Goal: Task Accomplishment & Management: Complete application form

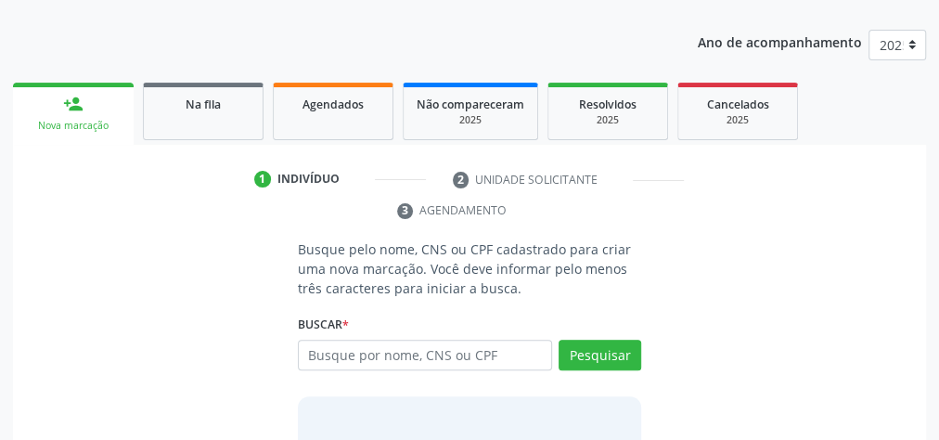
scroll to position [223, 0]
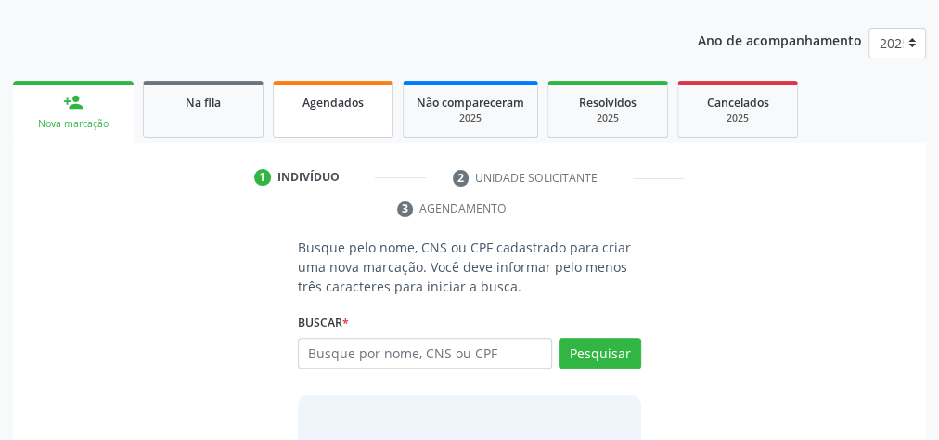
click at [356, 100] on span "Agendados" at bounding box center [333, 103] width 61 height 16
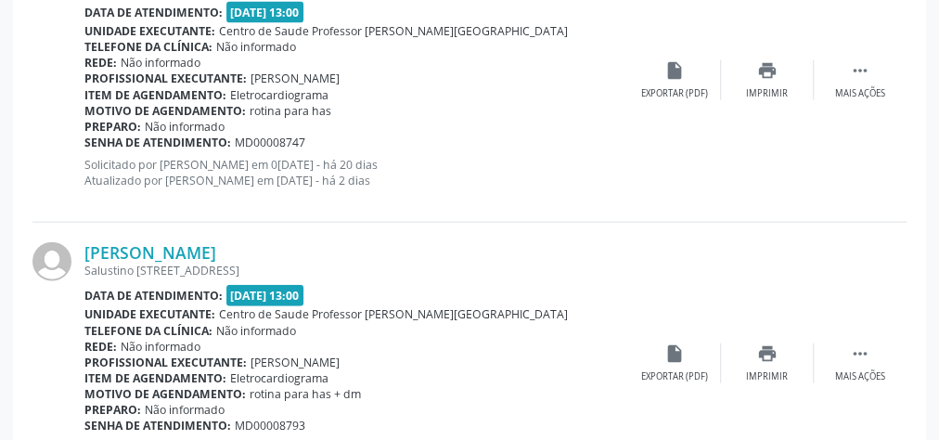
scroll to position [2152, 0]
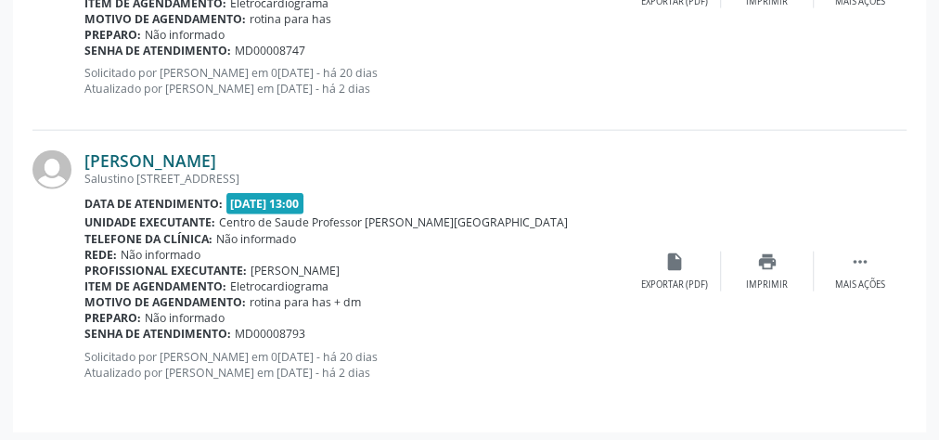
click at [139, 160] on link "Juliano Pedrosa" at bounding box center [150, 160] width 132 height 20
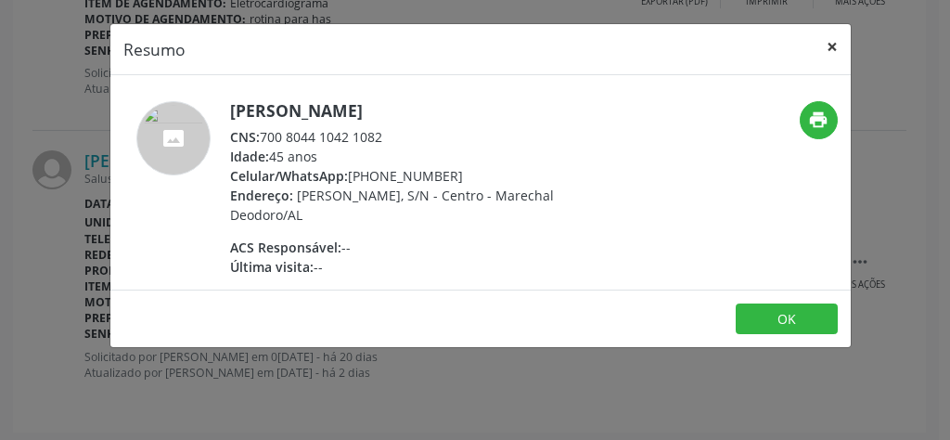
click at [832, 43] on button "×" at bounding box center [832, 46] width 37 height 45
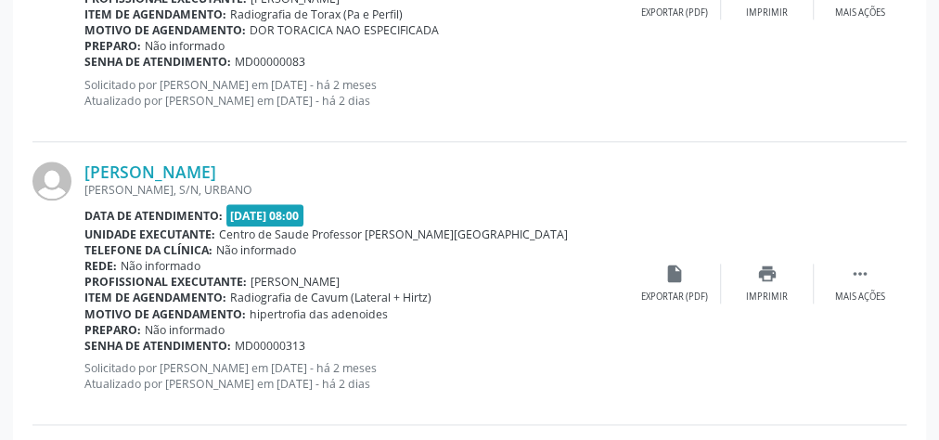
scroll to position [1039, 0]
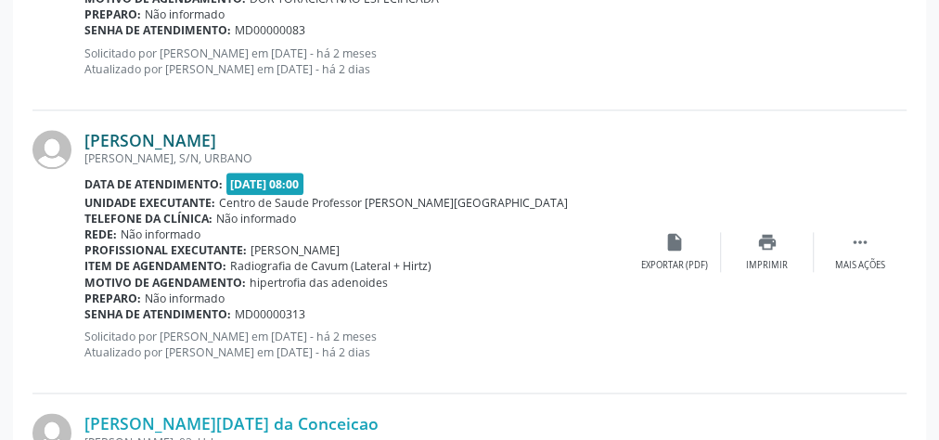
click at [216, 143] on link "Bruna Karlla da Conceicao dos Santos" at bounding box center [150, 140] width 132 height 20
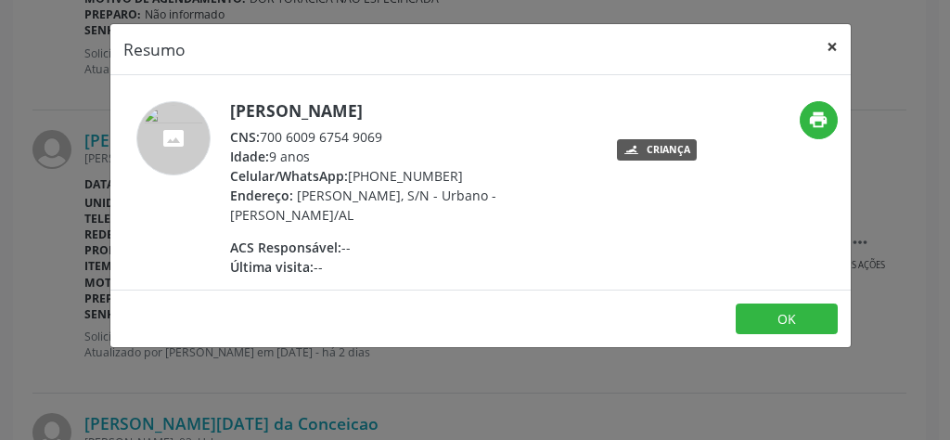
click at [830, 35] on button "×" at bounding box center [832, 46] width 37 height 45
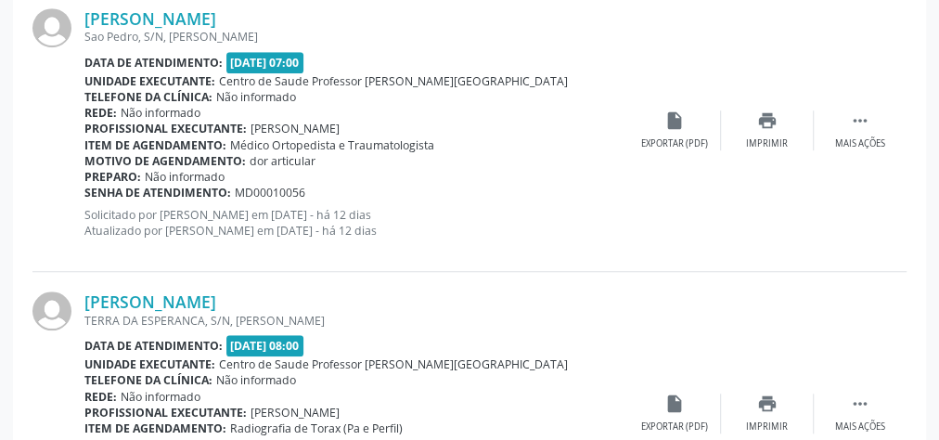
scroll to position [519, 0]
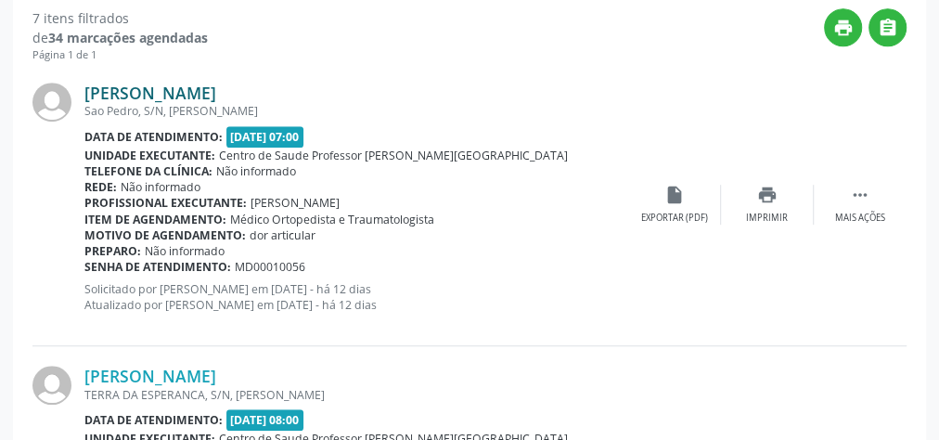
click at [202, 89] on link "Manoel do Espírito Santos" at bounding box center [150, 93] width 132 height 20
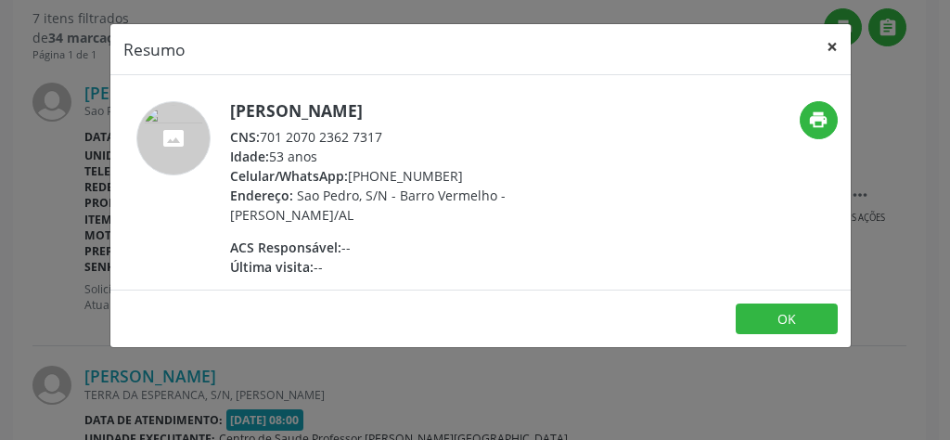
click at [833, 49] on button "×" at bounding box center [832, 46] width 37 height 45
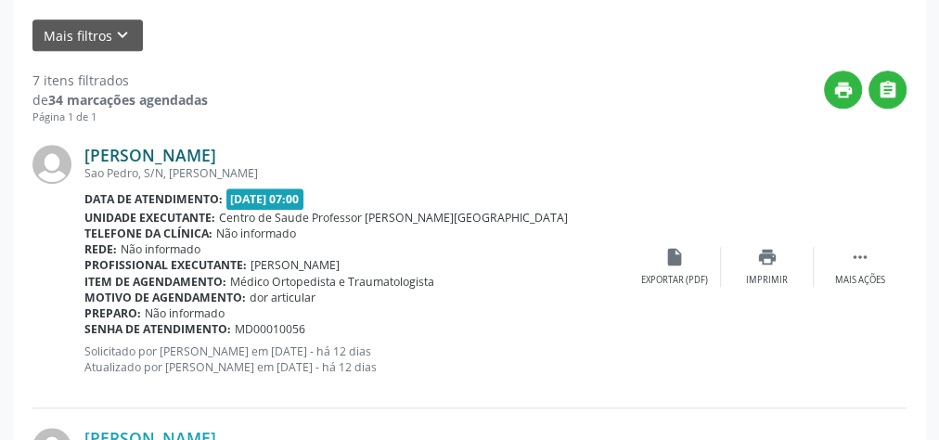
scroll to position [445, 0]
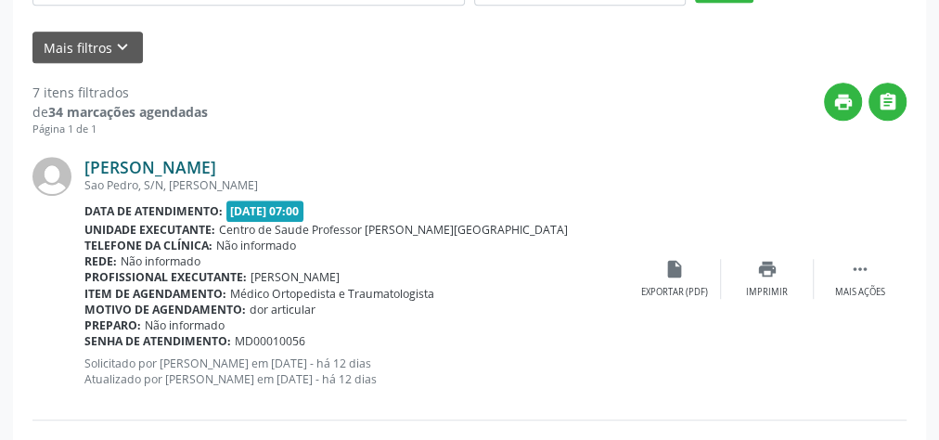
click at [216, 168] on link "Manoel do Espírito Santos" at bounding box center [150, 167] width 132 height 20
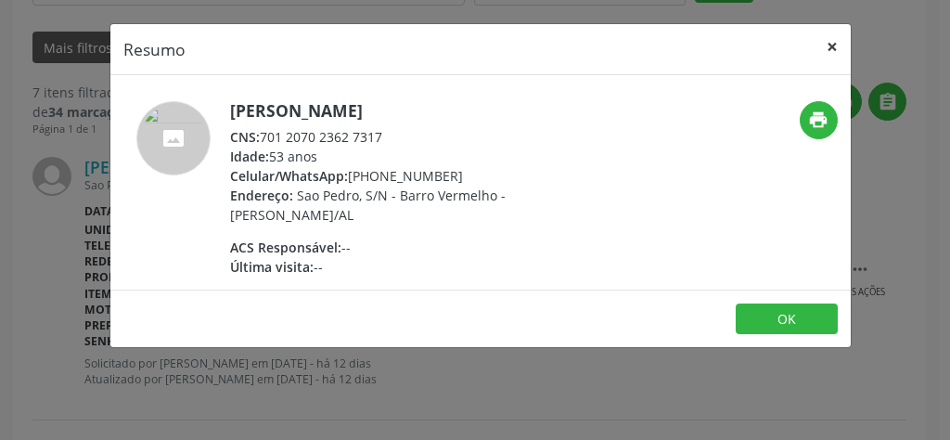
click at [832, 50] on button "×" at bounding box center [832, 46] width 37 height 45
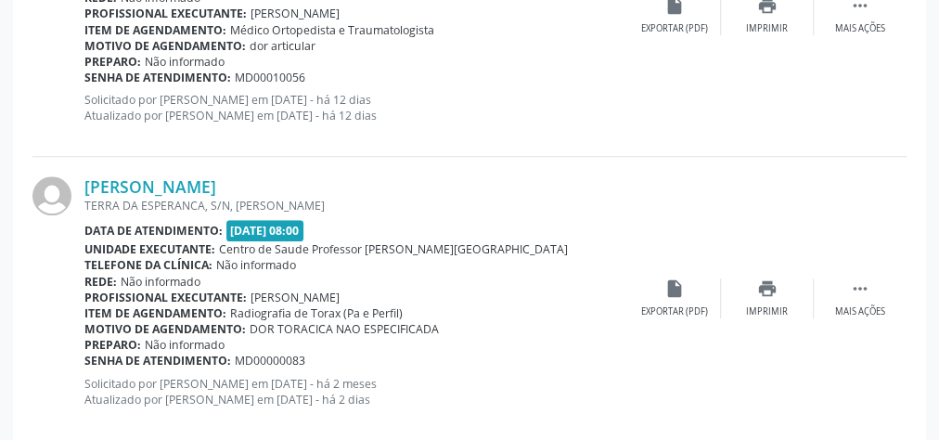
scroll to position [742, 0]
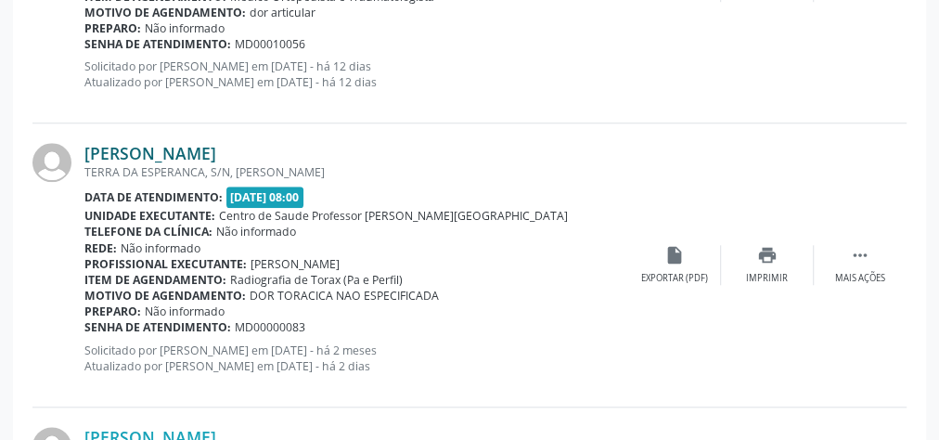
click at [216, 157] on link "Maria Quiteria Ferreira dos Santos" at bounding box center [150, 153] width 132 height 20
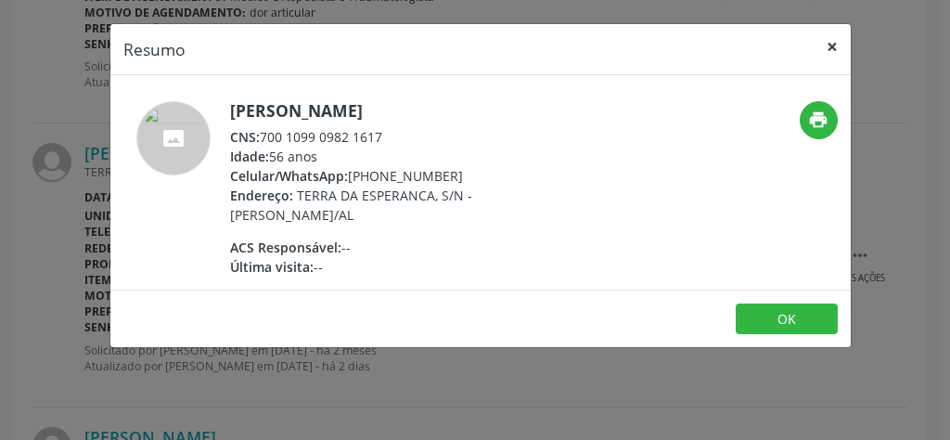
click at [840, 44] on button "×" at bounding box center [832, 46] width 37 height 45
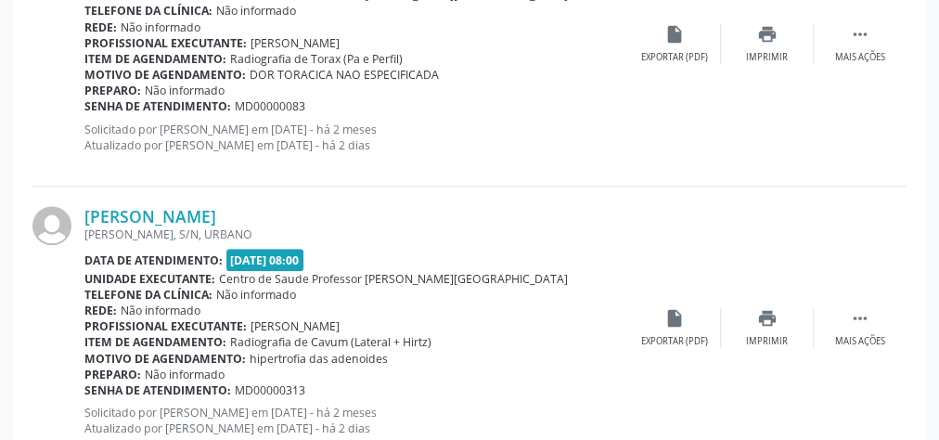
scroll to position [964, 0]
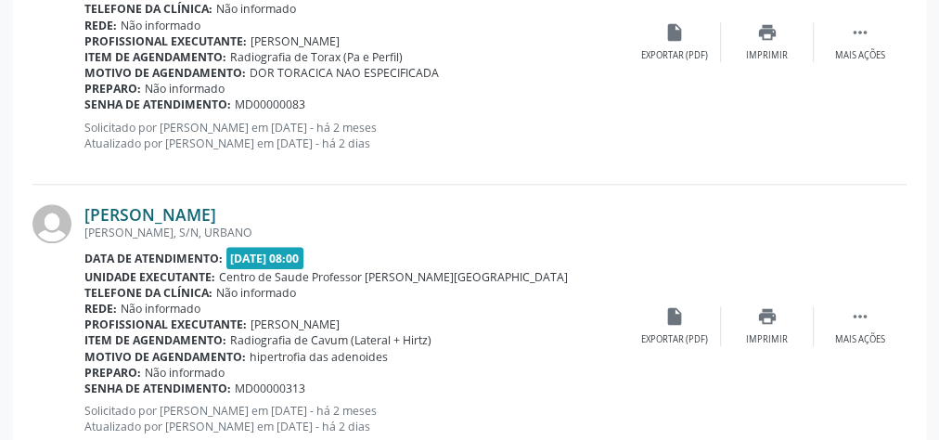
click at [203, 209] on link "Bruna Karlla da Conceicao dos Santos" at bounding box center [150, 214] width 132 height 20
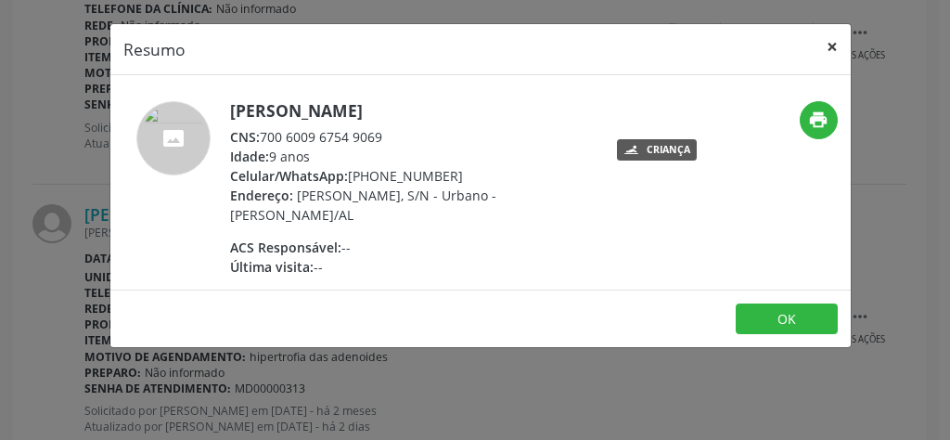
click at [833, 43] on button "×" at bounding box center [832, 46] width 37 height 45
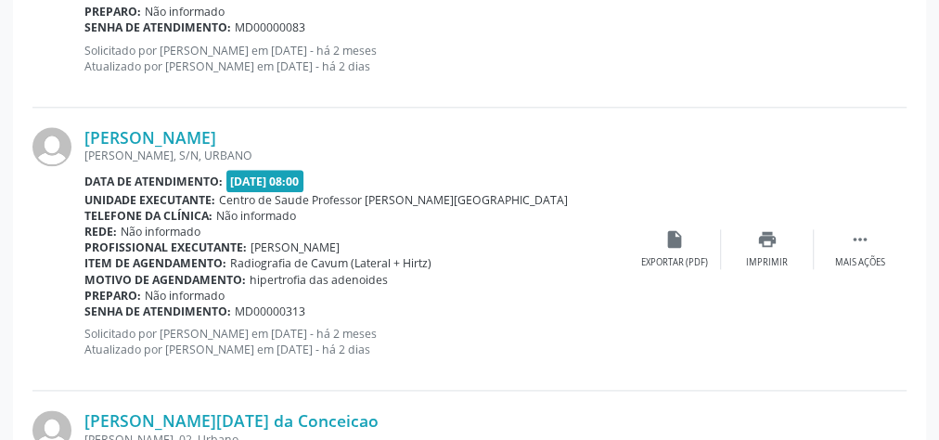
scroll to position [1187, 0]
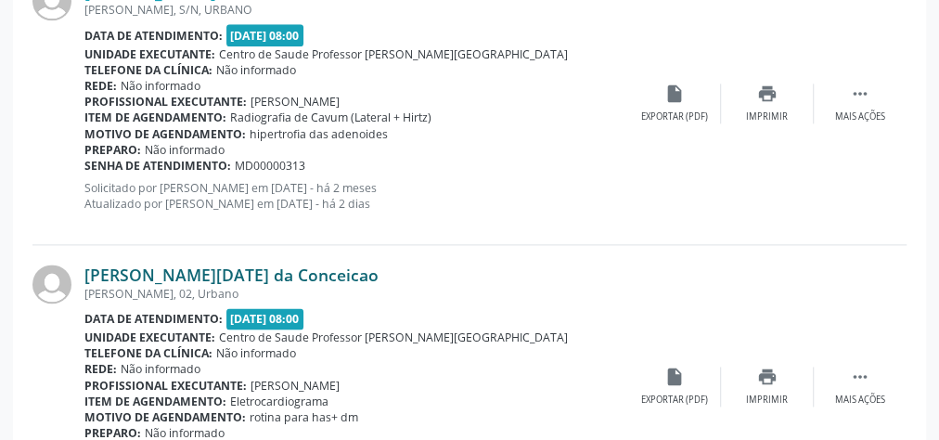
click at [171, 279] on link "Ana Lucia da Conceicao" at bounding box center [231, 275] width 294 height 20
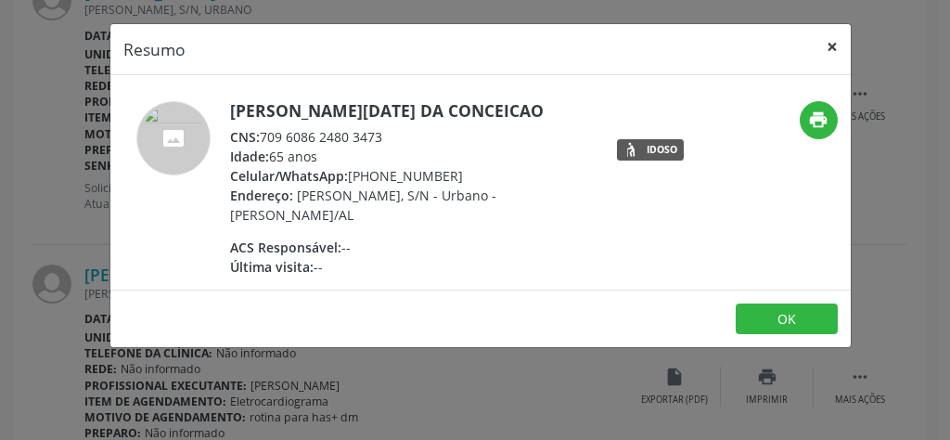
click at [837, 46] on button "×" at bounding box center [832, 46] width 37 height 45
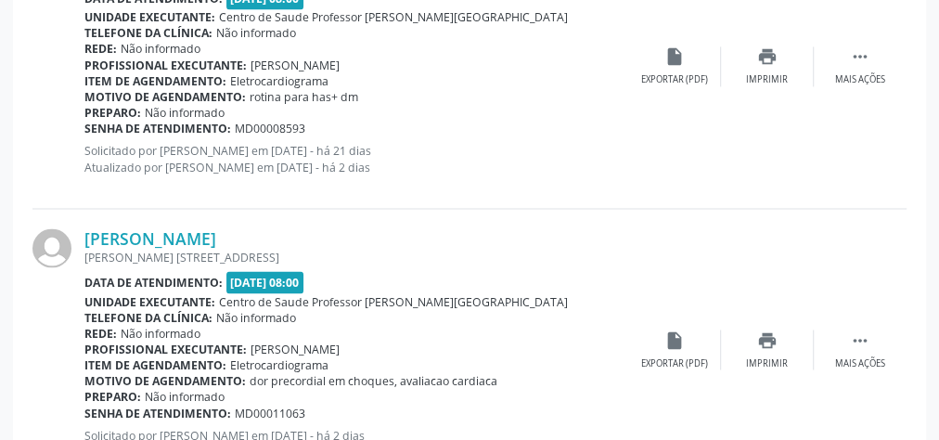
scroll to position [1558, 0]
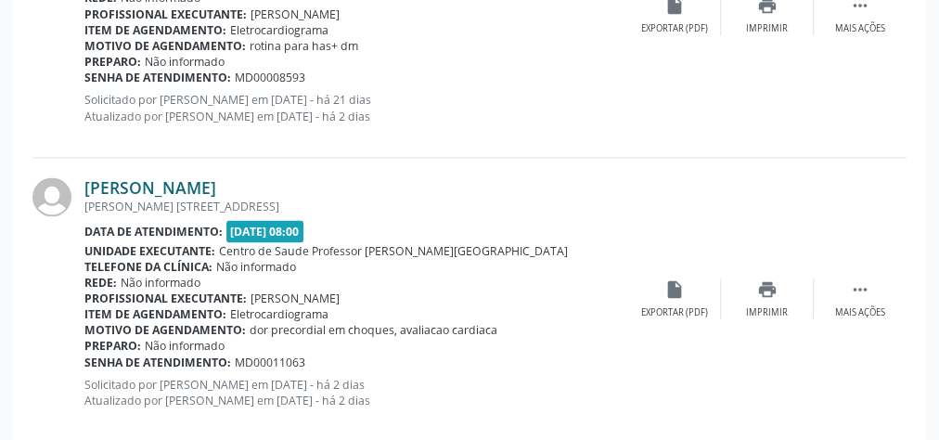
click at [210, 185] on link "Maria Vitória Souza Mendonça" at bounding box center [150, 187] width 132 height 20
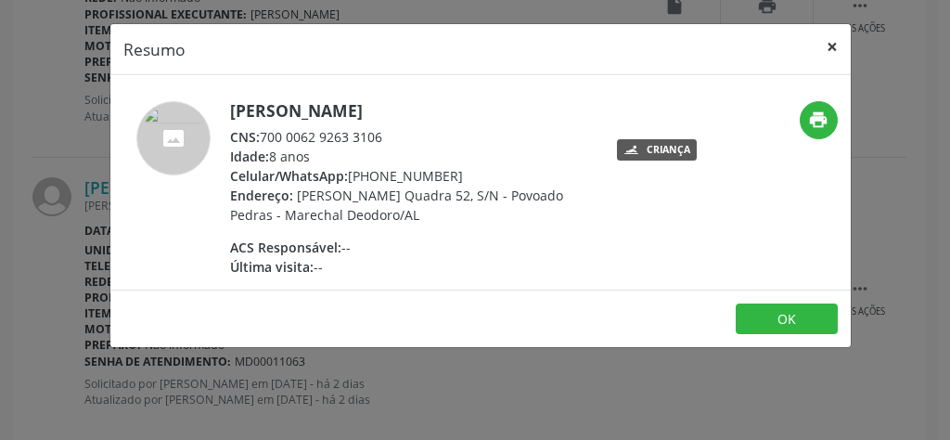
click at [836, 48] on button "×" at bounding box center [832, 46] width 37 height 45
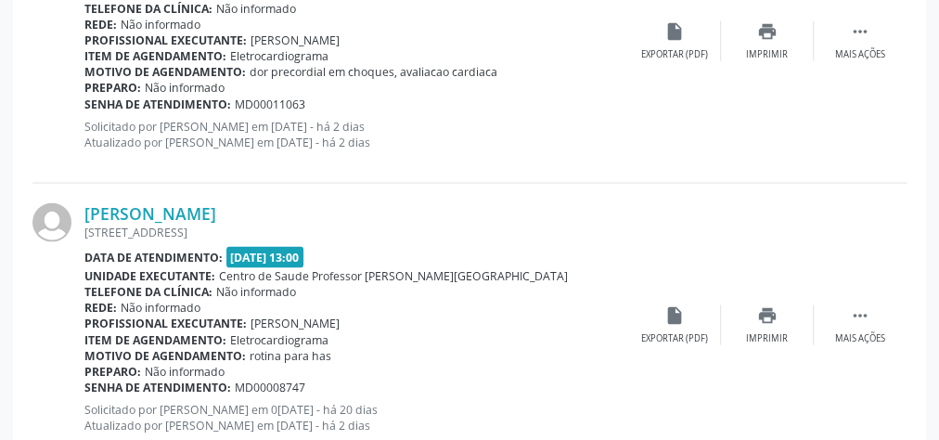
scroll to position [1855, 0]
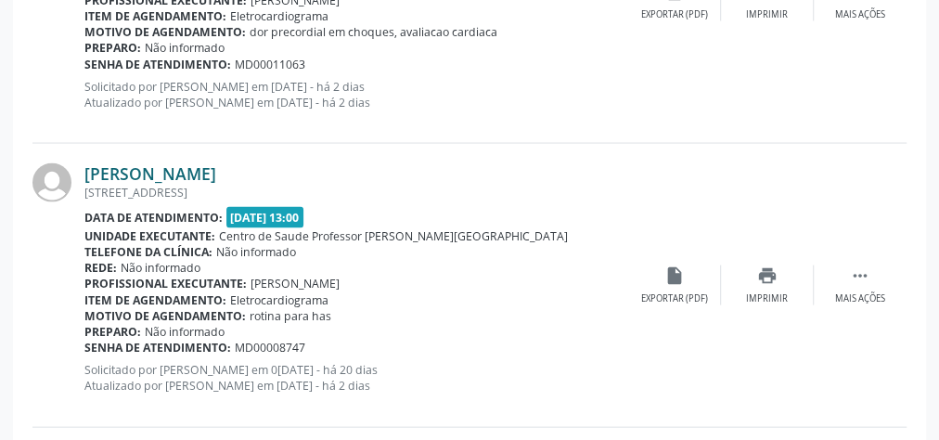
click at [216, 163] on link "Maria Maura dos Santos Silva" at bounding box center [150, 173] width 132 height 20
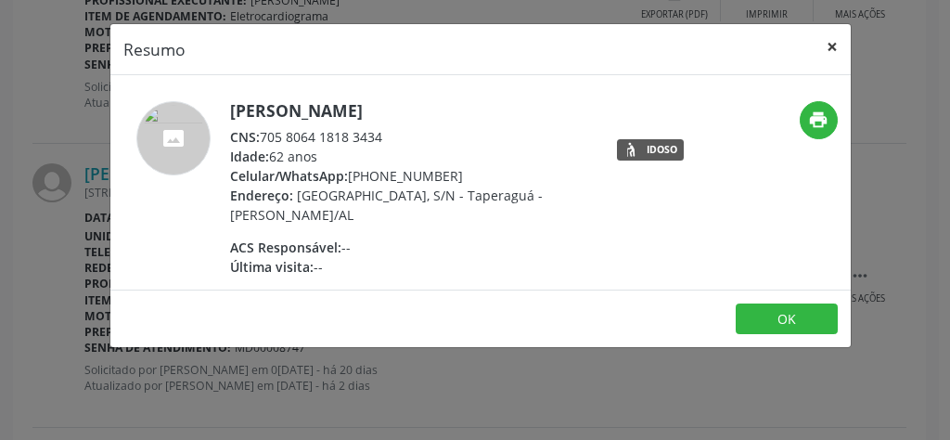
click at [834, 49] on button "×" at bounding box center [832, 46] width 37 height 45
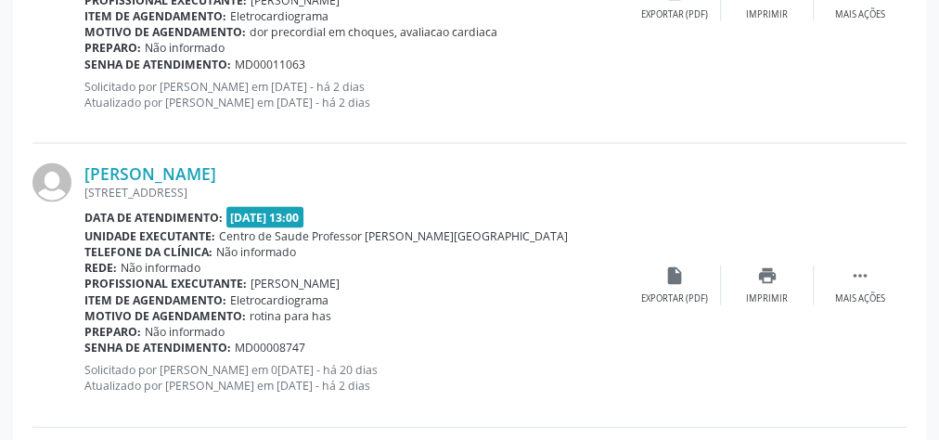
scroll to position [2152, 0]
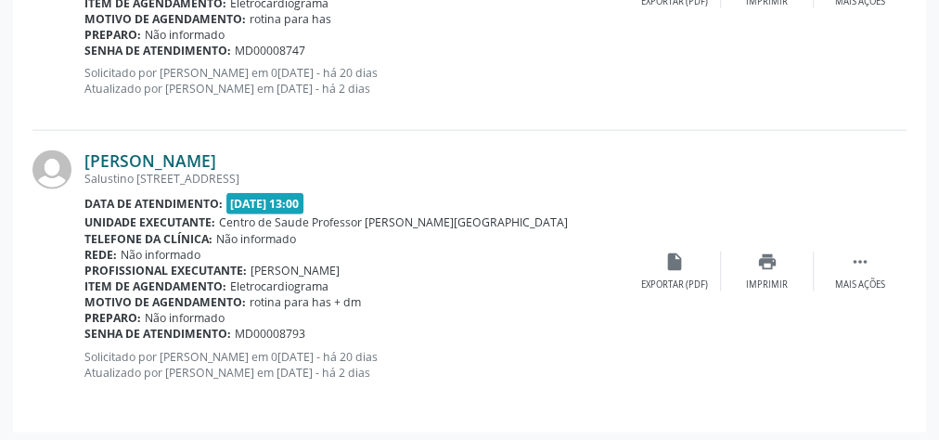
click at [147, 159] on link "Juliano Pedrosa" at bounding box center [150, 160] width 132 height 20
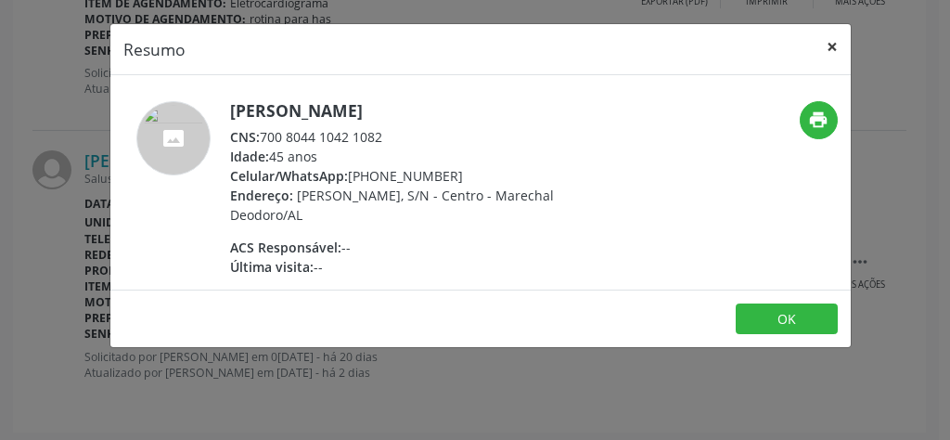
click at [837, 49] on button "×" at bounding box center [832, 46] width 37 height 45
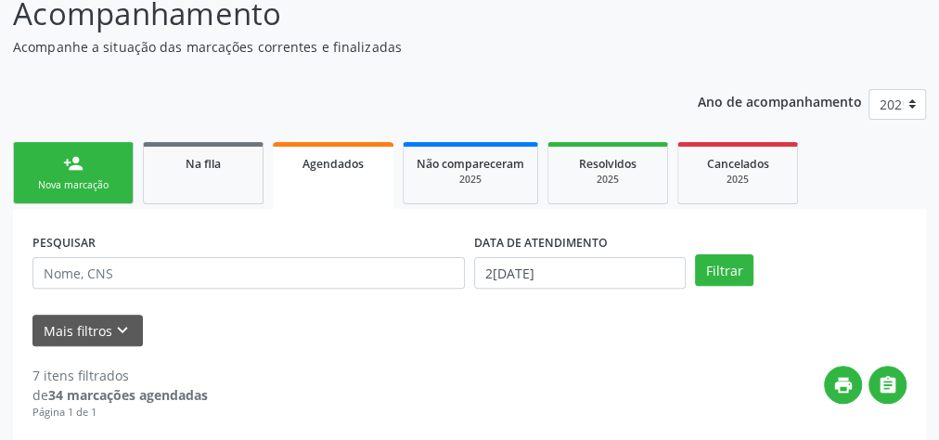
scroll to position [223, 0]
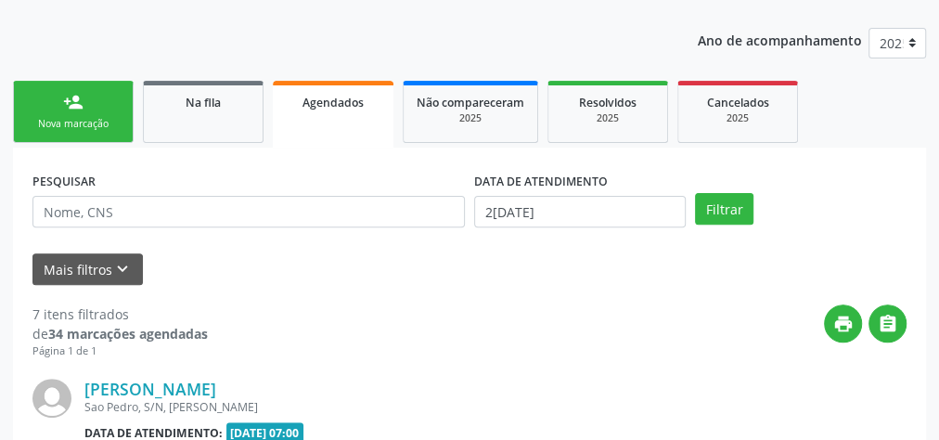
click at [91, 113] on link "person_add Nova marcação" at bounding box center [73, 112] width 121 height 62
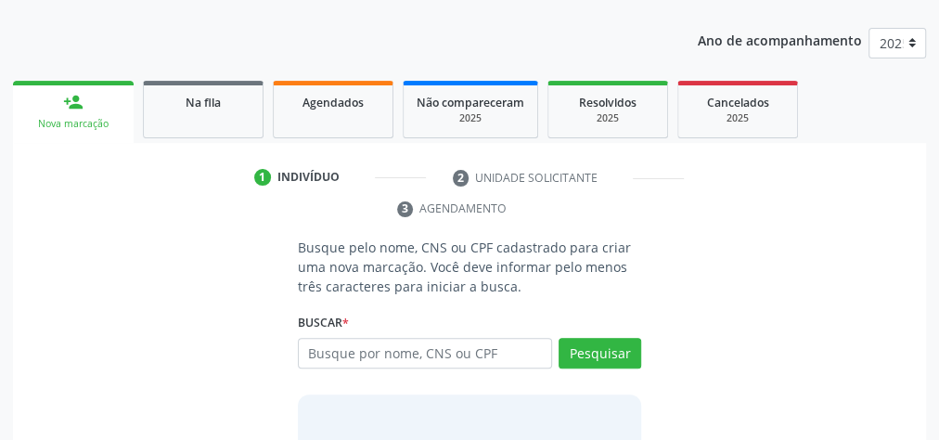
scroll to position [297, 0]
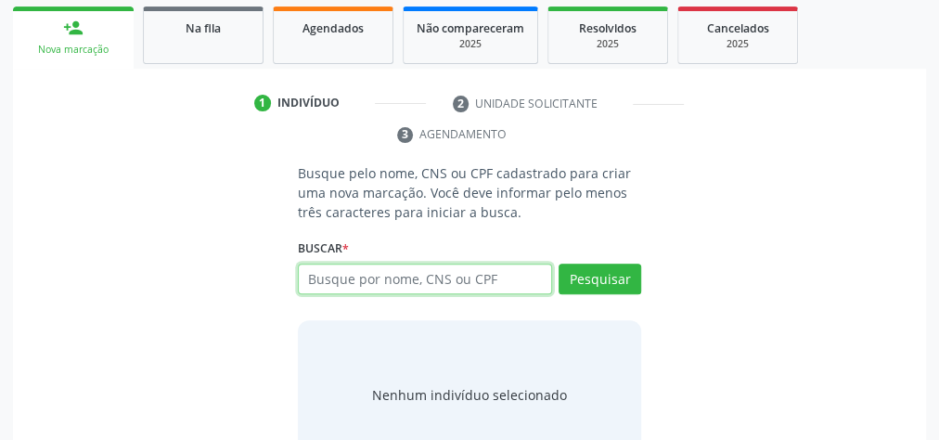
click at [403, 275] on input "text" at bounding box center [425, 280] width 254 height 32
type input "53433270449"
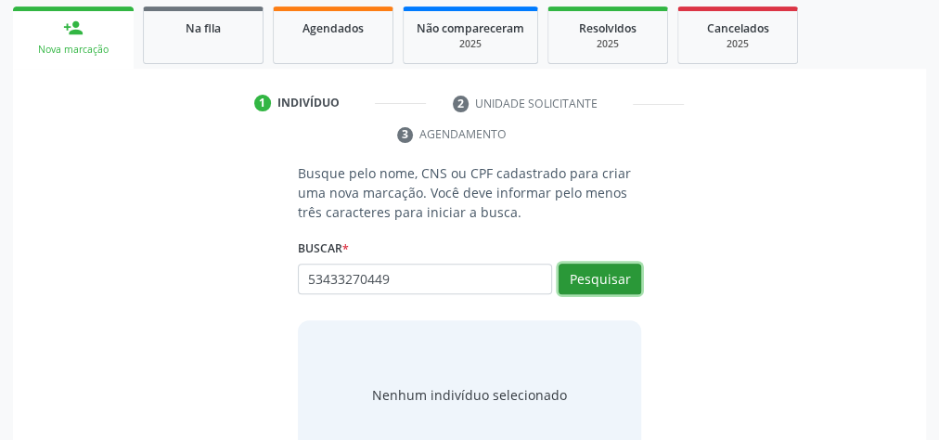
click at [618, 281] on button "Pesquisar" at bounding box center [600, 280] width 83 height 32
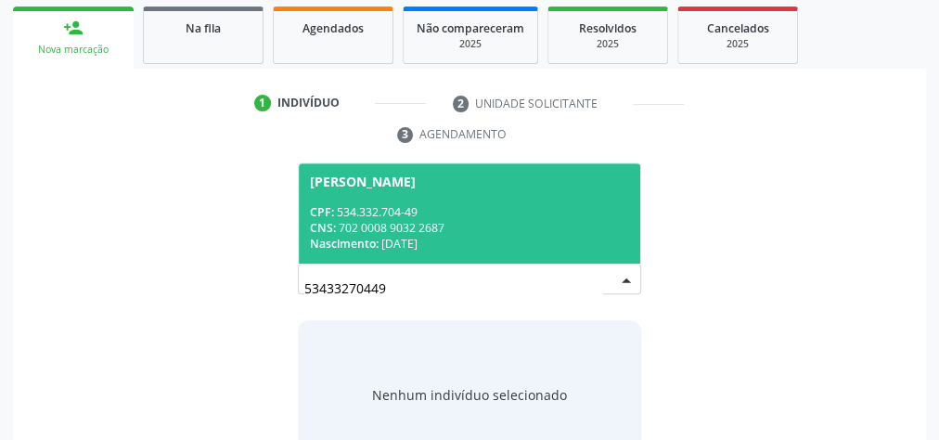
click at [537, 224] on div "CNS: 702 0008 9032 2687" at bounding box center [469, 228] width 319 height 16
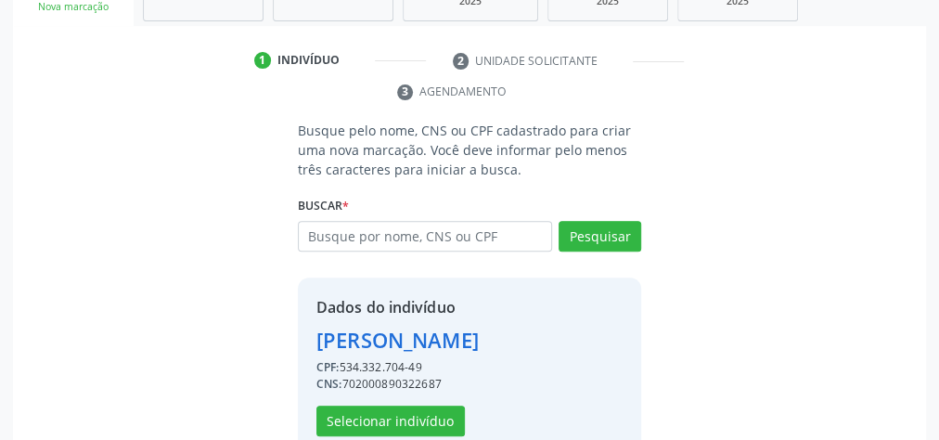
scroll to position [377, 0]
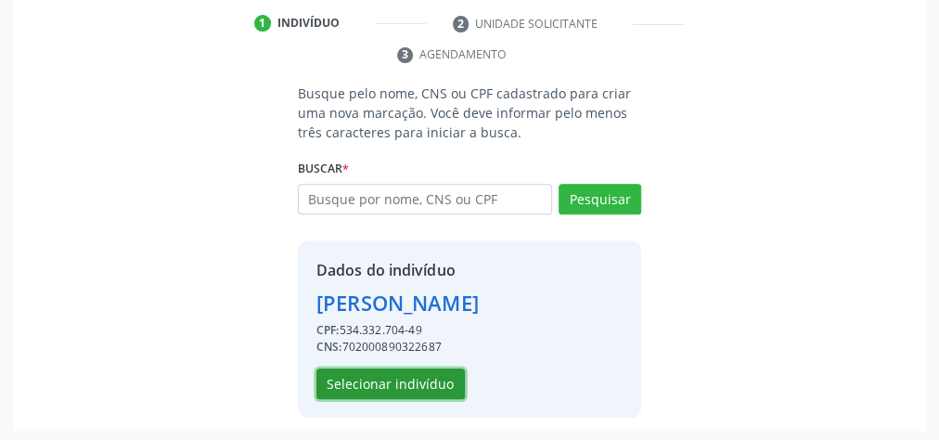
click at [435, 380] on button "Selecionar indivíduo" at bounding box center [390, 384] width 148 height 32
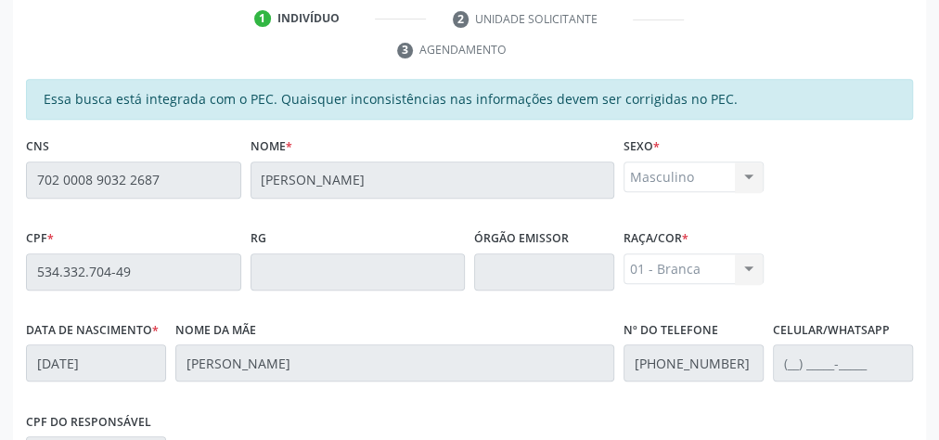
scroll to position [673, 0]
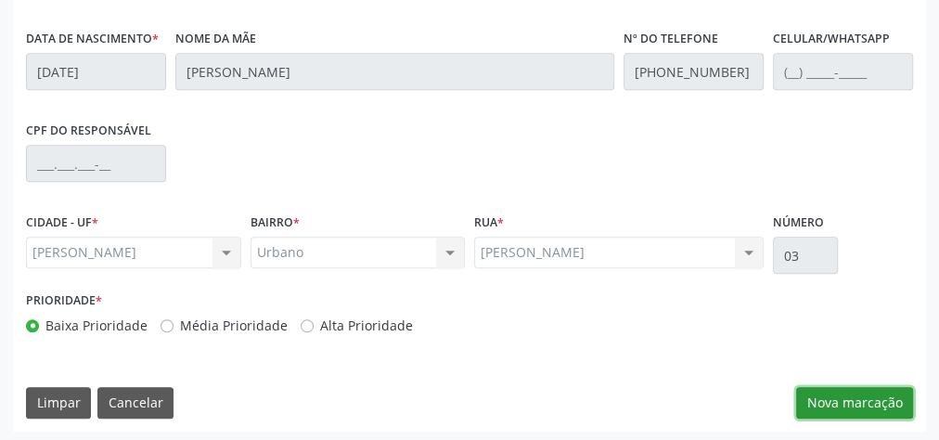
click at [871, 406] on button "Nova marcação" at bounding box center [854, 403] width 117 height 32
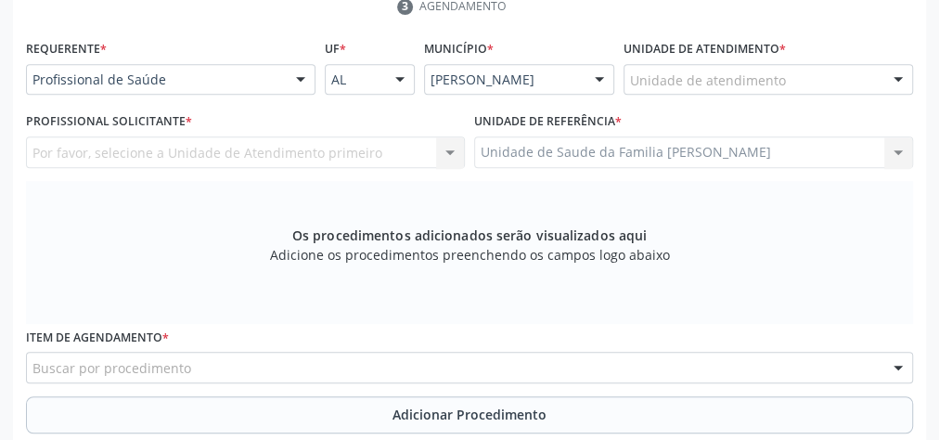
scroll to position [302, 0]
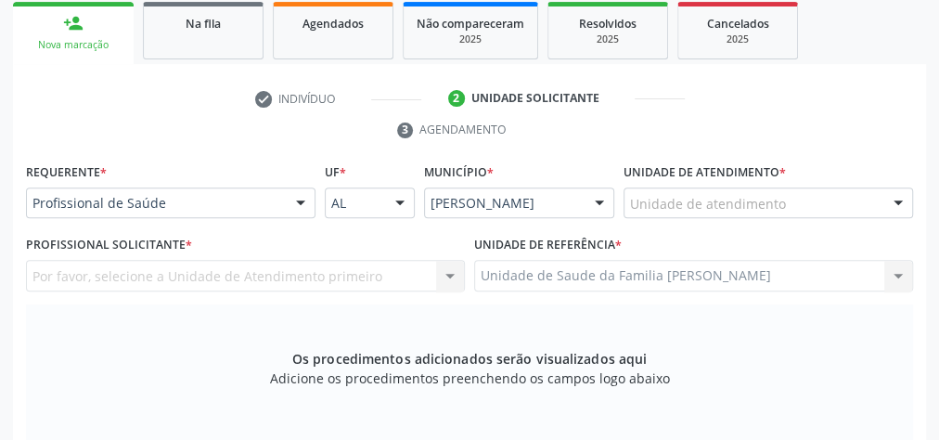
click at [787, 197] on div "Unidade de atendimento" at bounding box center [769, 203] width 290 height 32
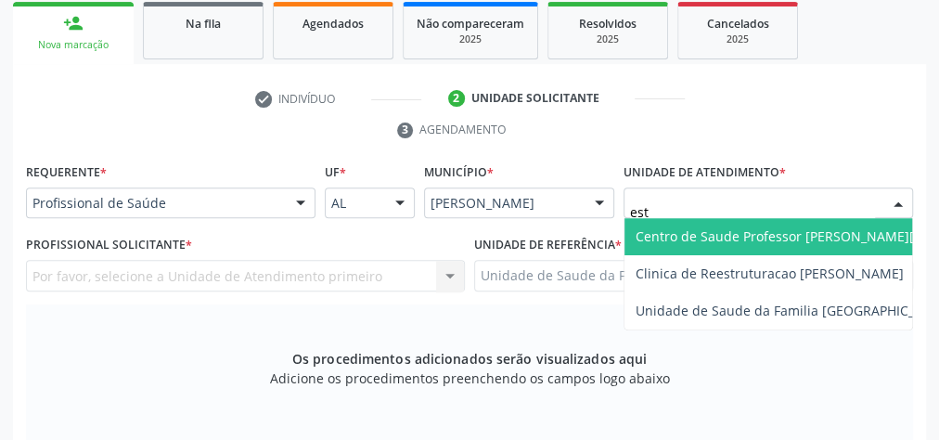
type input "esta"
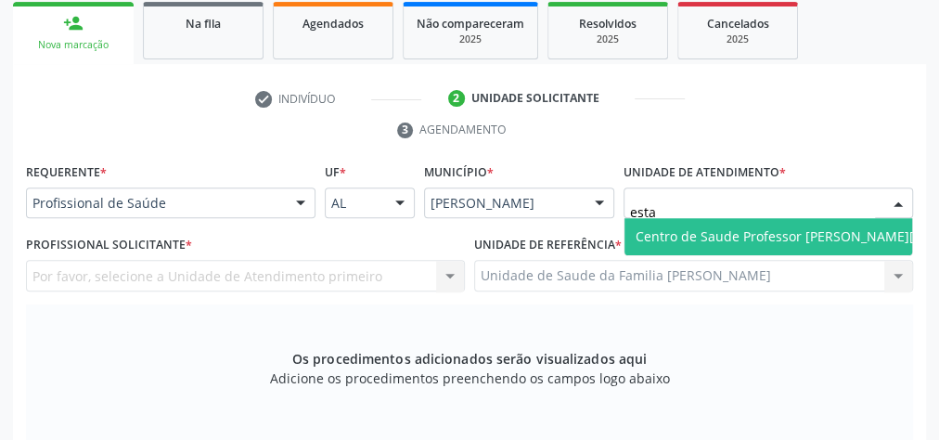
click at [794, 231] on span "Centro de Saude Professor [PERSON_NAME][GEOGRAPHIC_DATA]" at bounding box center [838, 236] width 404 height 18
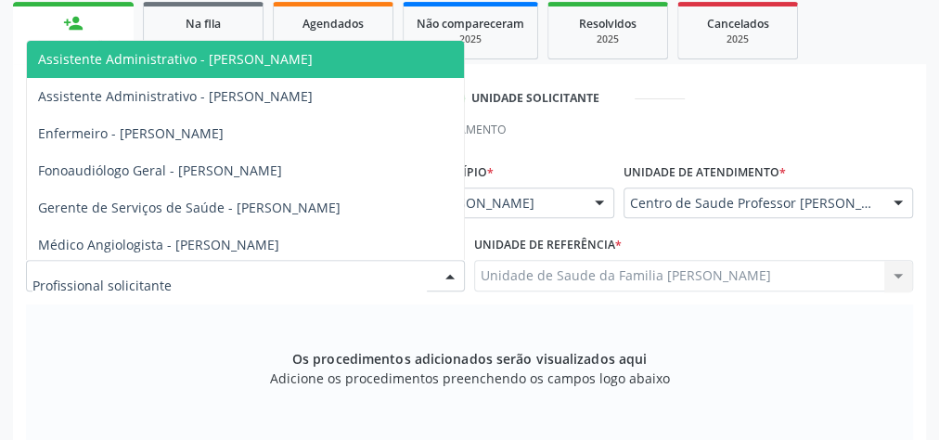
click at [452, 273] on div at bounding box center [450, 277] width 28 height 32
click at [403, 278] on input "text" at bounding box center [229, 284] width 394 height 37
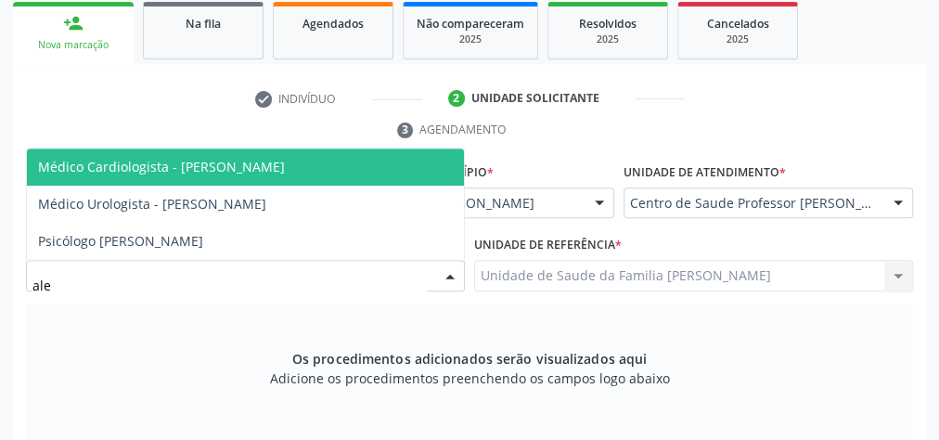
type input "alex"
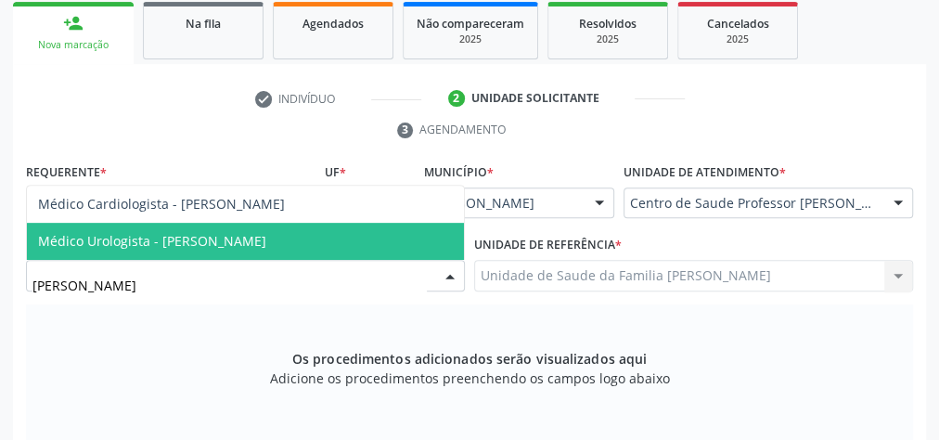
click at [321, 242] on span "Médico Urologista - Alexandre Lima Malta Gaia" at bounding box center [245, 241] width 437 height 37
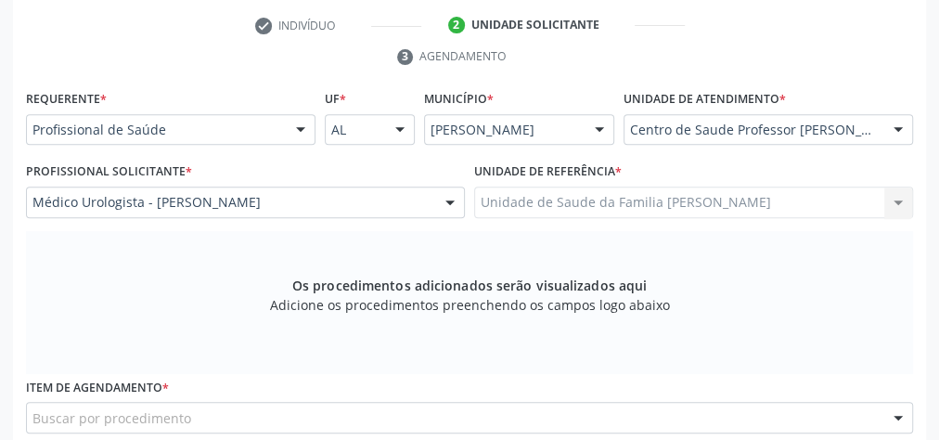
scroll to position [450, 0]
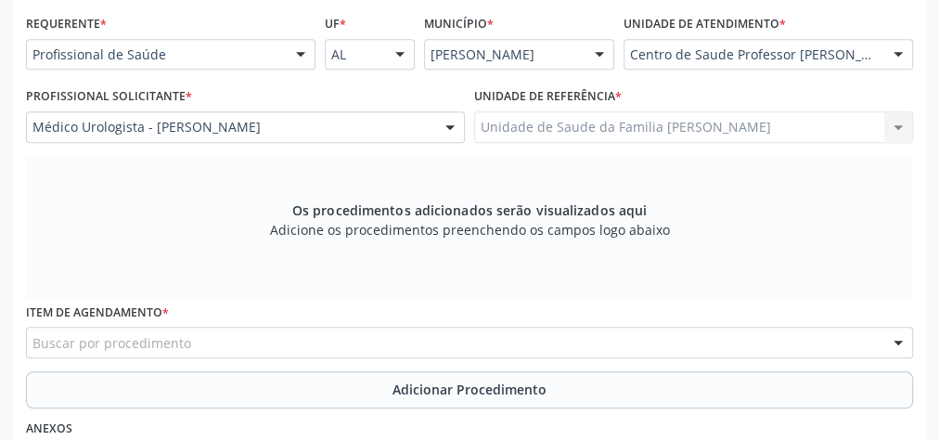
click at [412, 335] on div "Buscar por procedimento" at bounding box center [469, 343] width 887 height 32
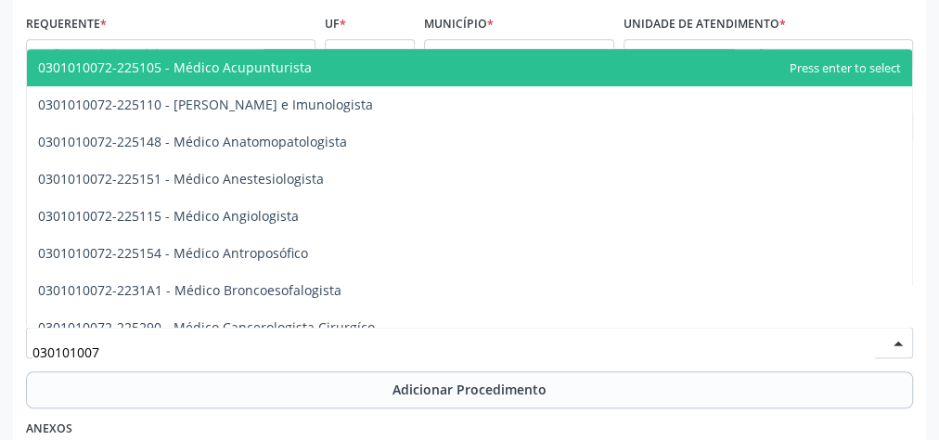
type input "0301010072"
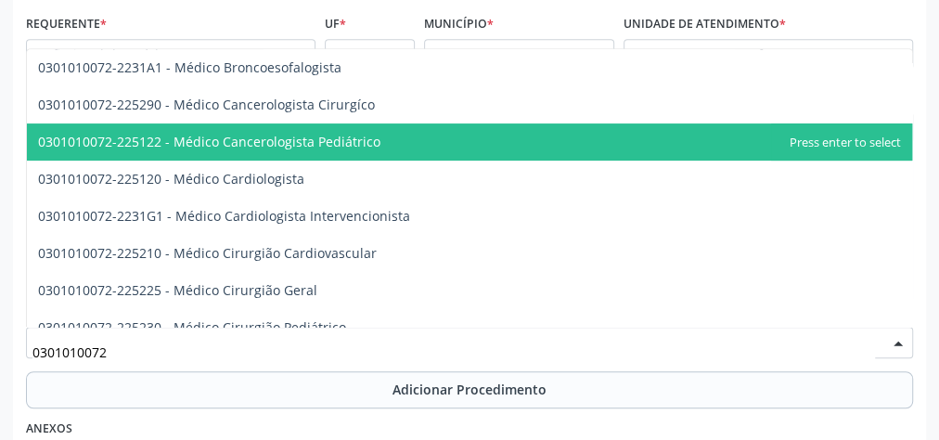
scroll to position [297, 0]
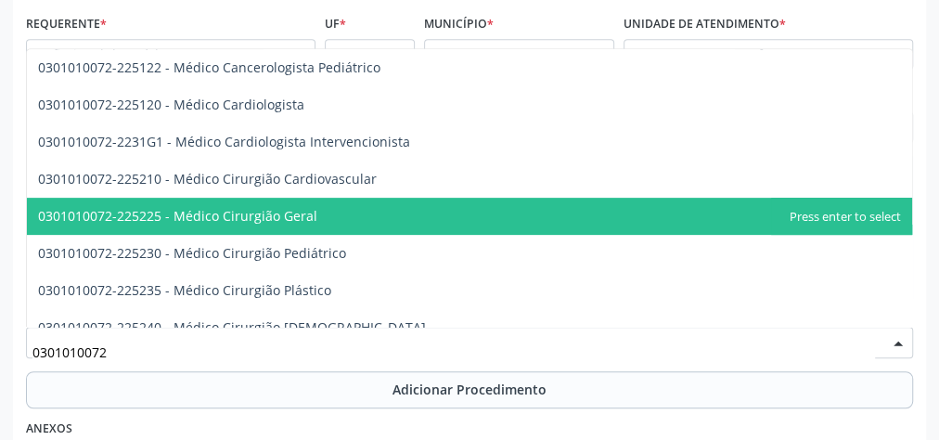
click at [262, 213] on span "0301010072-225225 - Médico Cirurgião Geral" at bounding box center [177, 216] width 279 height 18
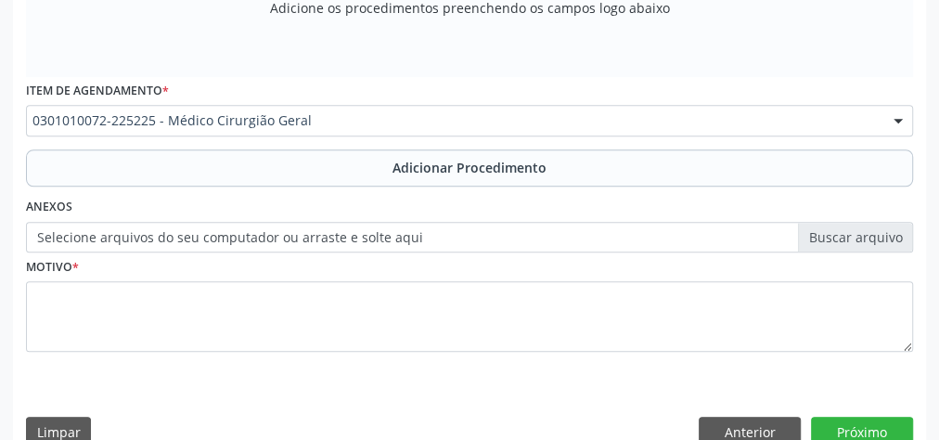
scroll to position [673, 0]
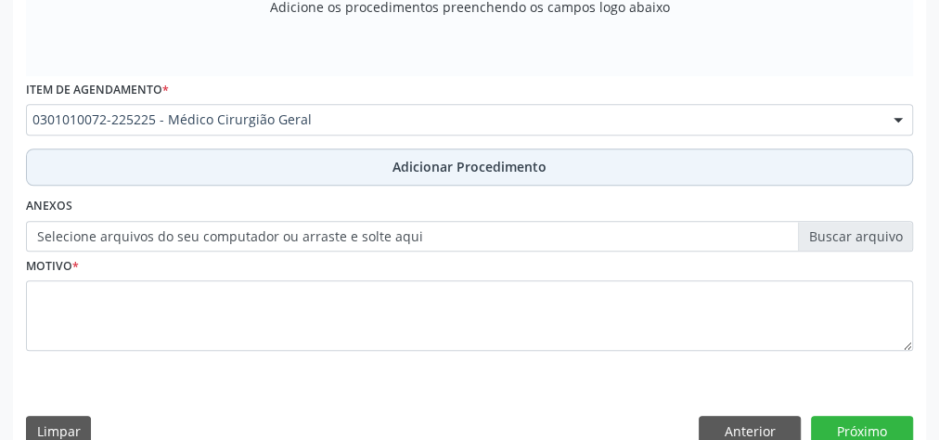
click at [449, 167] on span "Adicionar Procedimento" at bounding box center [470, 166] width 154 height 19
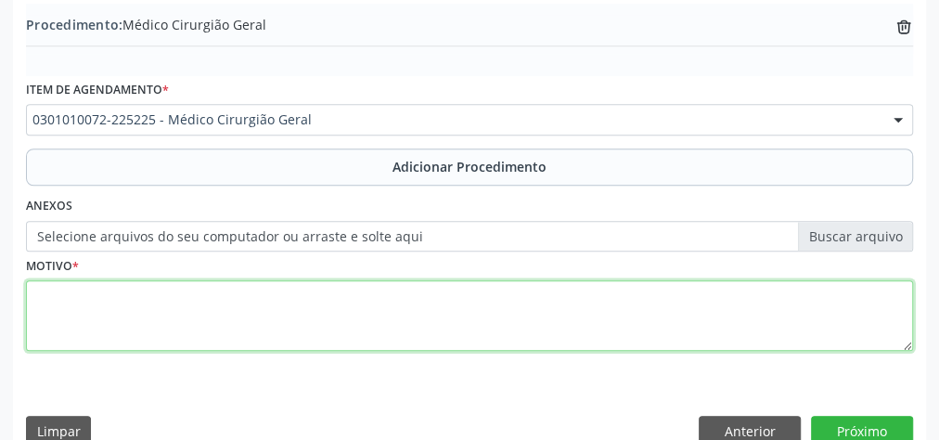
click at [291, 308] on textarea at bounding box center [469, 315] width 887 height 71
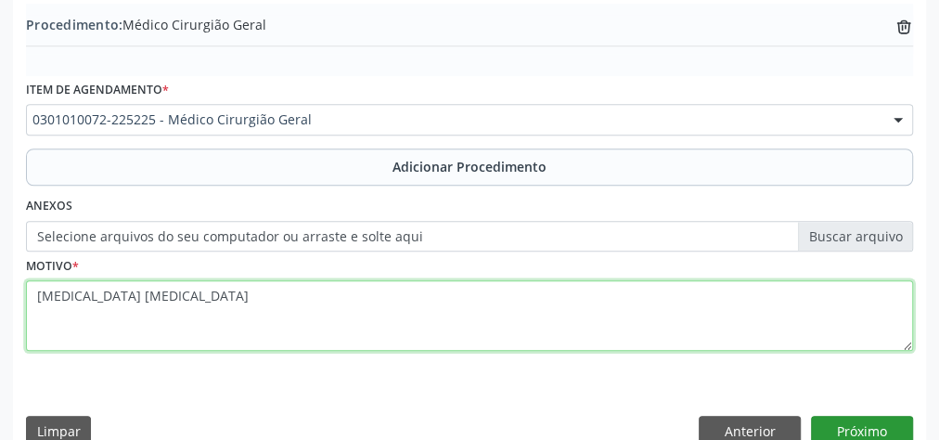
type textarea "hernia umbilical"
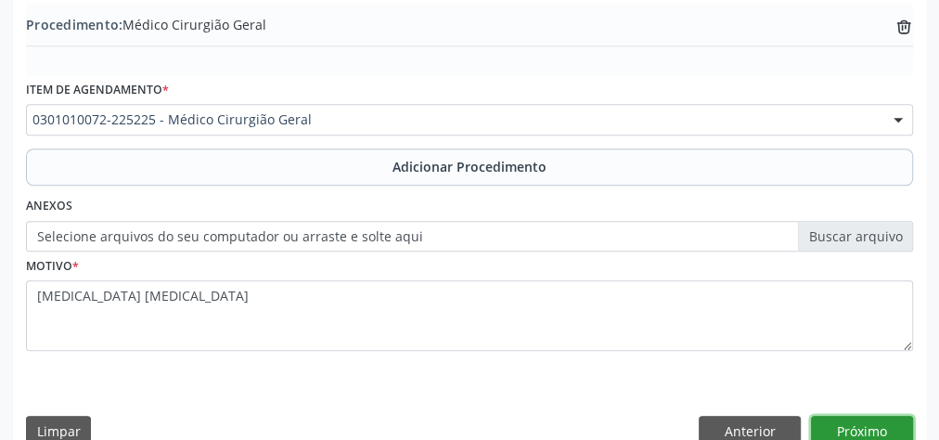
click at [871, 422] on button "Próximo" at bounding box center [862, 432] width 102 height 32
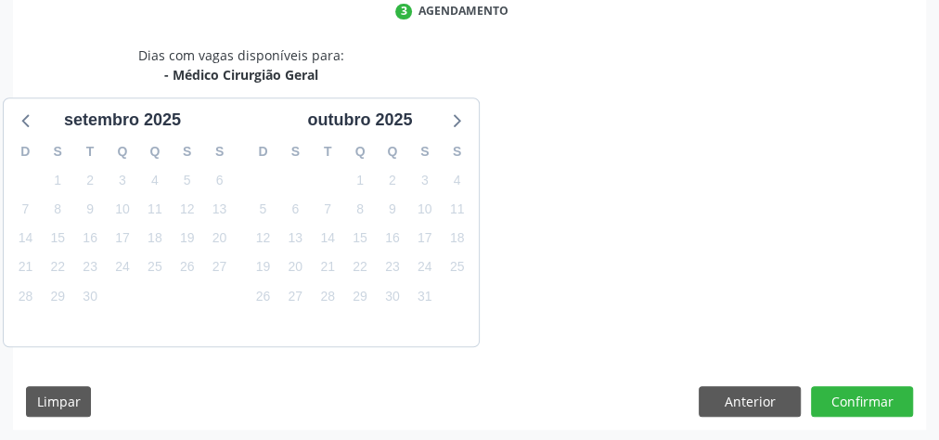
scroll to position [492, 0]
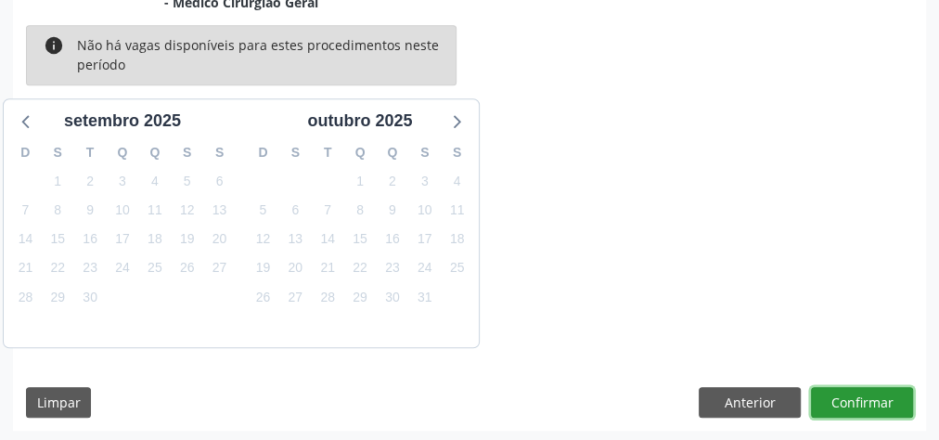
click at [873, 395] on button "Confirmar" at bounding box center [862, 403] width 102 height 32
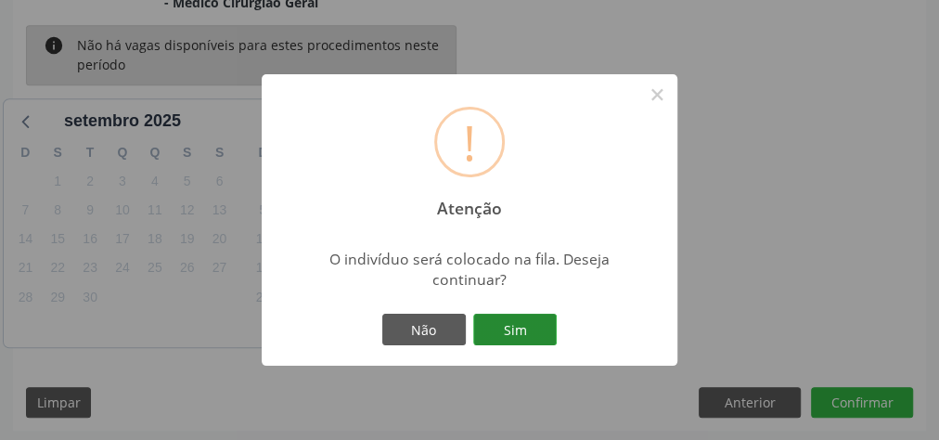
click at [536, 325] on button "Sim" at bounding box center [515, 330] width 84 height 32
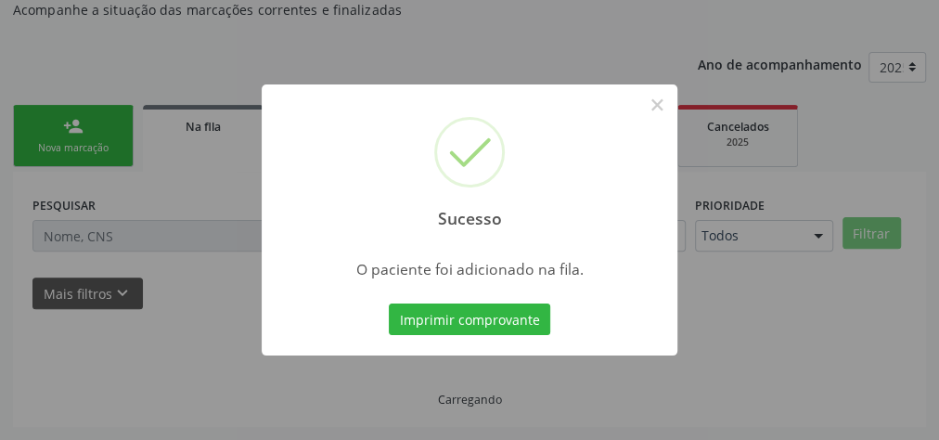
scroll to position [197, 0]
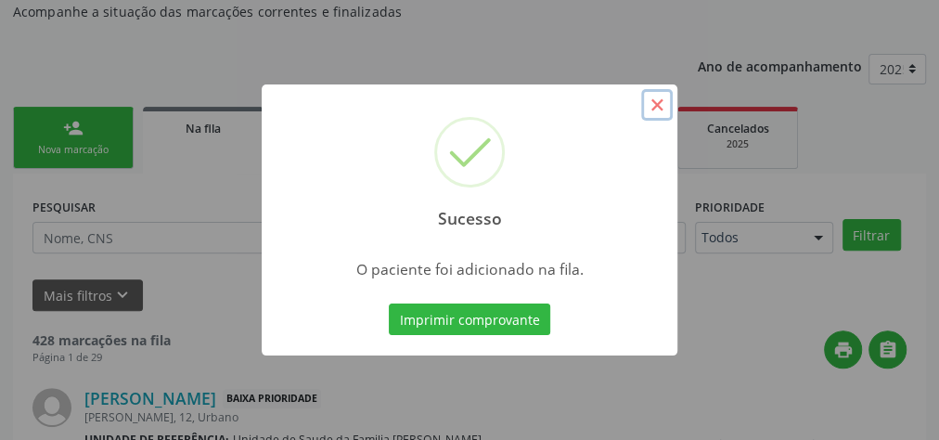
click at [655, 105] on button "×" at bounding box center [657, 105] width 32 height 32
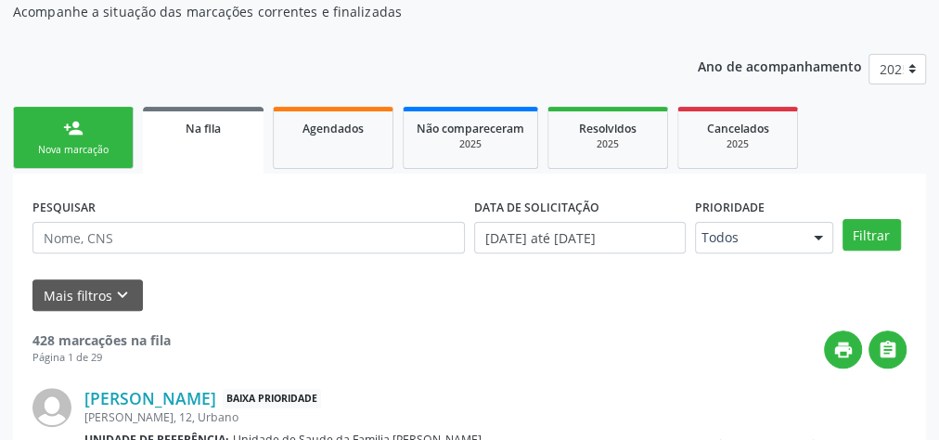
click at [97, 154] on div "Nova marcação" at bounding box center [73, 150] width 93 height 14
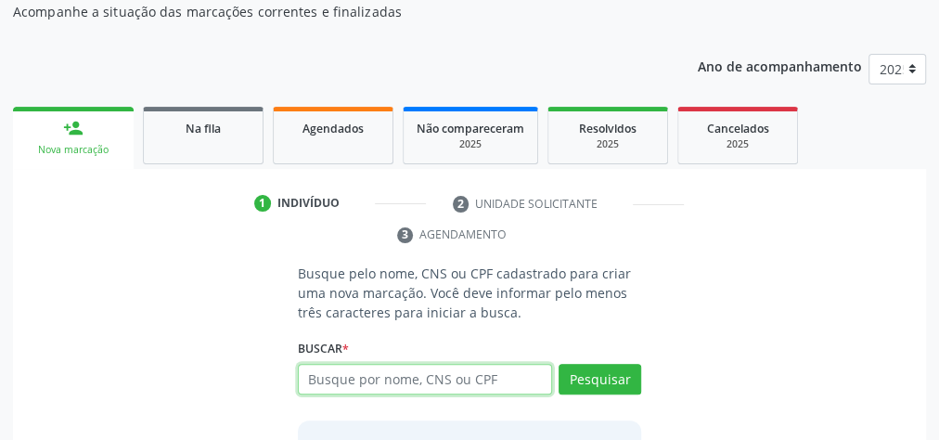
click at [469, 373] on input "text" at bounding box center [425, 380] width 254 height 32
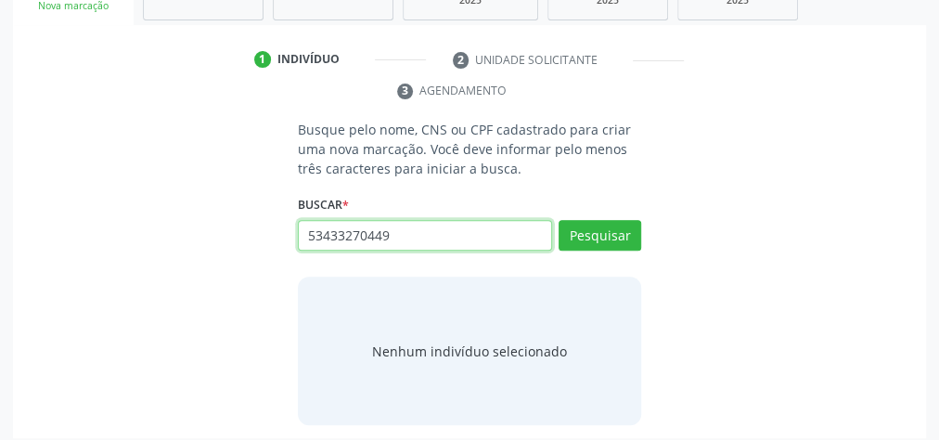
scroll to position [345, 0]
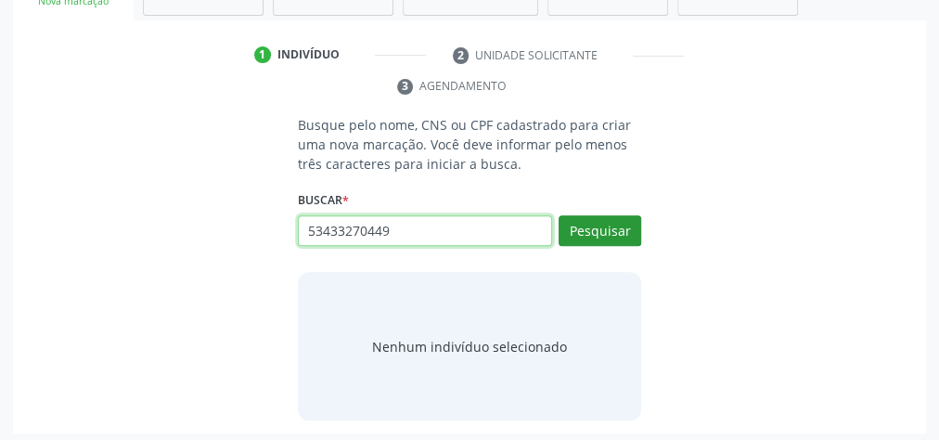
type input "53433270449"
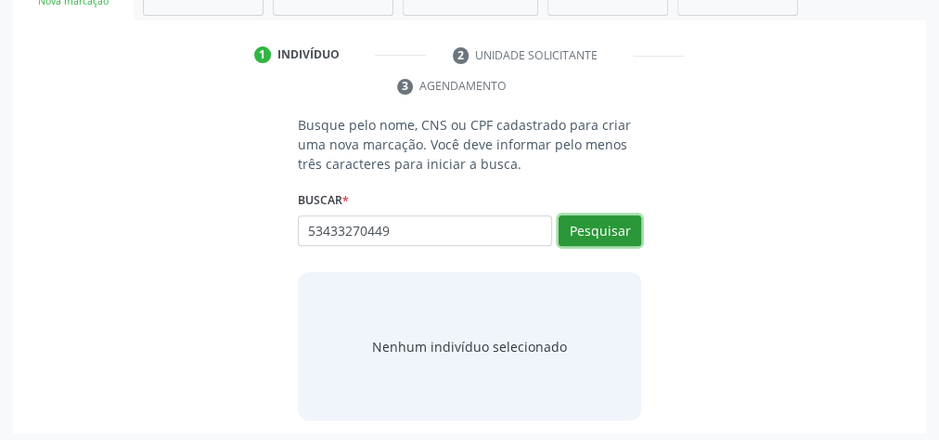
click at [604, 238] on button "Pesquisar" at bounding box center [600, 231] width 83 height 32
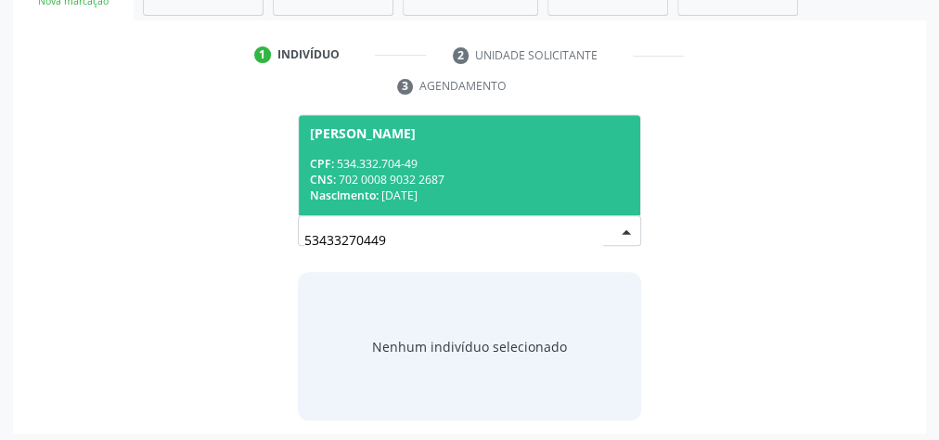
click at [458, 157] on div "CPF: 534.332.704-49" at bounding box center [469, 164] width 319 height 16
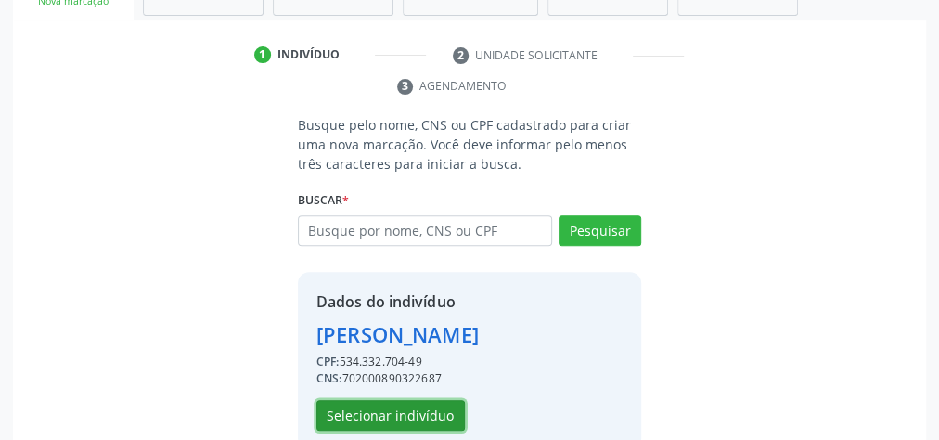
click at [396, 410] on button "Selecionar indivíduo" at bounding box center [390, 416] width 148 height 32
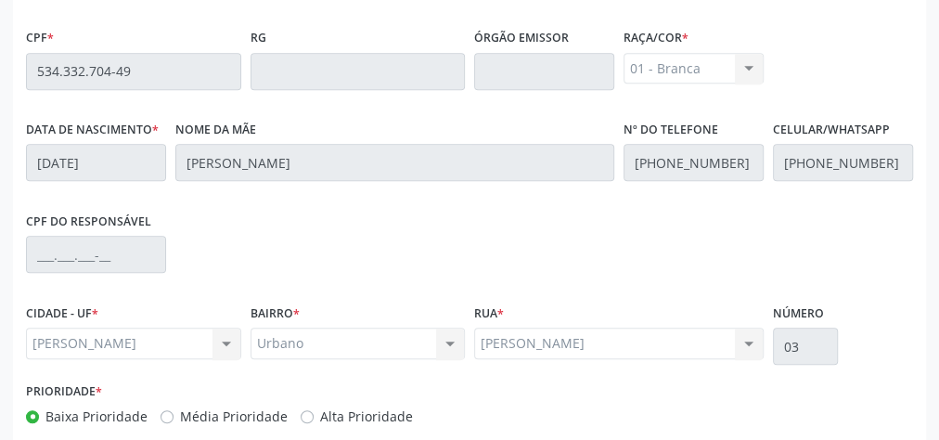
scroll to position [673, 0]
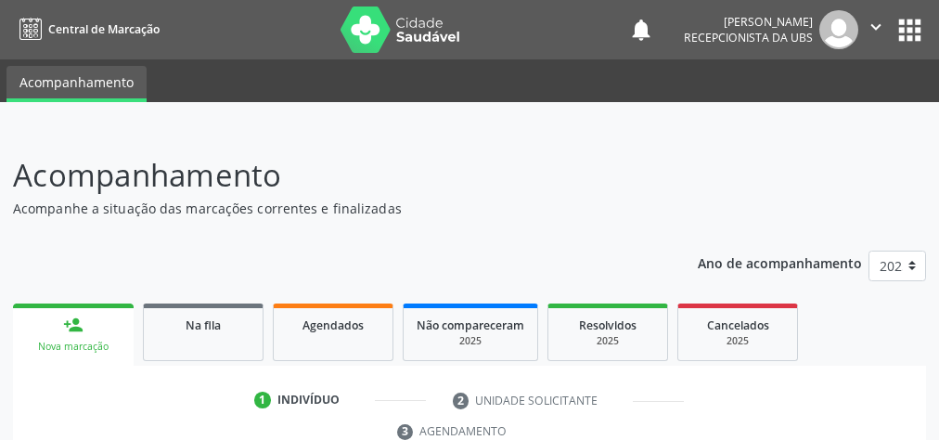
scroll to position [349, 0]
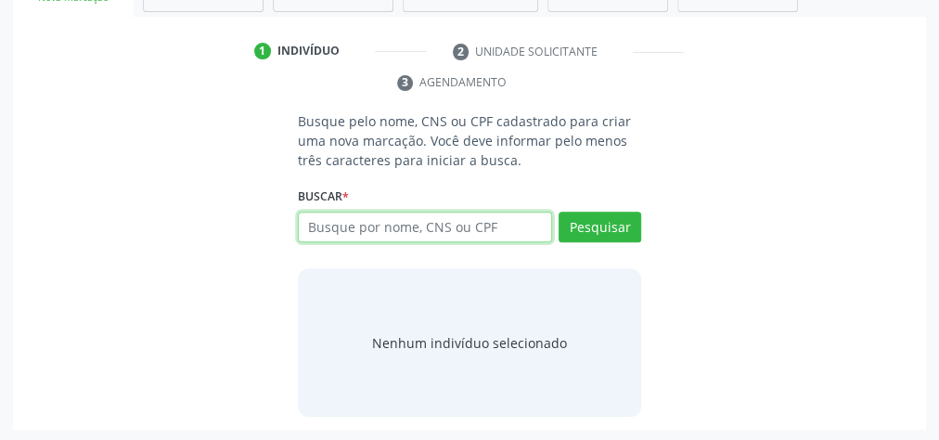
click at [449, 227] on input "text" at bounding box center [425, 228] width 254 height 32
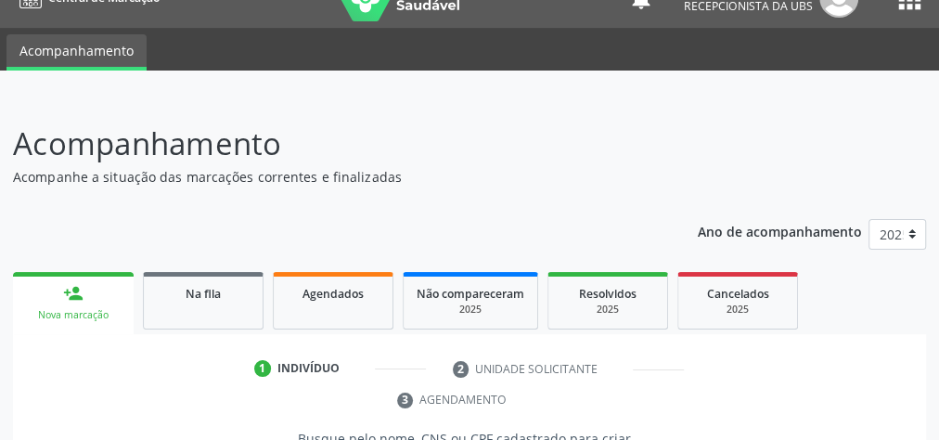
scroll to position [0, 0]
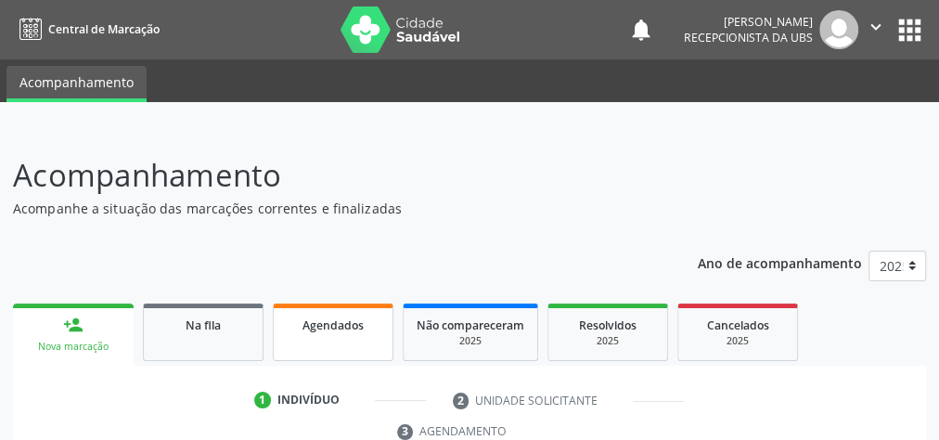
click at [339, 326] on span "Agendados" at bounding box center [333, 325] width 61 height 16
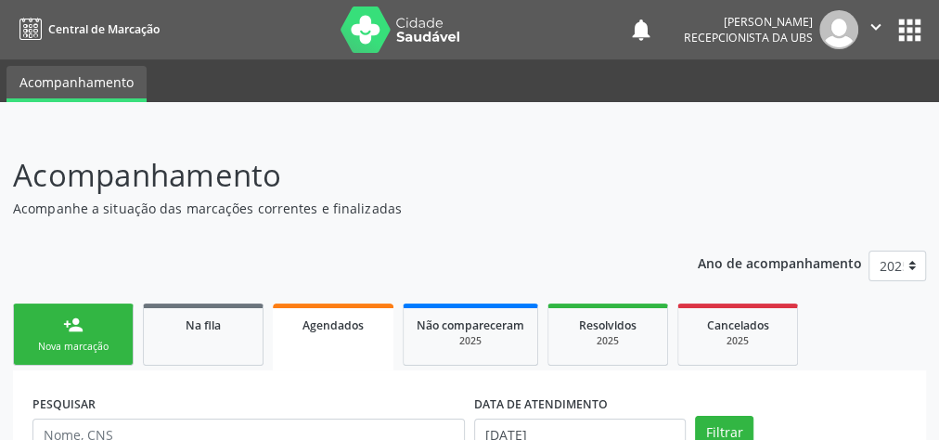
scroll to position [74, 0]
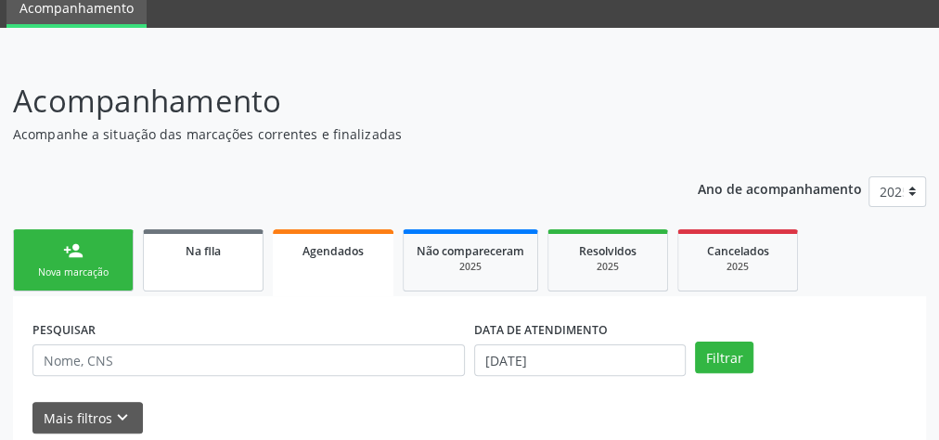
click at [193, 241] on div "Na fila" at bounding box center [203, 249] width 93 height 19
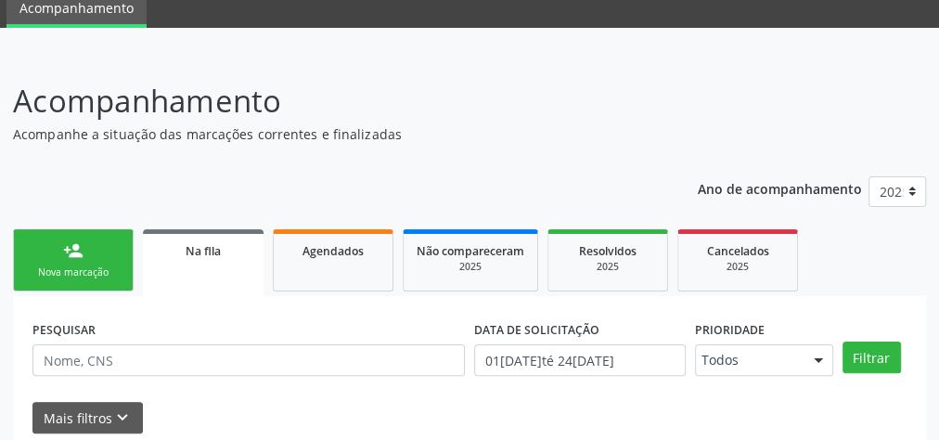
scroll to position [148, 0]
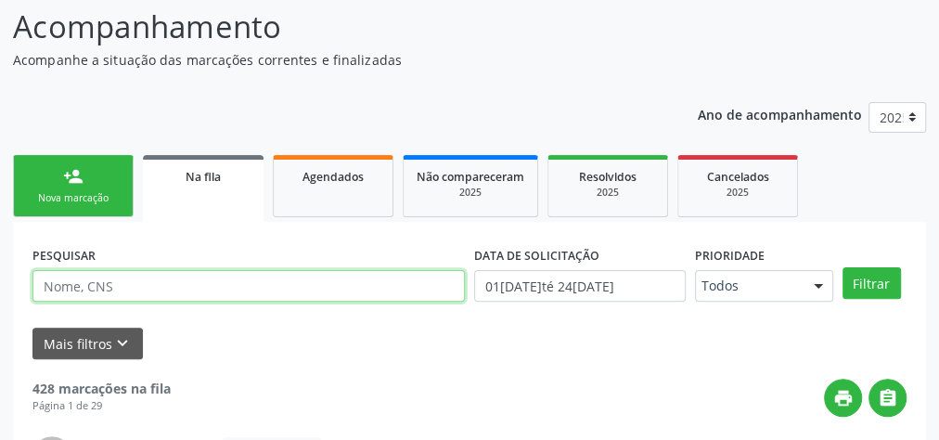
click at [190, 286] on input "text" at bounding box center [248, 286] width 432 height 32
type input "elielba nance costa"
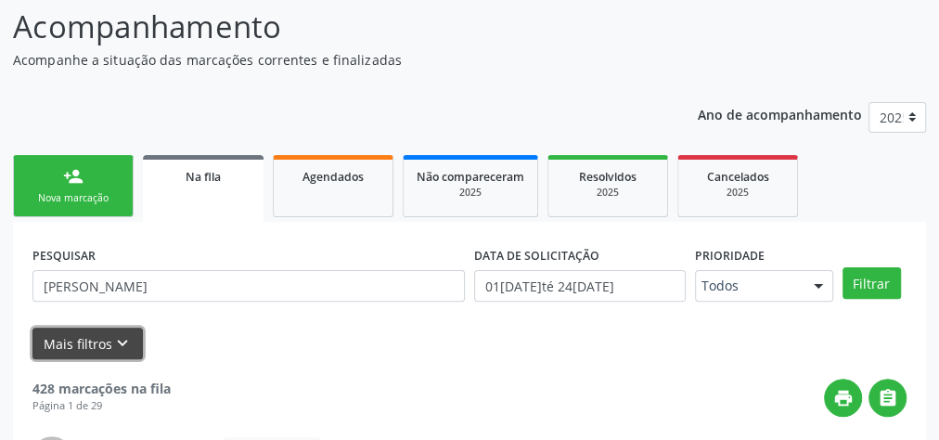
click at [97, 345] on button "Mais filtros keyboard_arrow_down" at bounding box center [87, 344] width 110 height 32
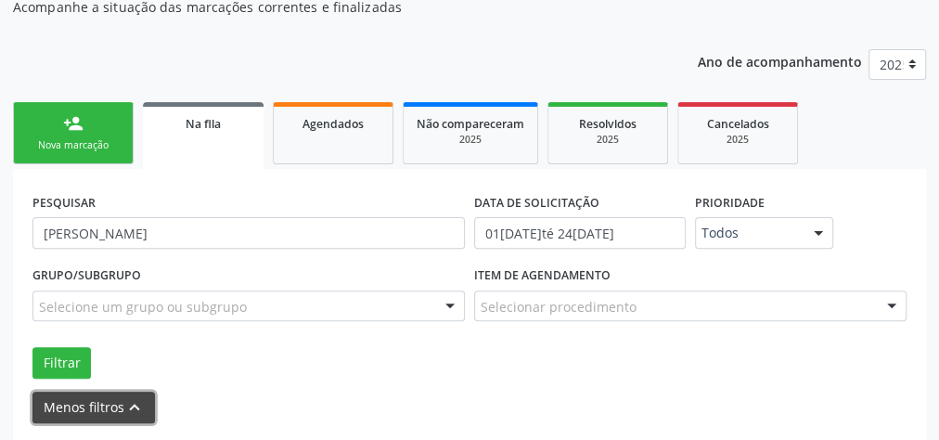
scroll to position [297, 0]
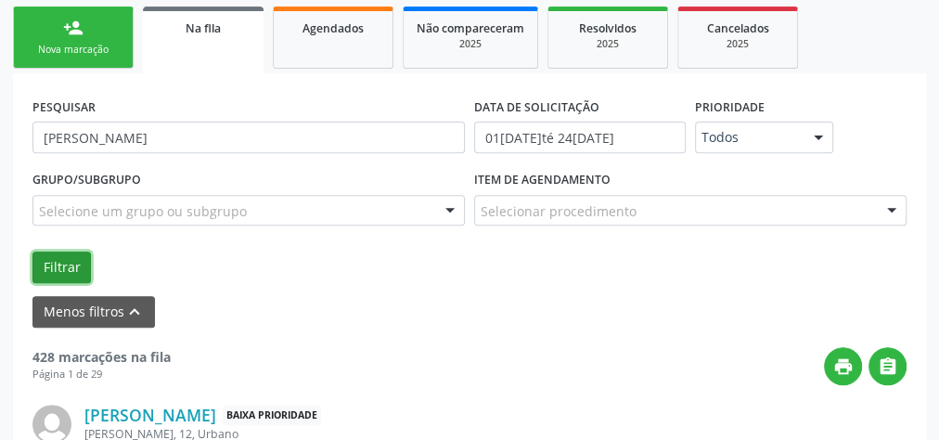
click at [49, 269] on button "Filtrar" at bounding box center [61, 268] width 58 height 32
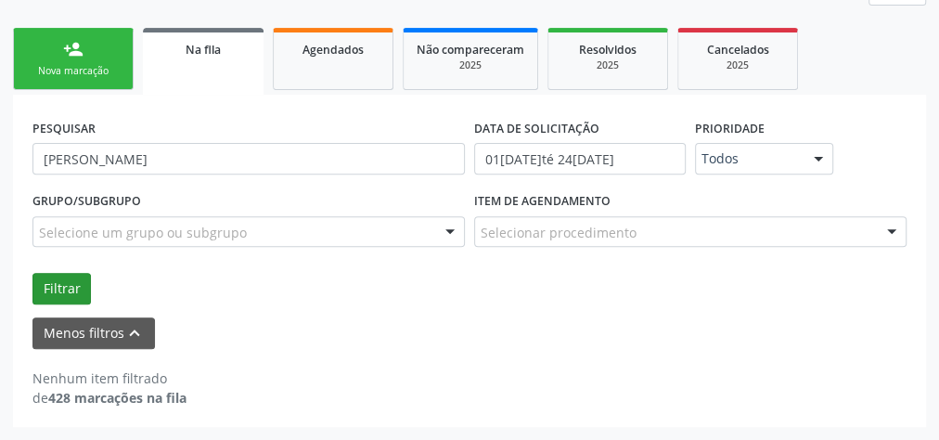
scroll to position [272, 0]
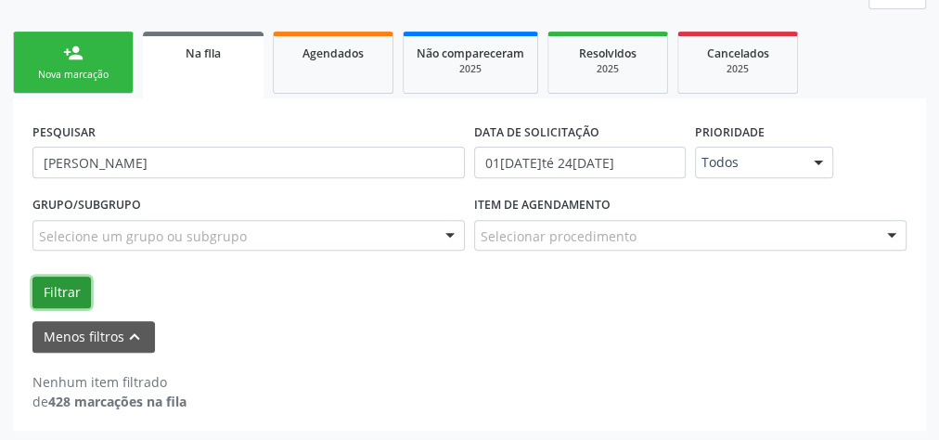
click at [70, 289] on button "Filtrar" at bounding box center [61, 293] width 58 height 32
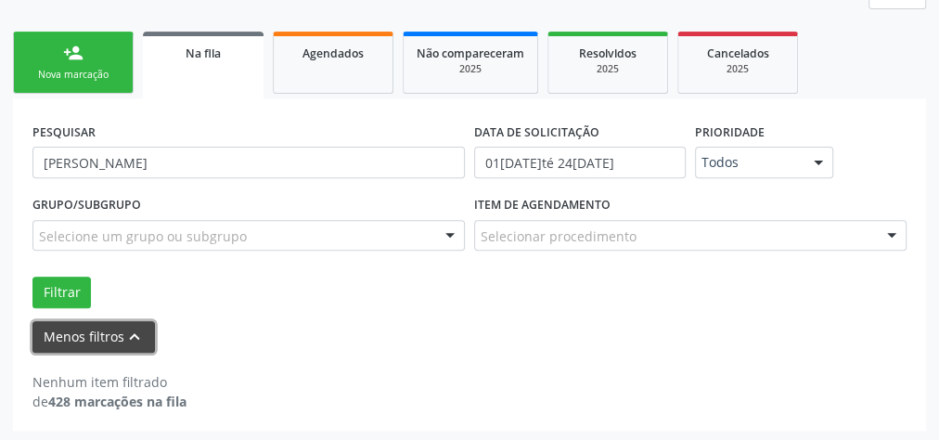
click at [117, 334] on button "Menos filtros keyboard_arrow_up" at bounding box center [93, 337] width 123 height 32
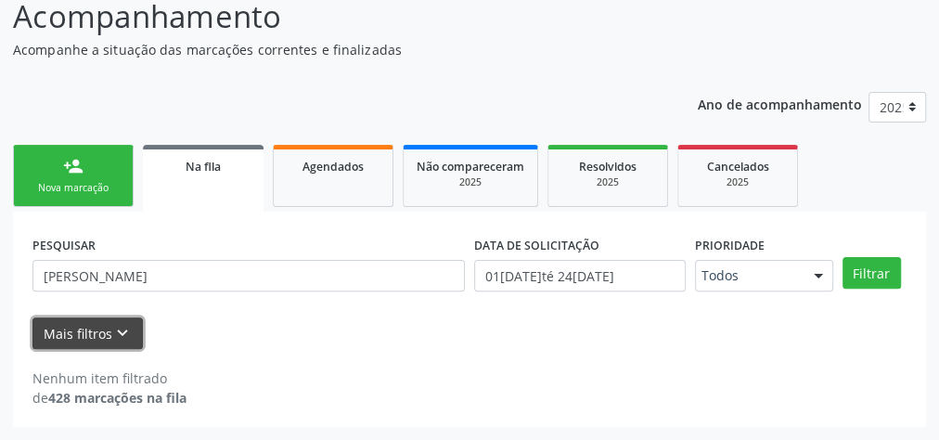
scroll to position [157, 0]
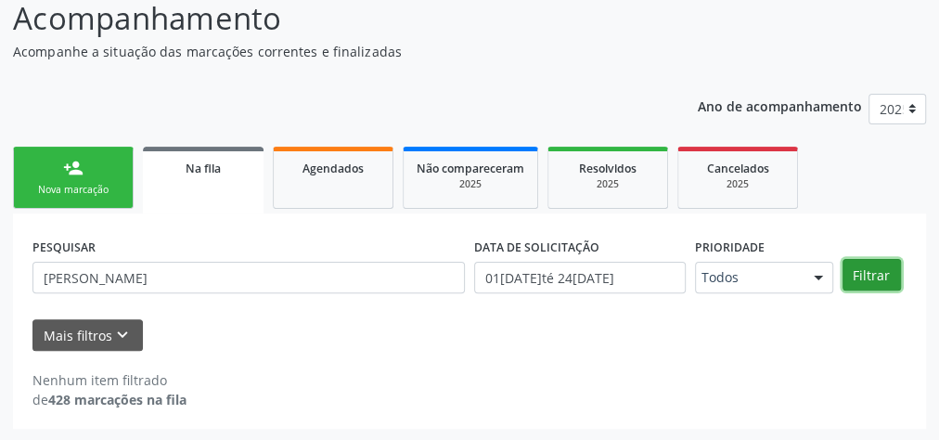
click at [849, 276] on button "Filtrar" at bounding box center [872, 275] width 58 height 32
click at [103, 179] on link "person_add Nova marcação" at bounding box center [73, 178] width 121 height 62
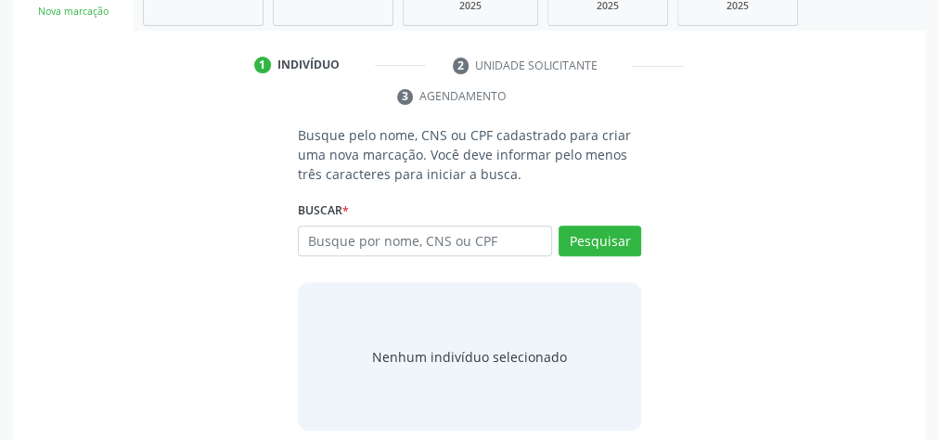
scroll to position [349, 0]
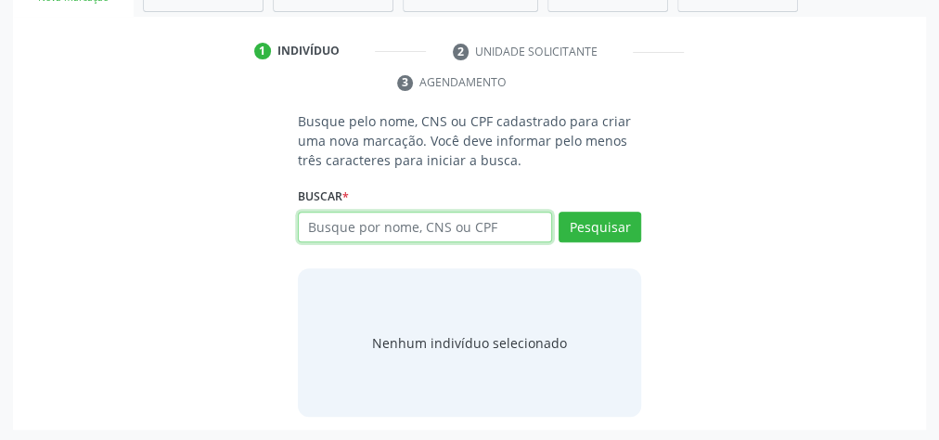
click at [523, 212] on input "text" at bounding box center [425, 228] width 254 height 32
click at [499, 226] on input "text" at bounding box center [425, 228] width 254 height 32
type input "16378750459"
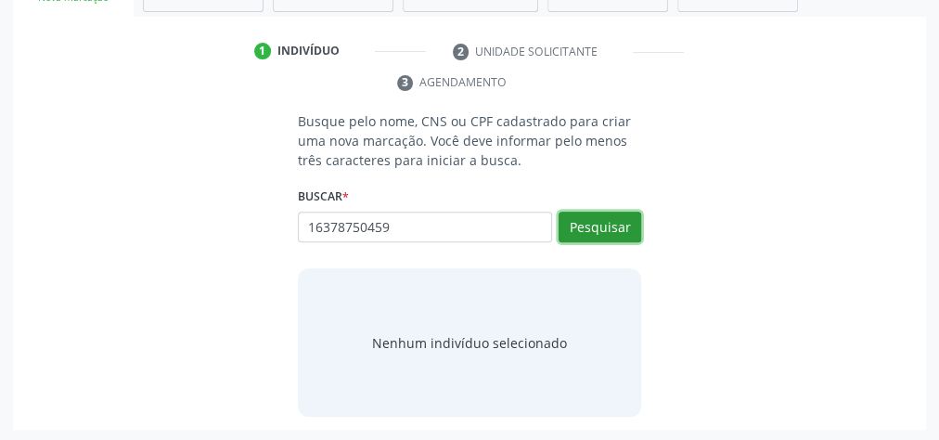
click at [596, 221] on button "Pesquisar" at bounding box center [600, 228] width 83 height 32
type input "16378750459"
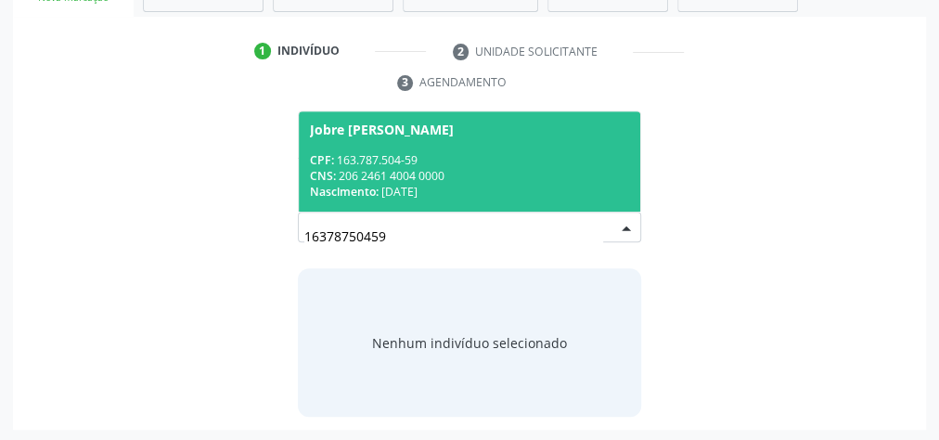
click at [401, 148] on span "Jobre Benedito dos Santos CPF: 163.787.504-59 CNS: 206 2461 4004 0000 Nasciment…" at bounding box center [470, 160] width 342 height 99
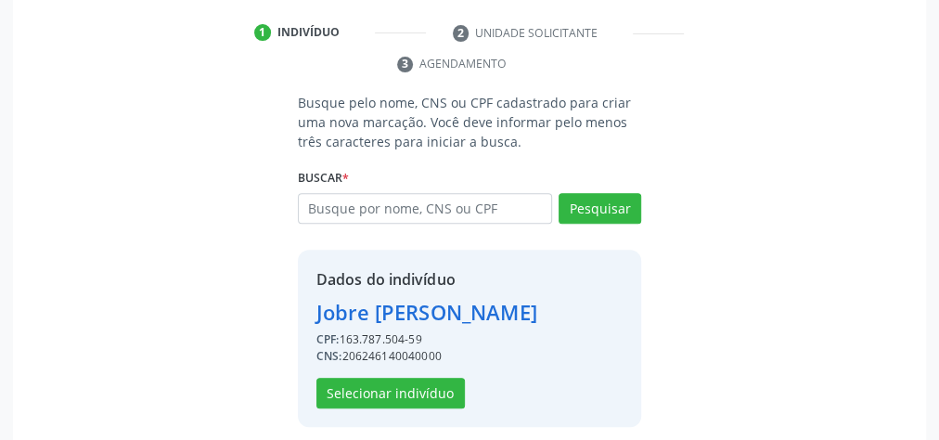
scroll to position [377, 0]
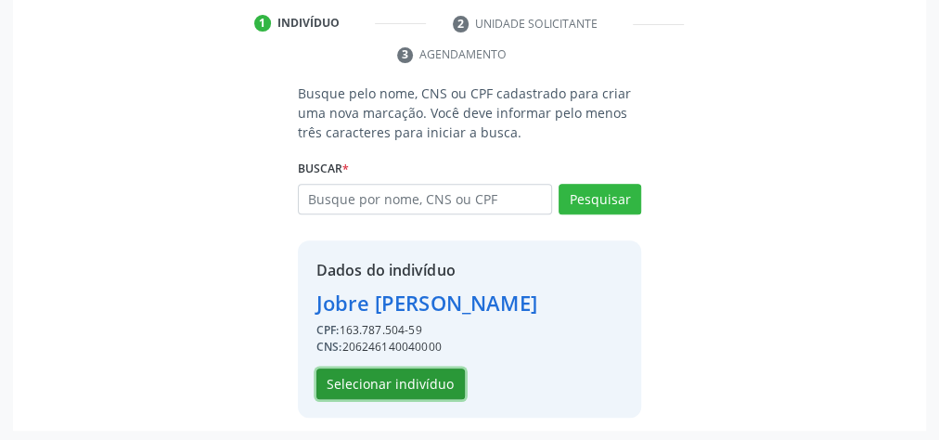
click at [401, 387] on button "Selecionar indivíduo" at bounding box center [390, 384] width 148 height 32
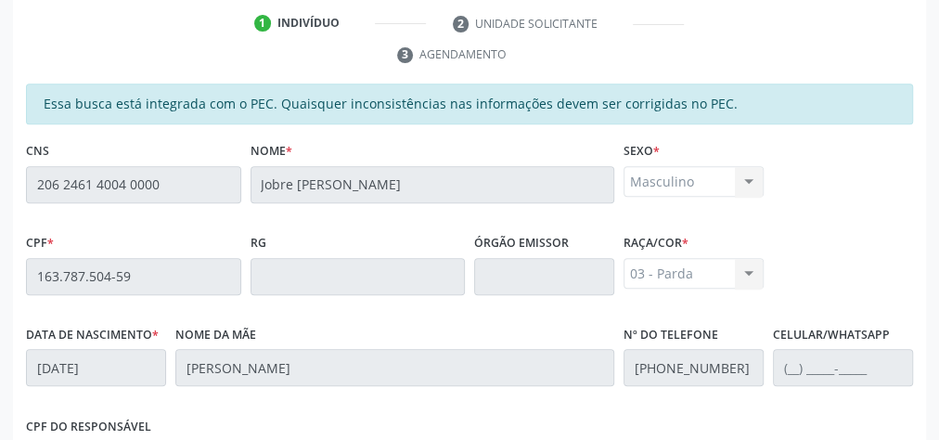
scroll to position [673, 0]
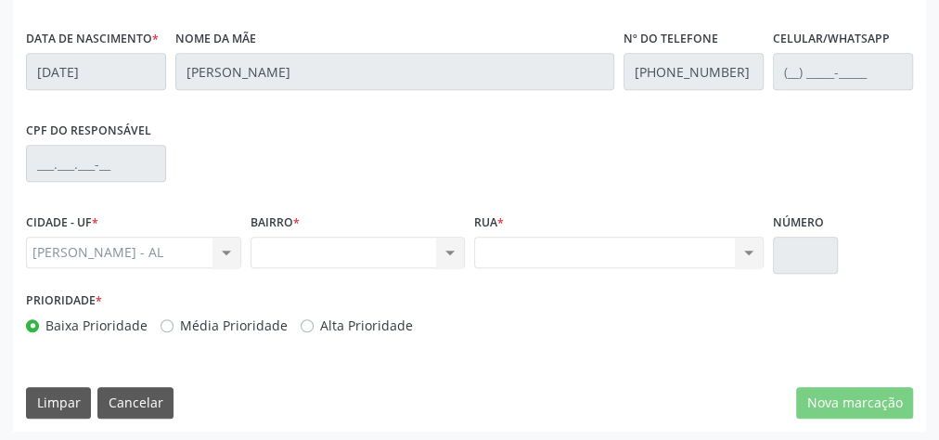
click at [456, 252] on div "Nenhum resultado encontrado para: " " Não há nenhuma opção para ser exibida." at bounding box center [358, 253] width 215 height 32
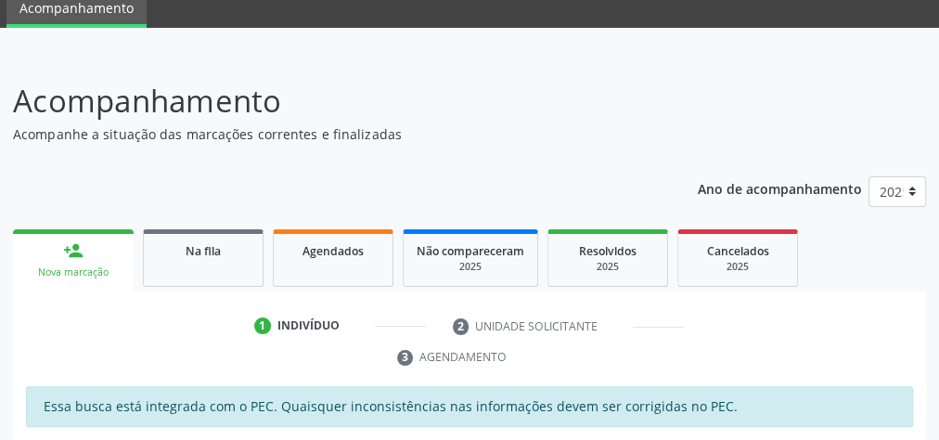
scroll to position [0, 0]
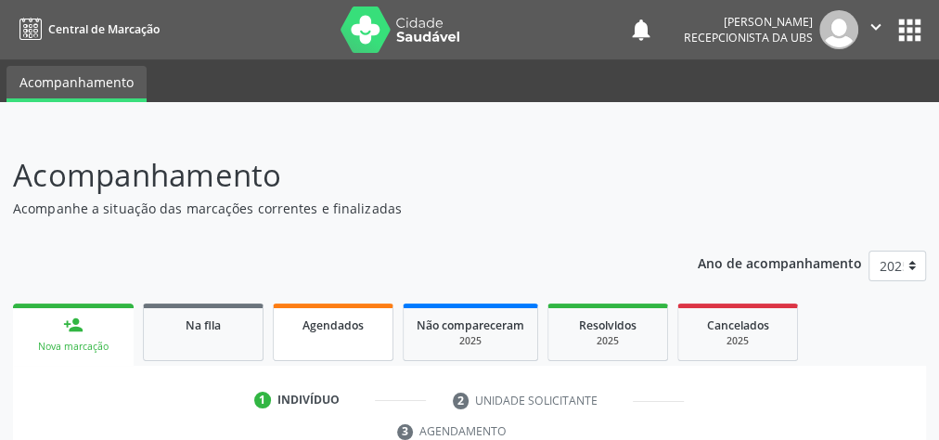
click at [321, 321] on span "Agendados" at bounding box center [333, 325] width 61 height 16
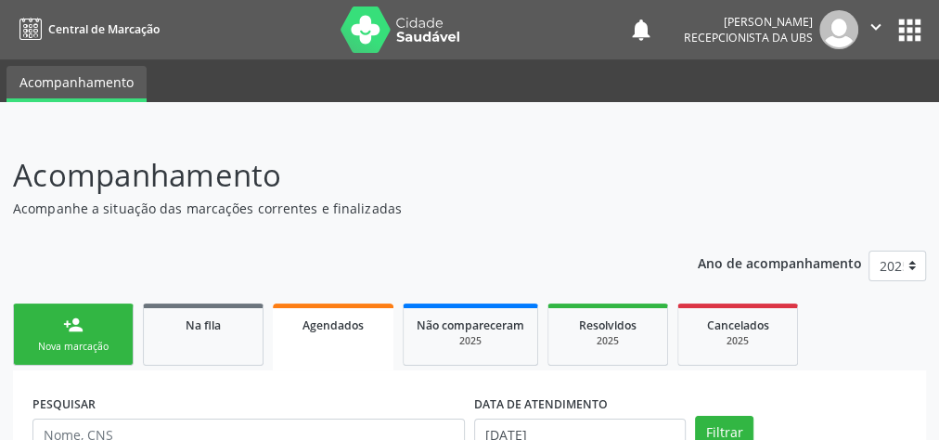
click at [329, 320] on span "Agendados" at bounding box center [333, 325] width 61 height 16
click at [77, 336] on link "person_add Nova marcação" at bounding box center [73, 334] width 121 height 62
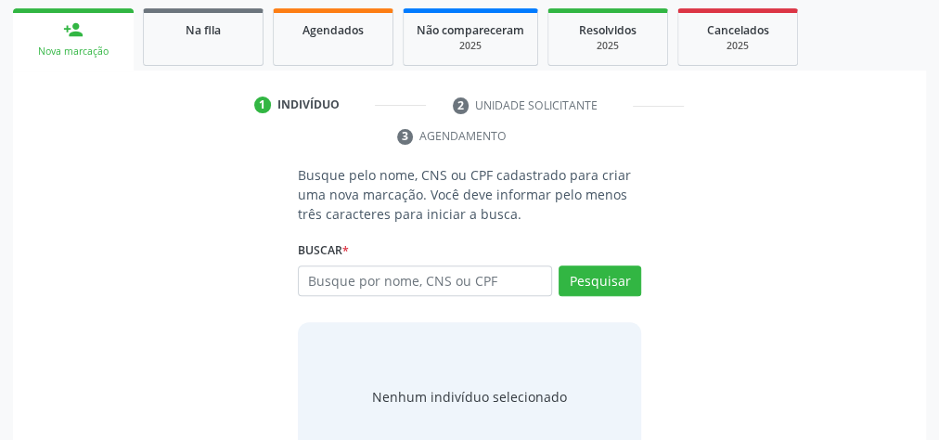
scroll to position [297, 0]
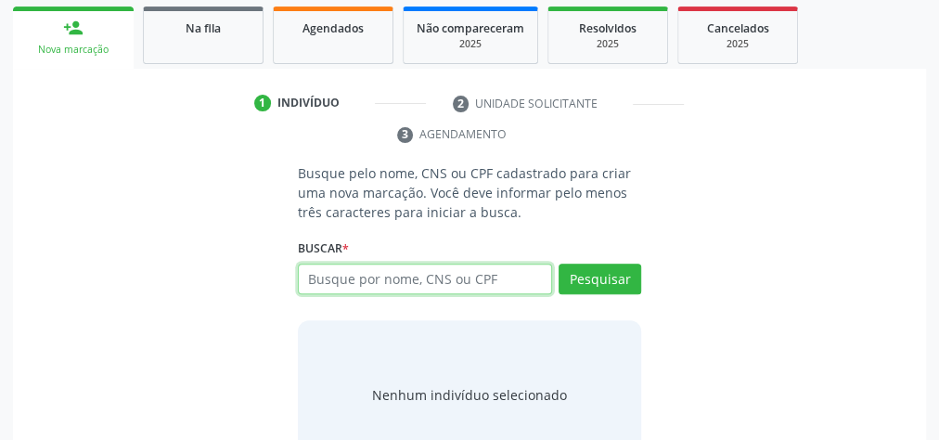
click at [464, 278] on input "text" at bounding box center [425, 280] width 254 height 32
type input "07029396413"
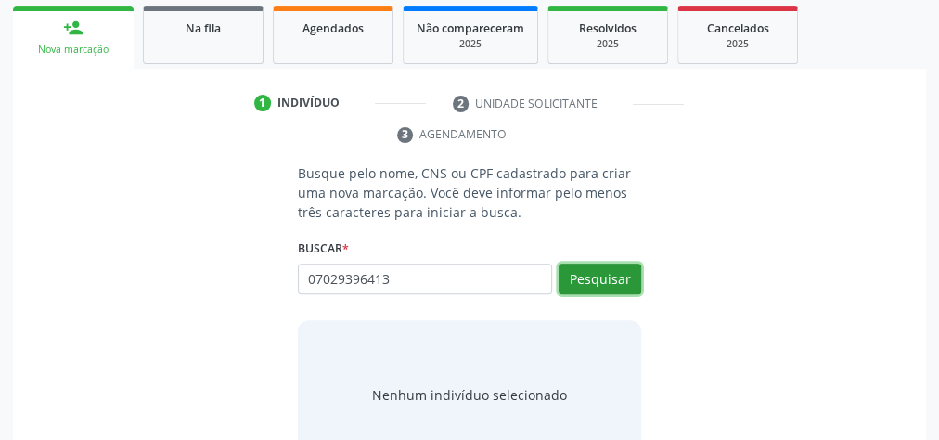
click at [602, 284] on button "Pesquisar" at bounding box center [600, 280] width 83 height 32
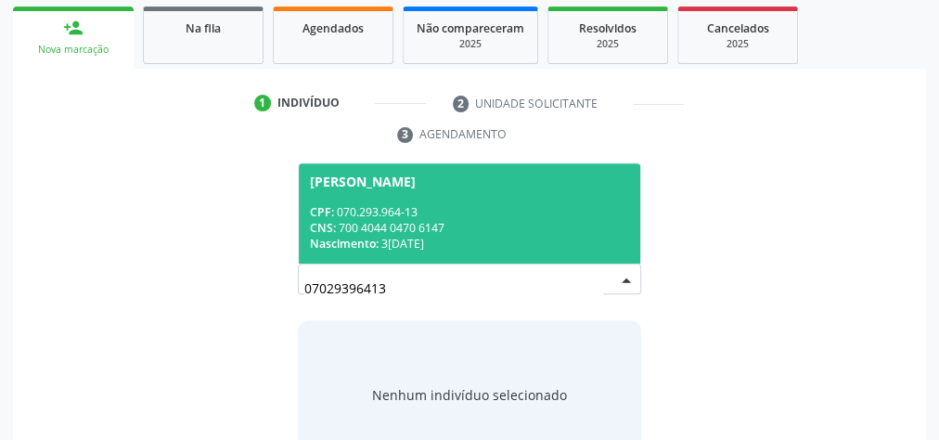
click at [532, 226] on div "CNS: 700 4044 0470 6147" at bounding box center [469, 228] width 319 height 16
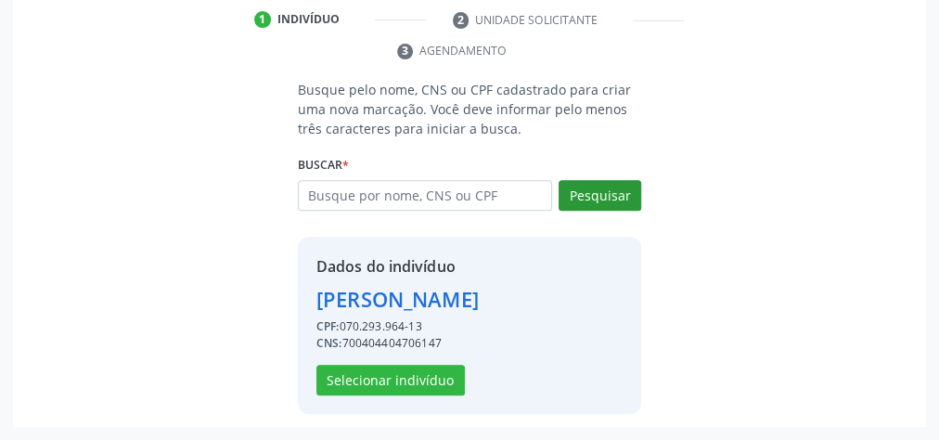
scroll to position [407, 0]
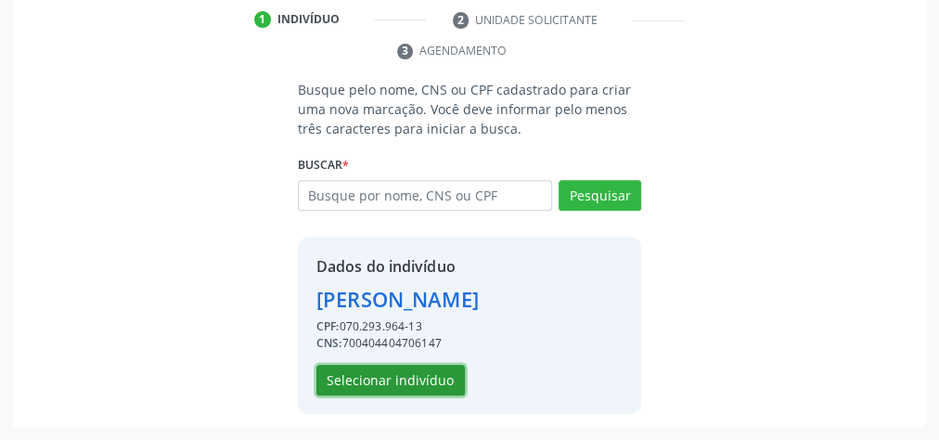
click at [380, 373] on button "Selecionar indivíduo" at bounding box center [390, 381] width 148 height 32
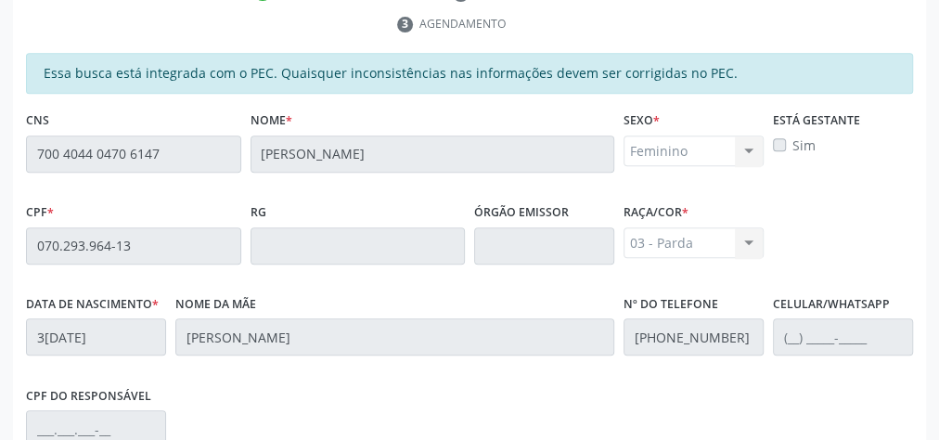
scroll to position [673, 0]
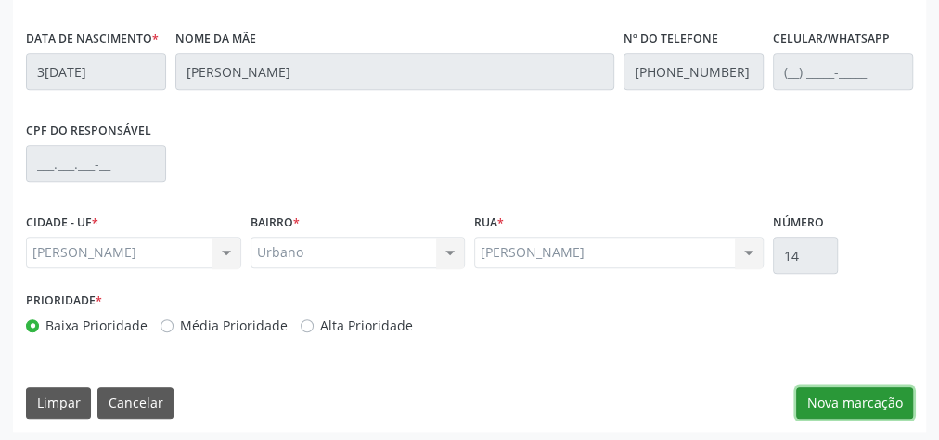
click at [874, 391] on button "Nova marcação" at bounding box center [854, 403] width 117 height 32
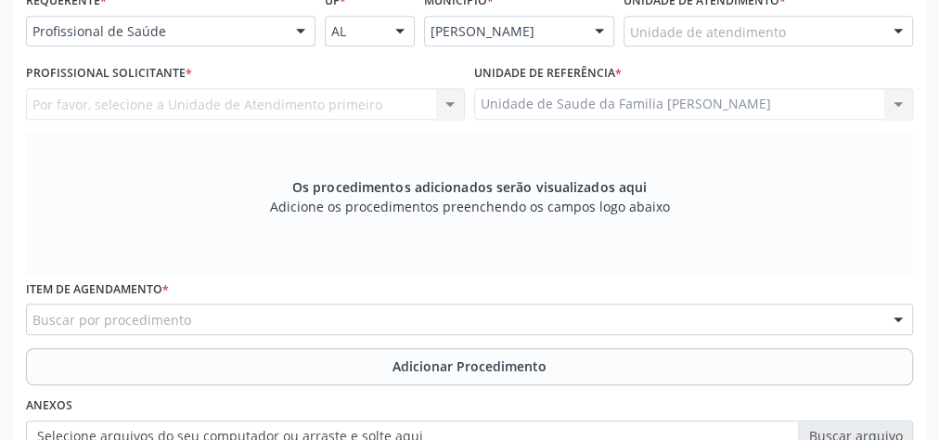
scroll to position [450, 0]
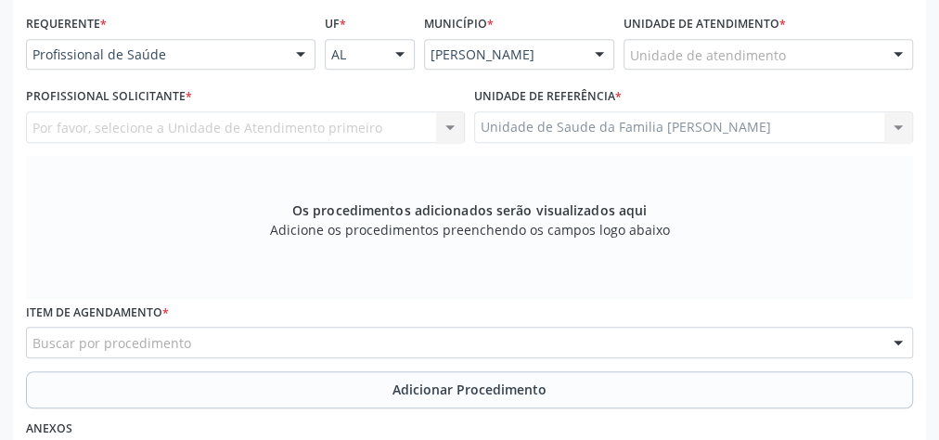
click at [813, 62] on div "Unidade de atendimento" at bounding box center [769, 55] width 290 height 32
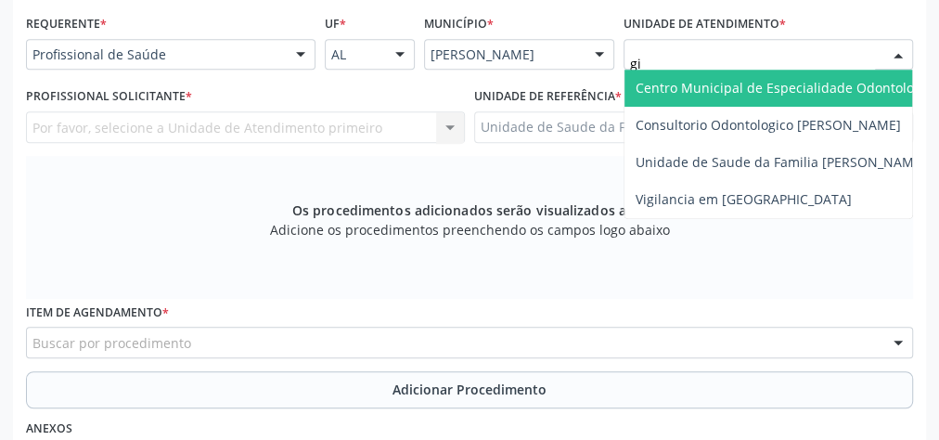
type input "gis"
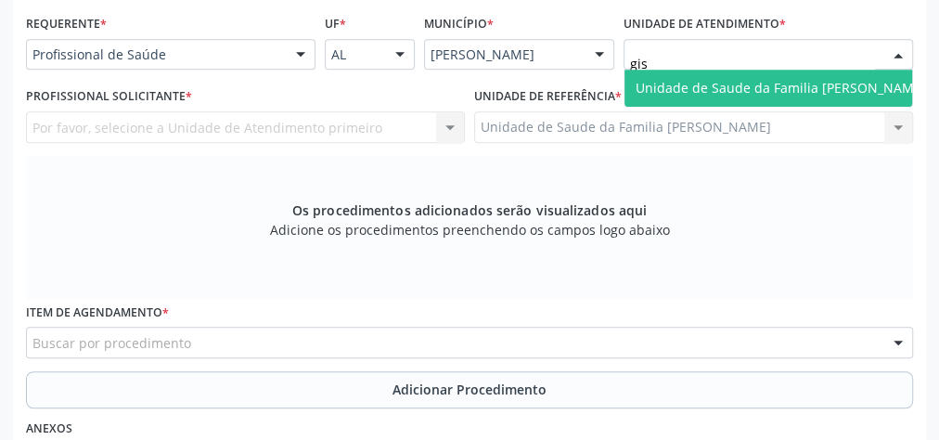
click at [770, 91] on span "Unidade de Saude da Familia [PERSON_NAME]" at bounding box center [781, 88] width 290 height 18
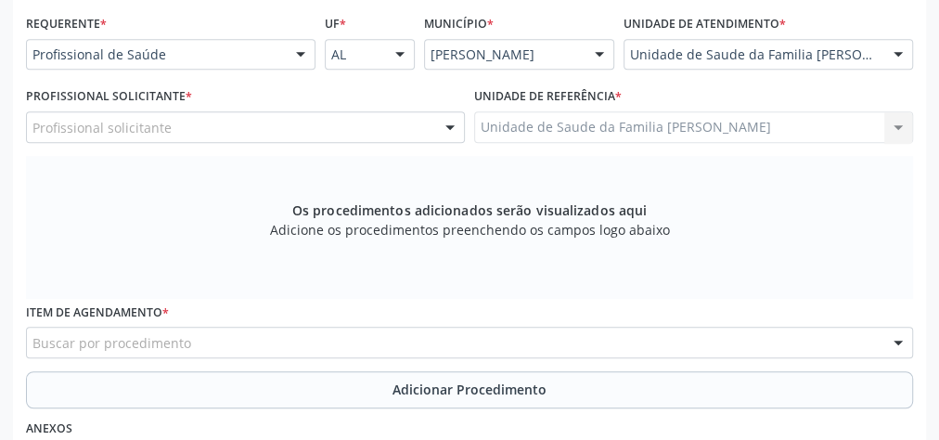
click at [445, 124] on div at bounding box center [450, 128] width 28 height 32
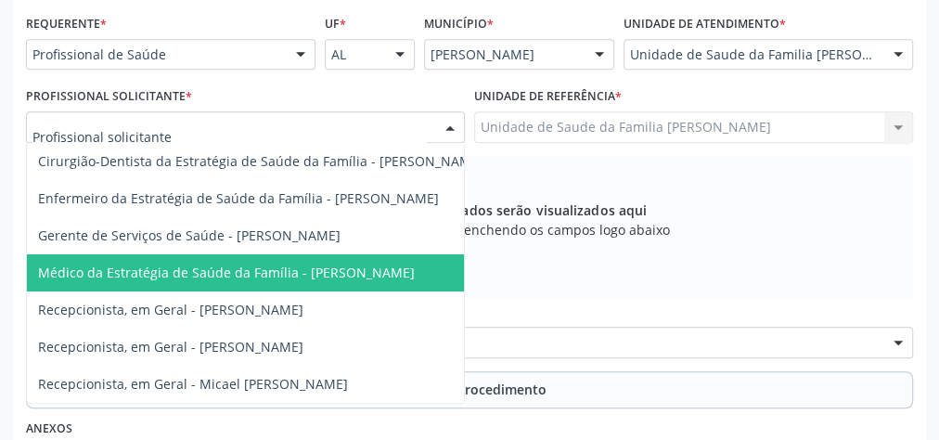
click at [373, 271] on span "Médico da Estratégia de Saúde da Família - Elenice Leite Alves Gomes" at bounding box center [226, 273] width 377 height 18
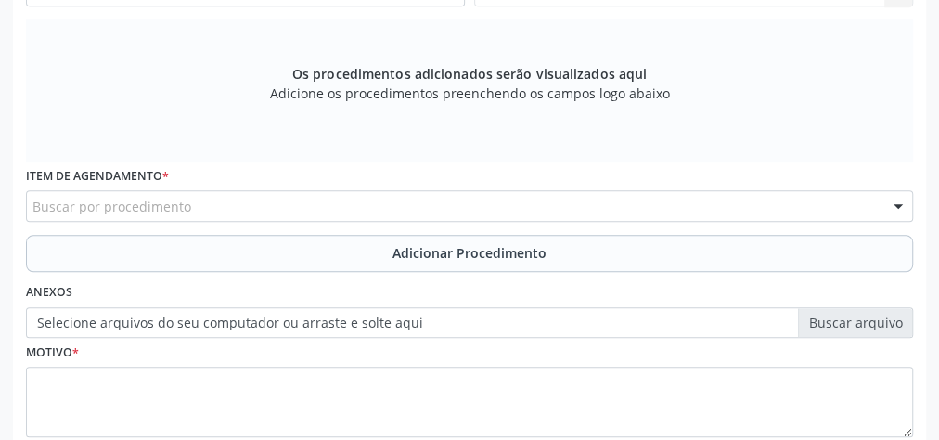
scroll to position [673, 0]
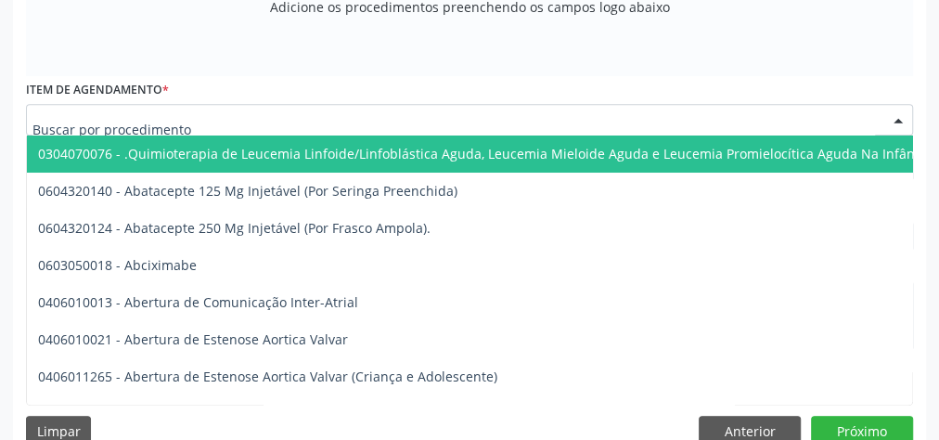
click at [367, 116] on div at bounding box center [469, 120] width 887 height 32
click at [347, 128] on input "text" at bounding box center [453, 128] width 843 height 37
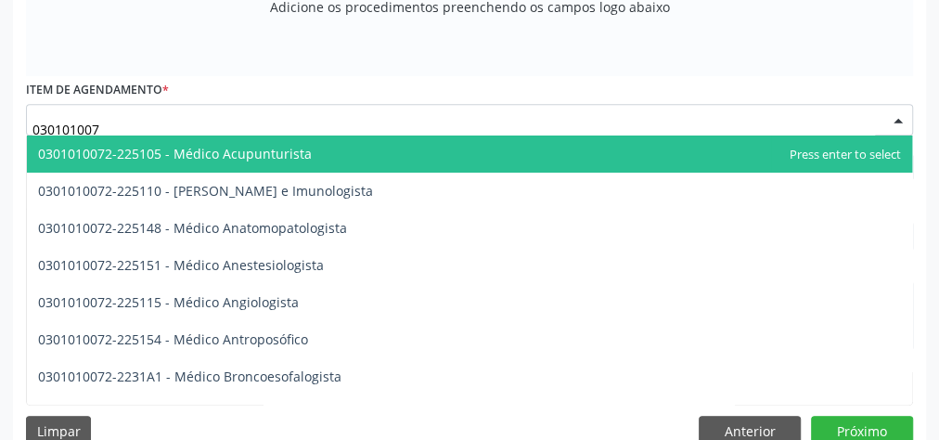
type input "0301010072"
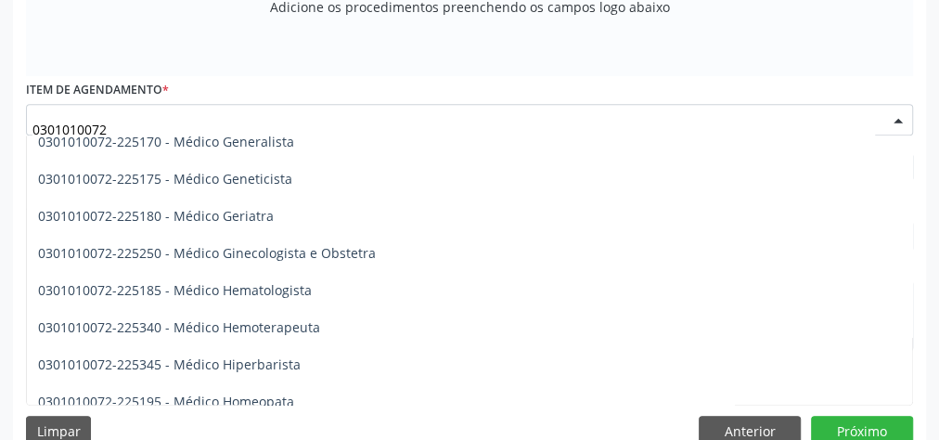
scroll to position [965, 0]
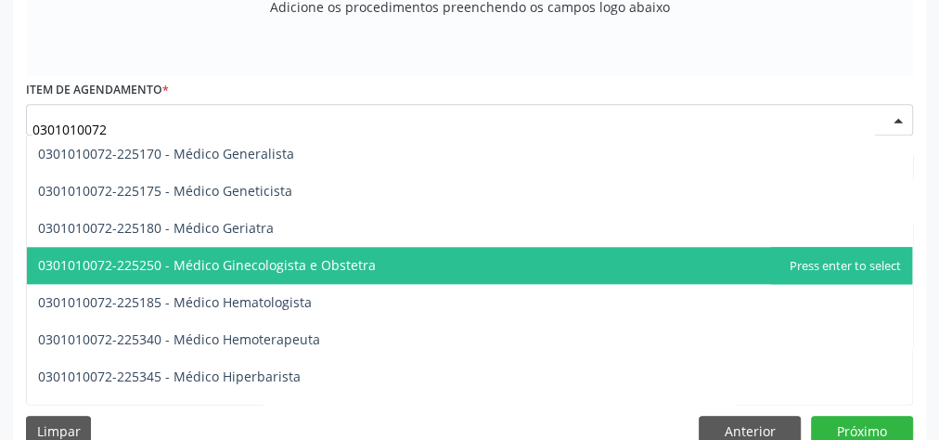
click at [282, 265] on span "0301010072-225250 - Médico Ginecologista e Obstetra" at bounding box center [207, 265] width 338 height 18
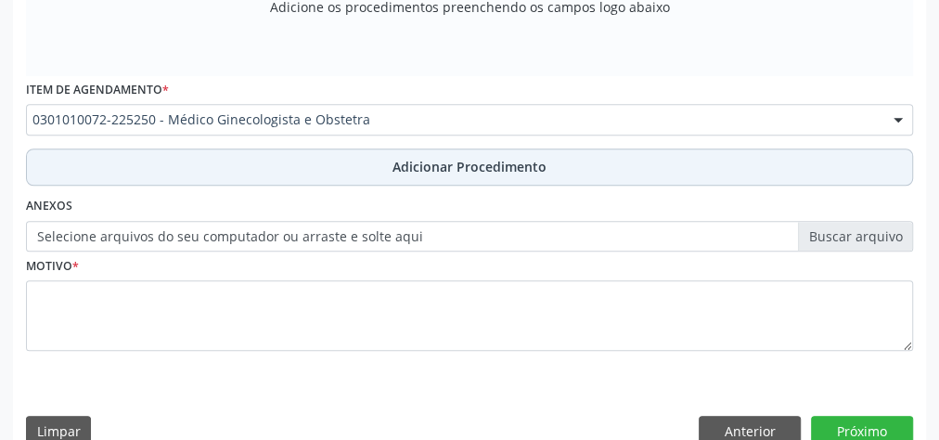
click at [483, 158] on span "Adicionar Procedimento" at bounding box center [470, 166] width 154 height 19
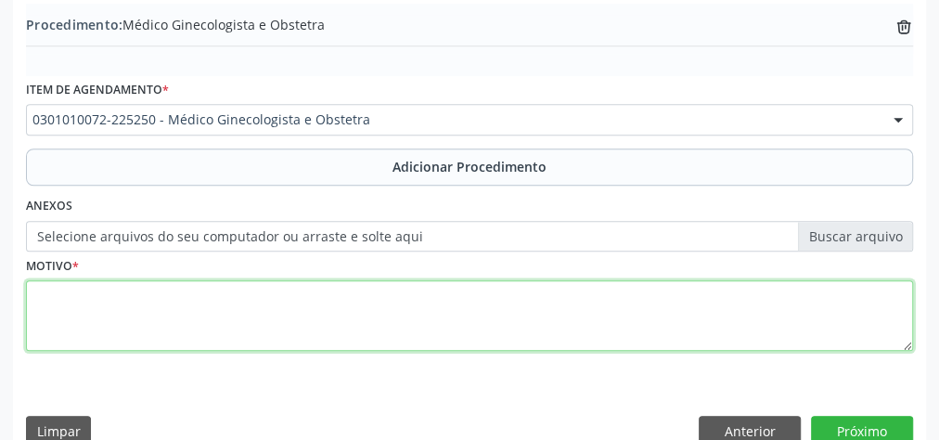
click at [372, 314] on textarea at bounding box center [469, 315] width 887 height 71
type textarea "c"
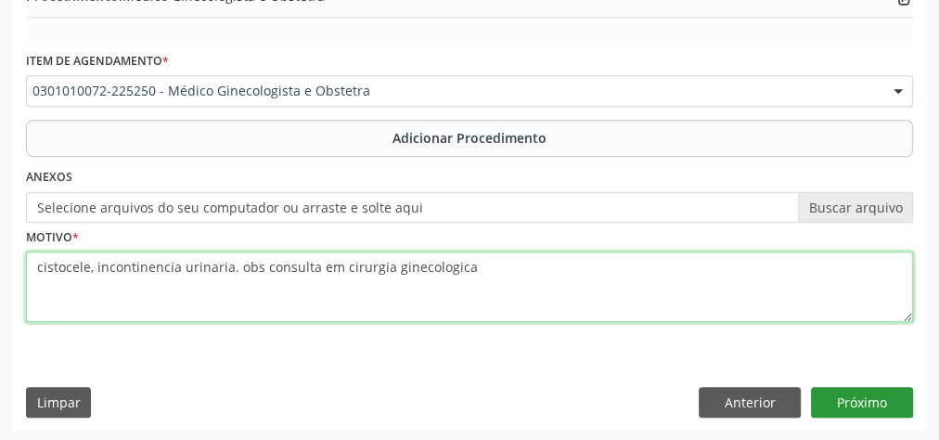
type textarea "cistocele, incontinencia urinaria. obs consulta em cirurgia ginecologica"
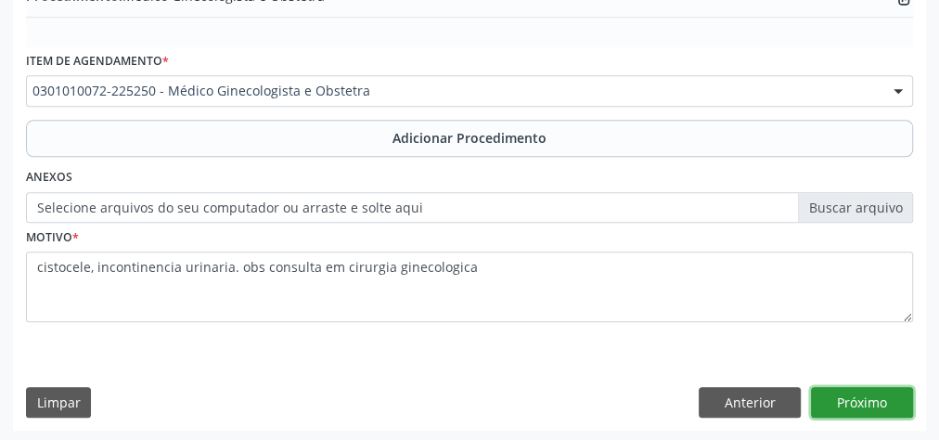
click at [858, 393] on button "Próximo" at bounding box center [862, 403] width 102 height 32
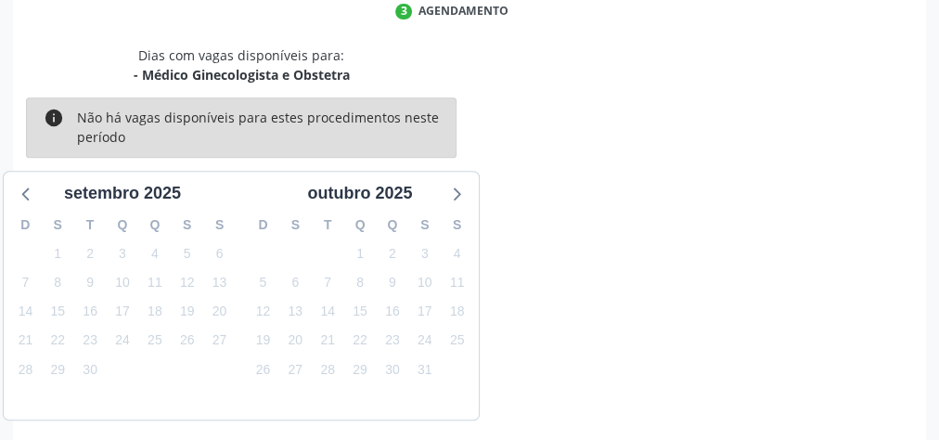
scroll to position [492, 0]
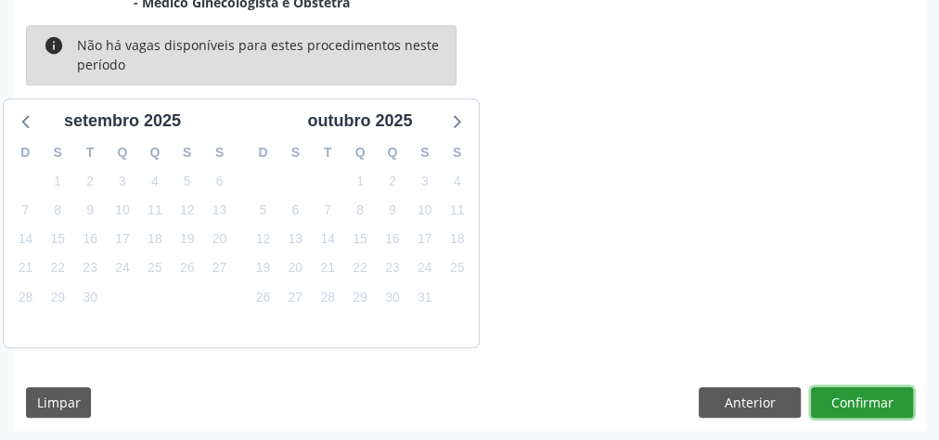
click at [858, 393] on button "Confirmar" at bounding box center [862, 403] width 102 height 32
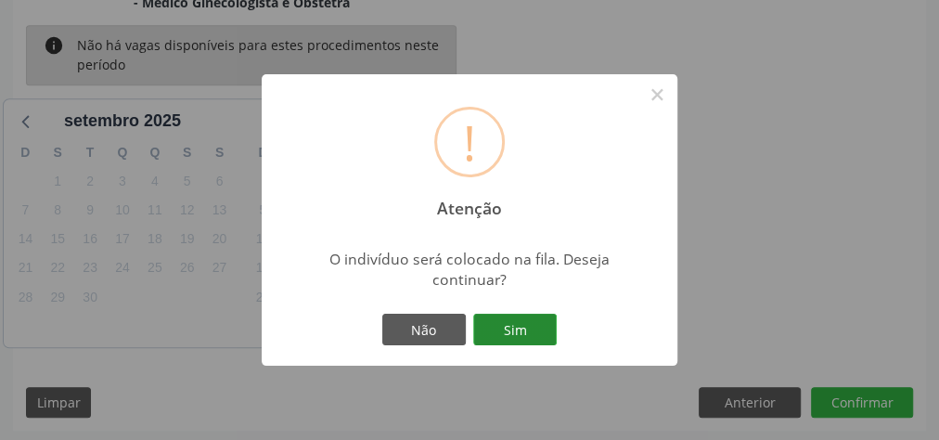
click at [536, 324] on button "Sim" at bounding box center [515, 330] width 84 height 32
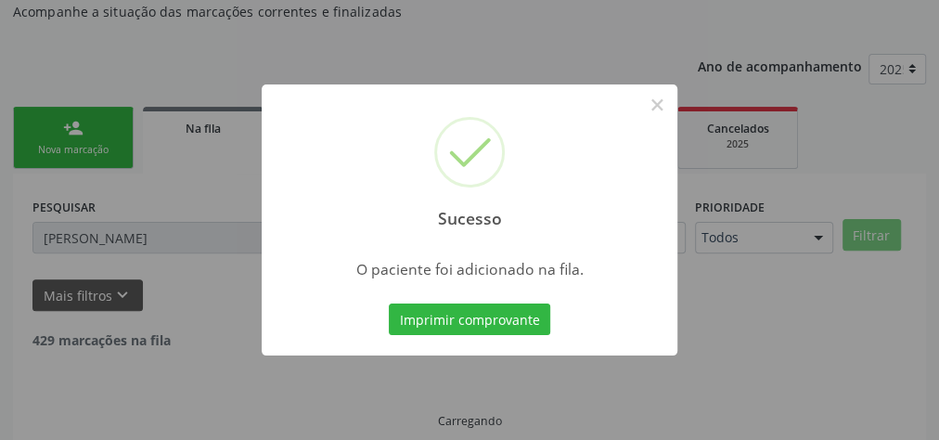
scroll to position [157, 0]
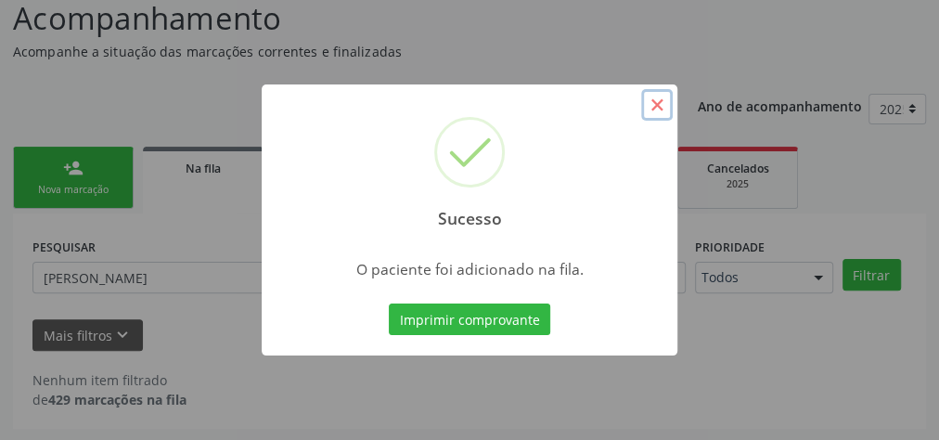
click at [656, 103] on button "×" at bounding box center [657, 105] width 32 height 32
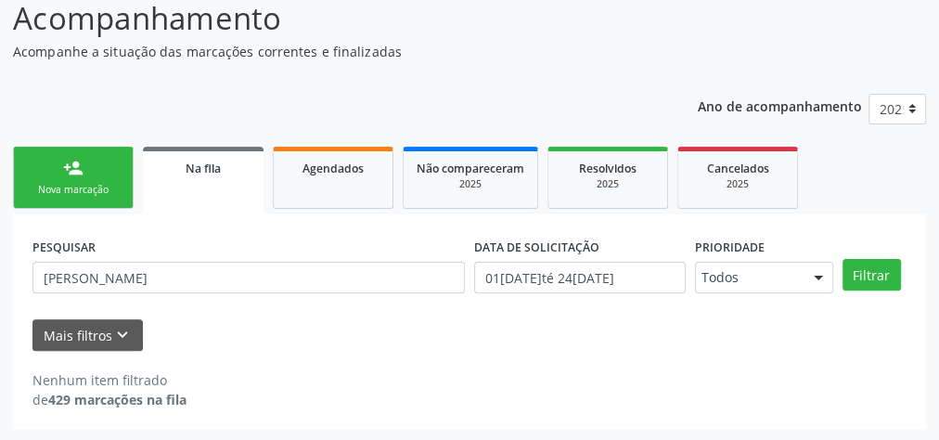
click at [107, 171] on link "person_add Nova marcação" at bounding box center [73, 178] width 121 height 62
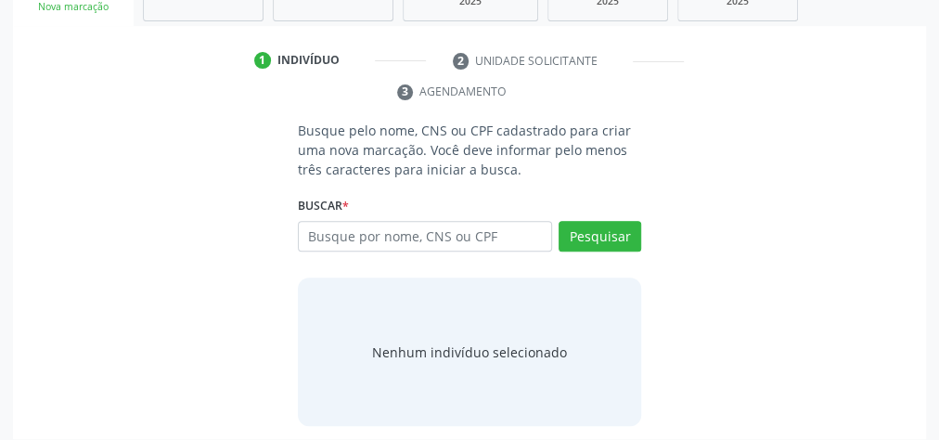
scroll to position [349, 0]
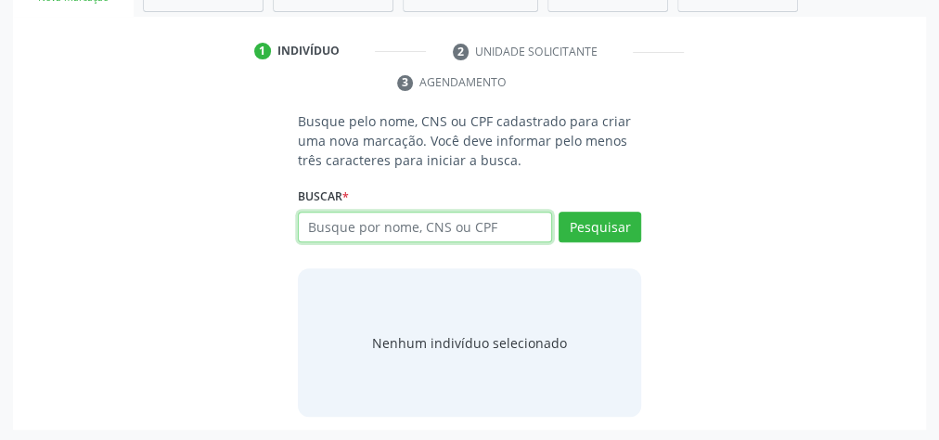
click at [446, 222] on input "text" at bounding box center [425, 228] width 254 height 32
type input "16378750459"
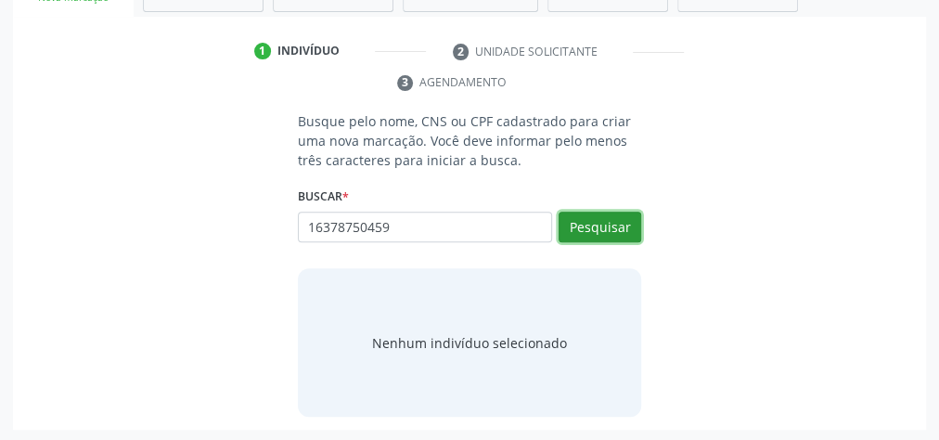
click at [621, 222] on button "Pesquisar" at bounding box center [600, 228] width 83 height 32
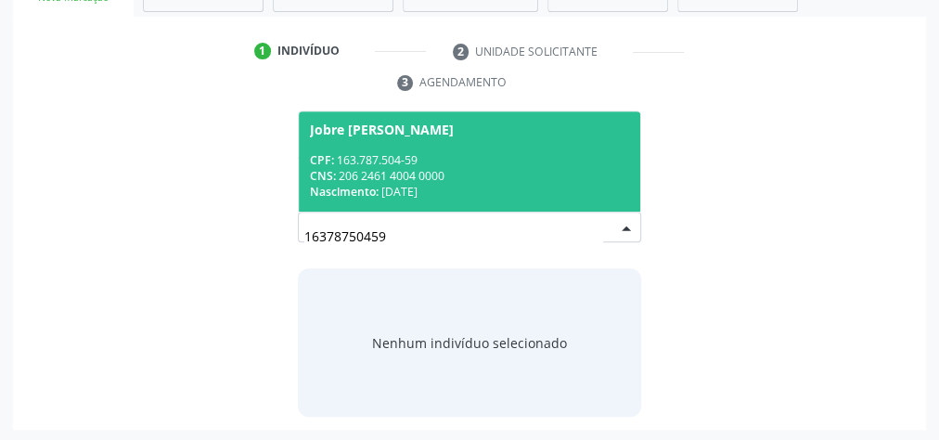
click at [523, 190] on div "Nascimento: 23/08/1947" at bounding box center [469, 192] width 319 height 16
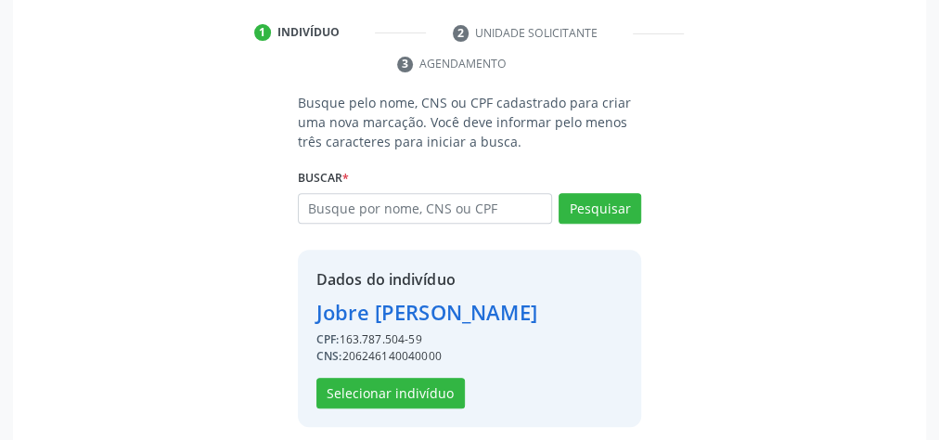
scroll to position [377, 0]
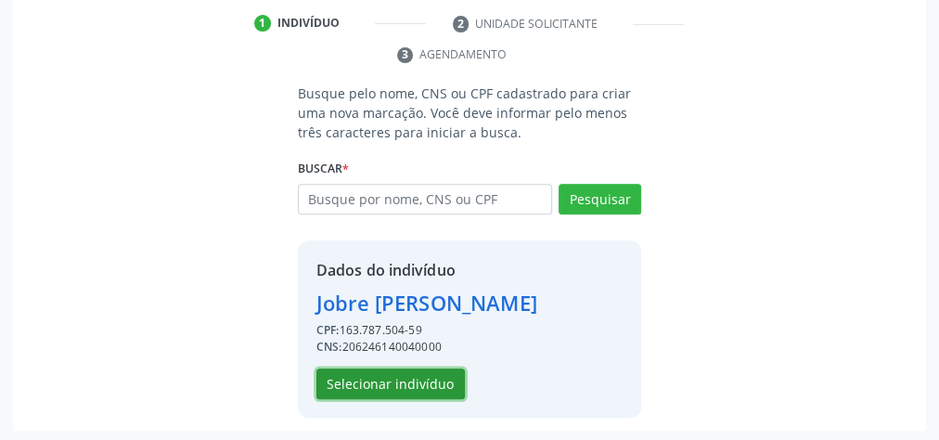
click at [409, 381] on button "Selecionar indivíduo" at bounding box center [390, 384] width 148 height 32
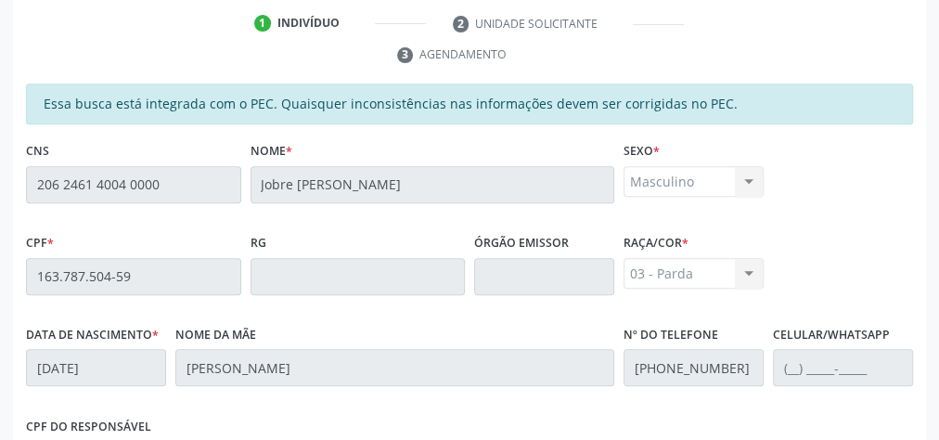
scroll to position [673, 0]
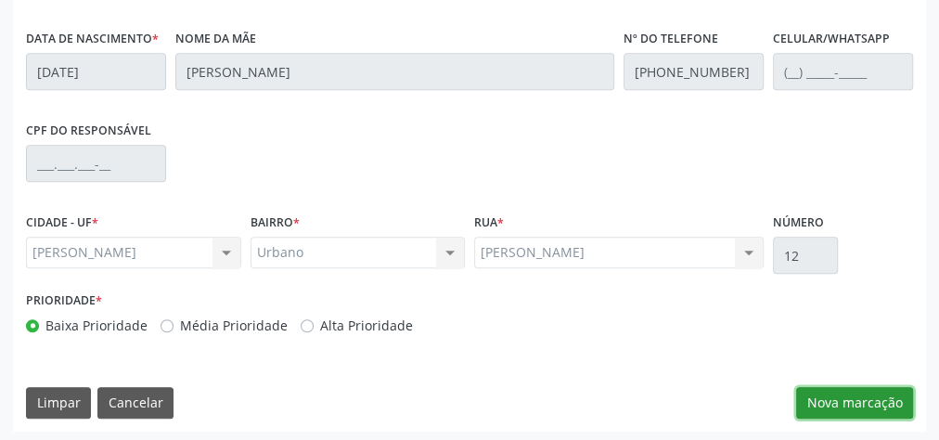
click at [881, 394] on button "Nova marcação" at bounding box center [854, 403] width 117 height 32
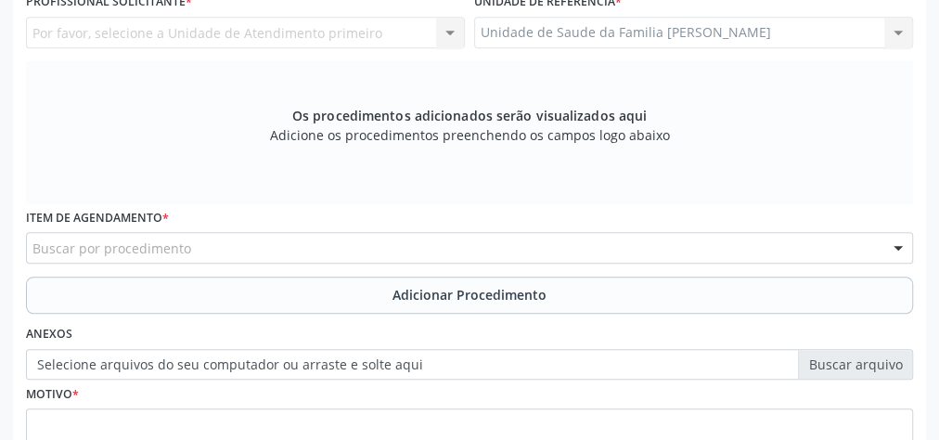
scroll to position [376, 0]
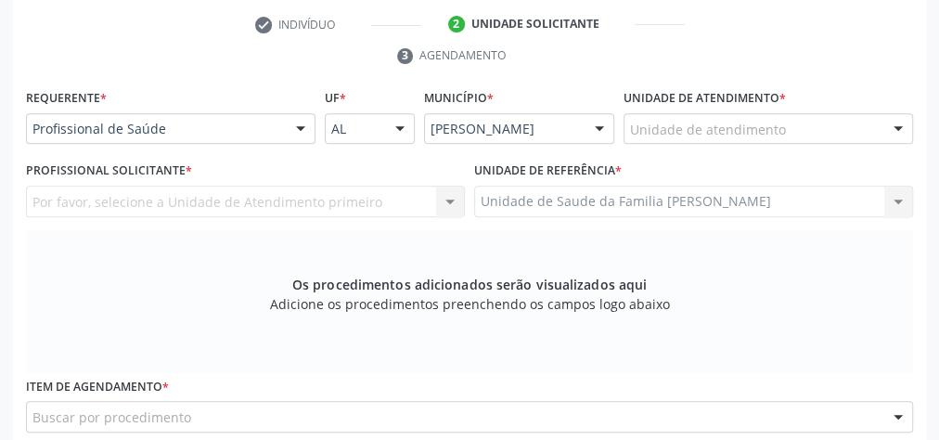
click at [813, 130] on div "Unidade de atendimento" at bounding box center [769, 129] width 290 height 32
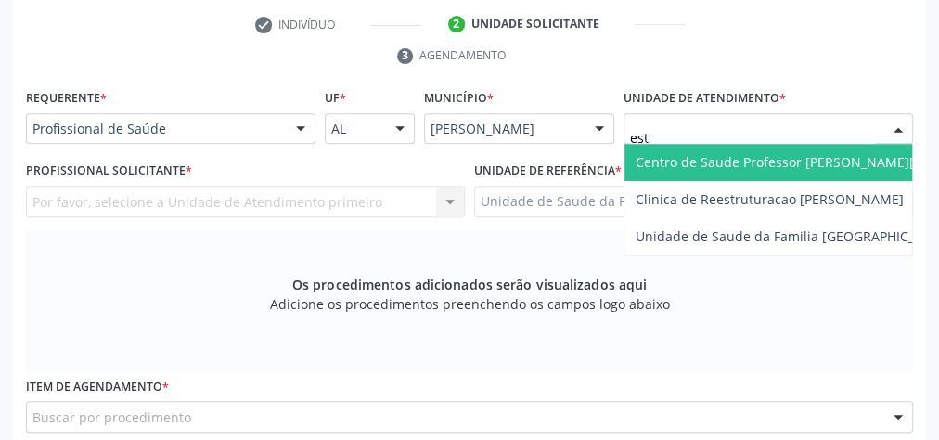
type input "esta"
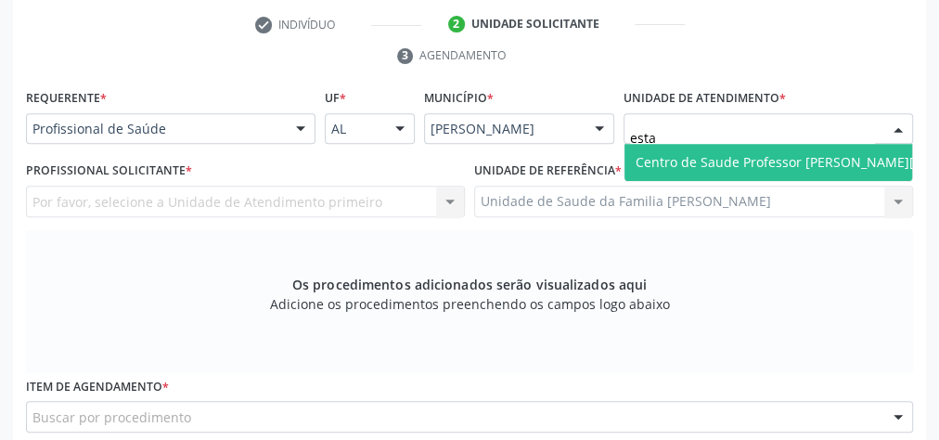
click at [807, 153] on span "Centro de Saude Professor [PERSON_NAME][GEOGRAPHIC_DATA]" at bounding box center [838, 162] width 404 height 18
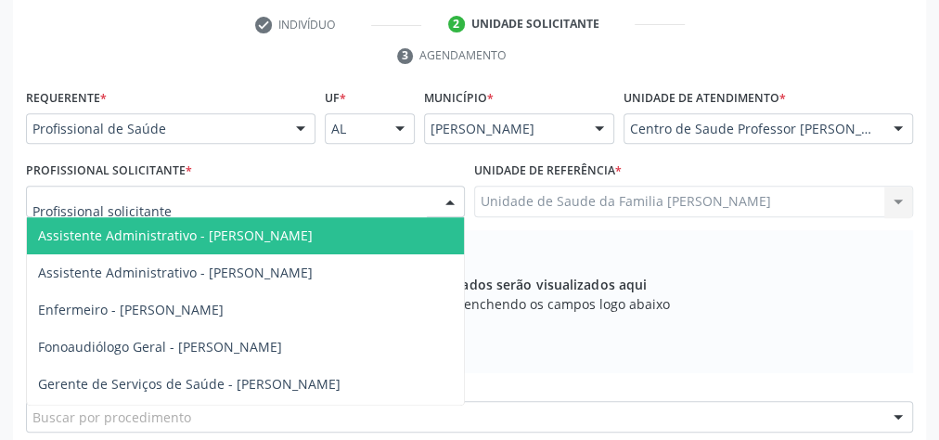
click at [338, 197] on div at bounding box center [245, 202] width 439 height 32
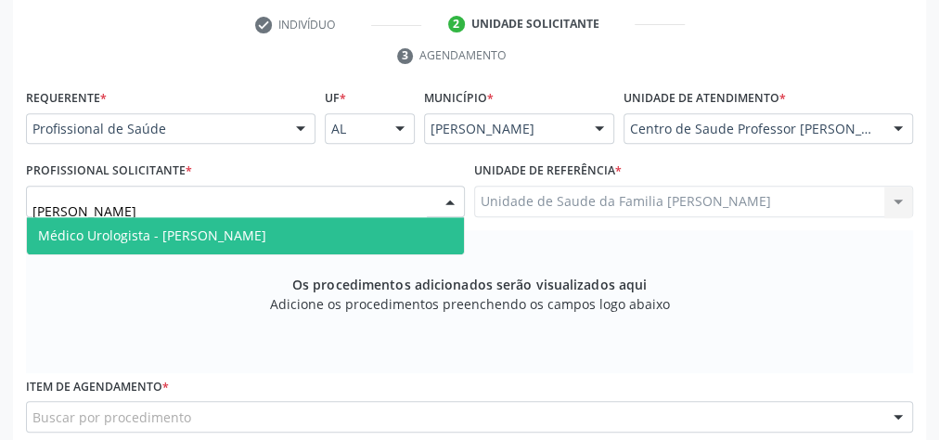
type input "alexa"
click at [266, 226] on span "Médico Urologista - Alexandre Lima Malta Gaia" at bounding box center [152, 235] width 228 height 18
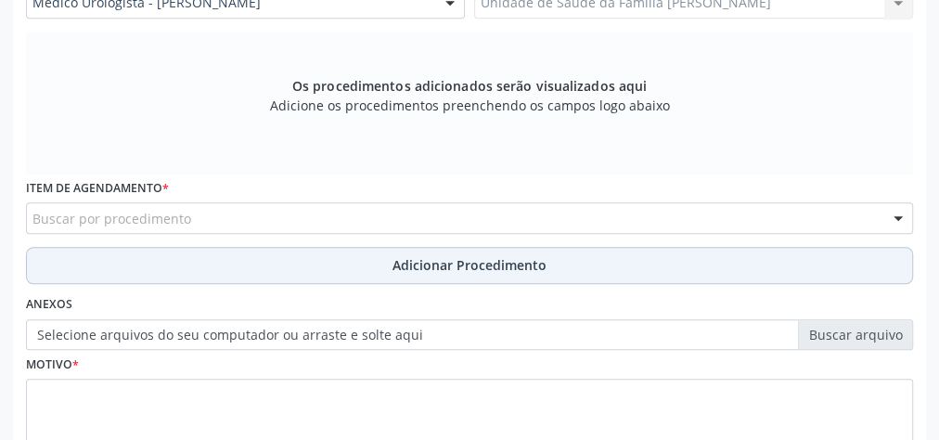
scroll to position [599, 0]
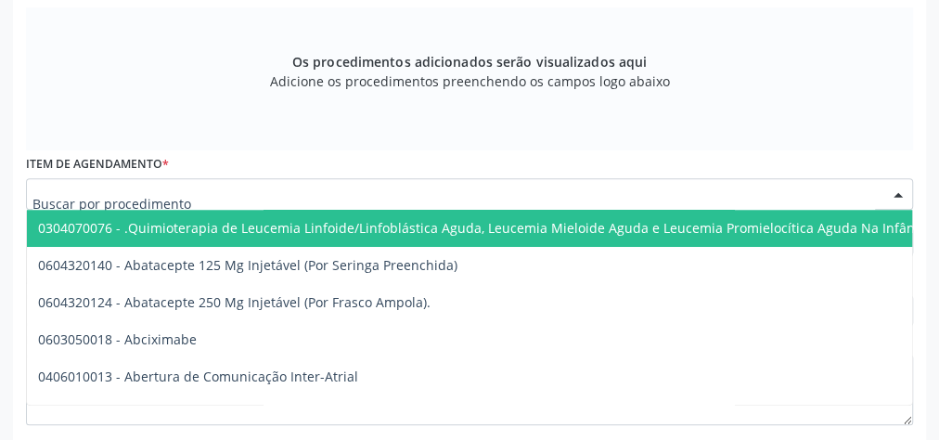
click at [464, 195] on div at bounding box center [469, 194] width 887 height 32
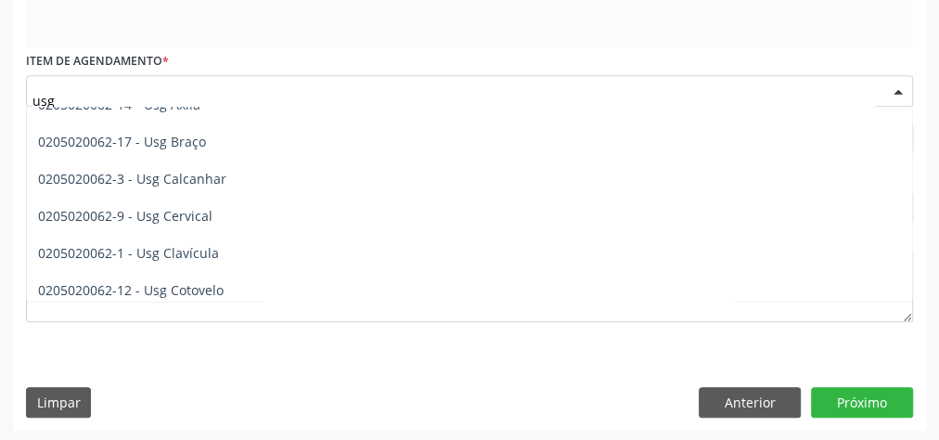
scroll to position [0, 0]
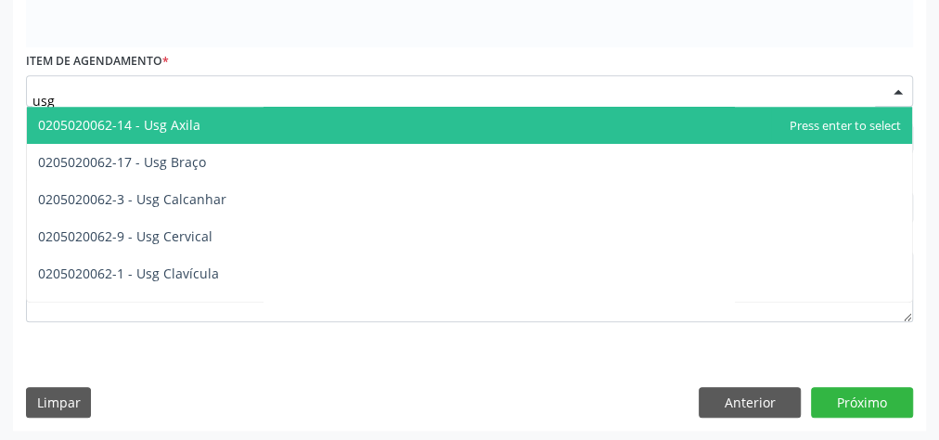
click at [187, 86] on input "usg" at bounding box center [453, 100] width 843 height 37
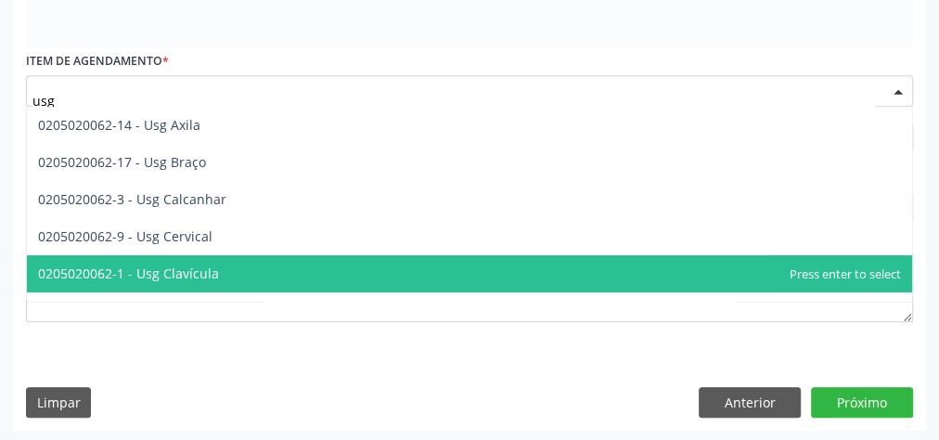
scroll to position [627, 0]
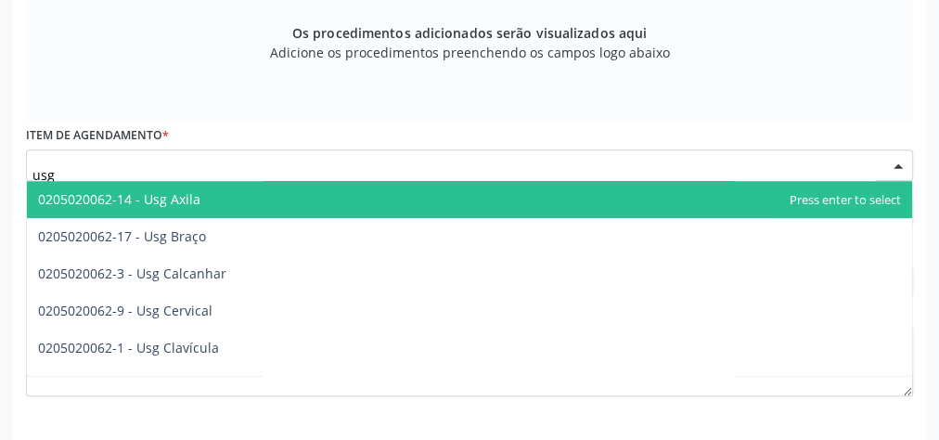
click at [97, 161] on input "usg" at bounding box center [453, 174] width 843 height 37
click at [108, 165] on input "usg" at bounding box center [453, 174] width 843 height 37
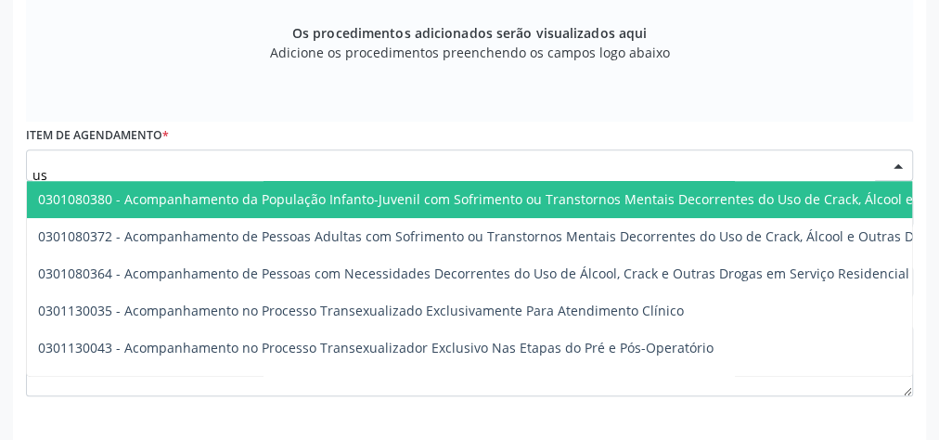
type input "u"
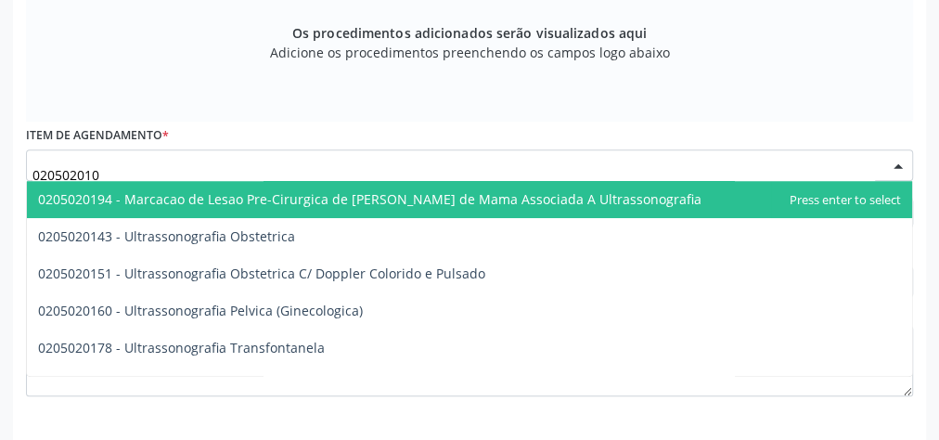
type input "0205020100"
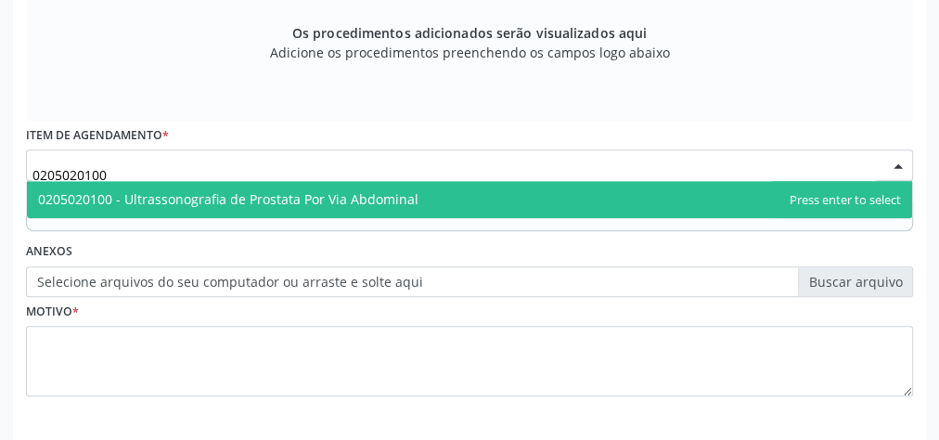
click at [374, 200] on span "0205020100 - Ultrassonografia de Prostata Por Via Abdominal" at bounding box center [228, 199] width 381 height 18
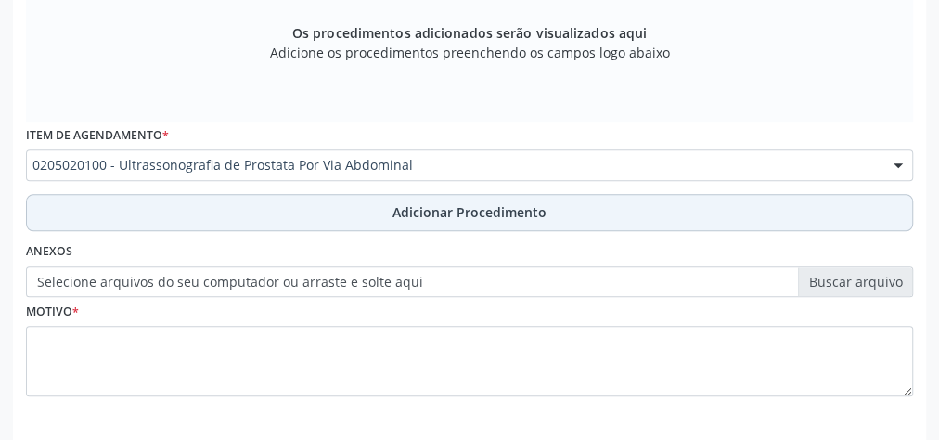
click at [470, 221] on button "Adicionar Procedimento" at bounding box center [469, 212] width 887 height 37
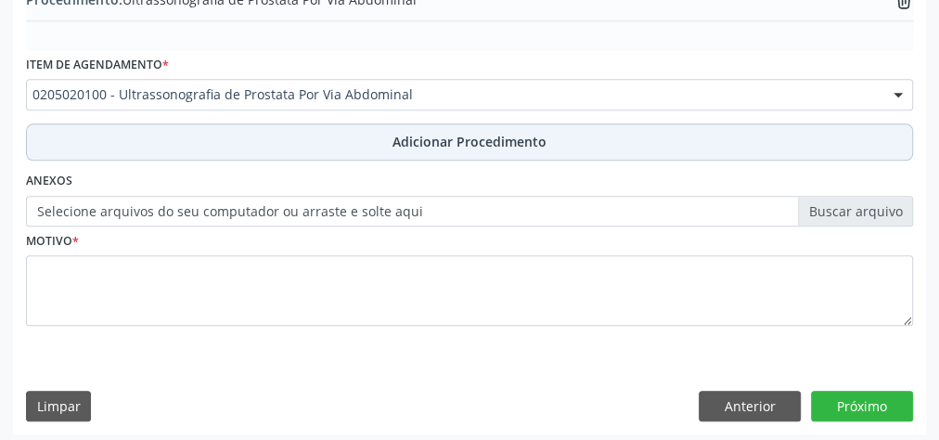
scroll to position [557, 0]
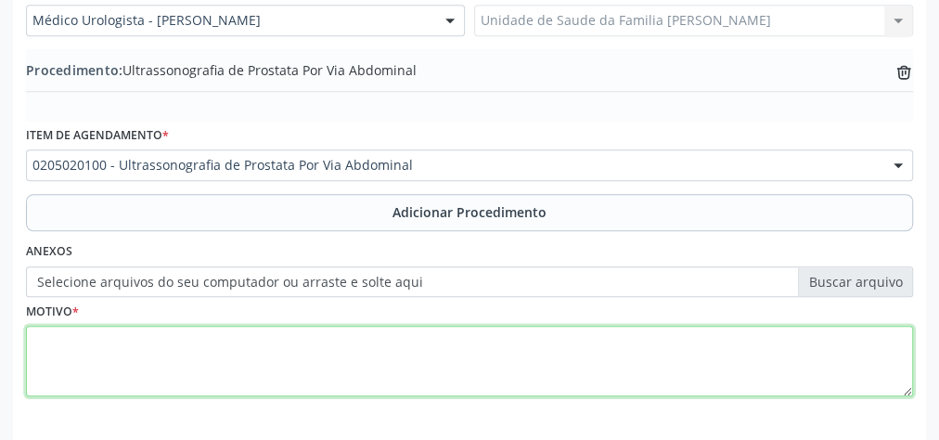
click at [443, 346] on textarea at bounding box center [469, 361] width 887 height 71
type textarea "c"
type textarea "d"
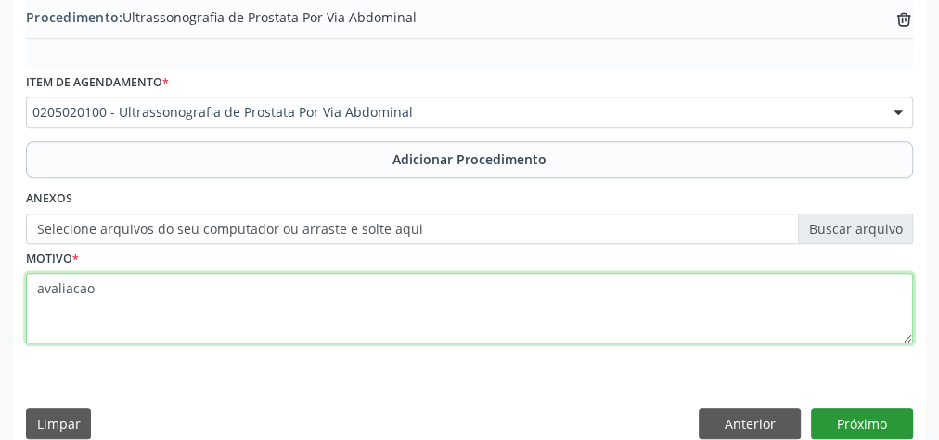
scroll to position [631, 0]
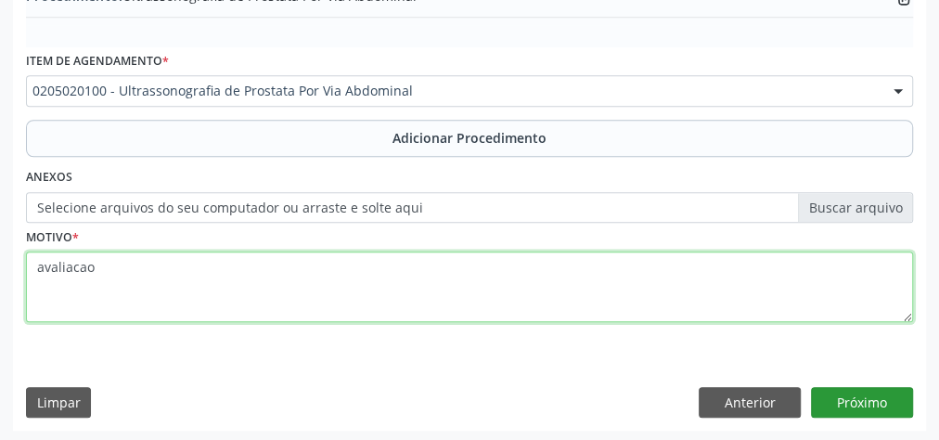
type textarea "avaliacao"
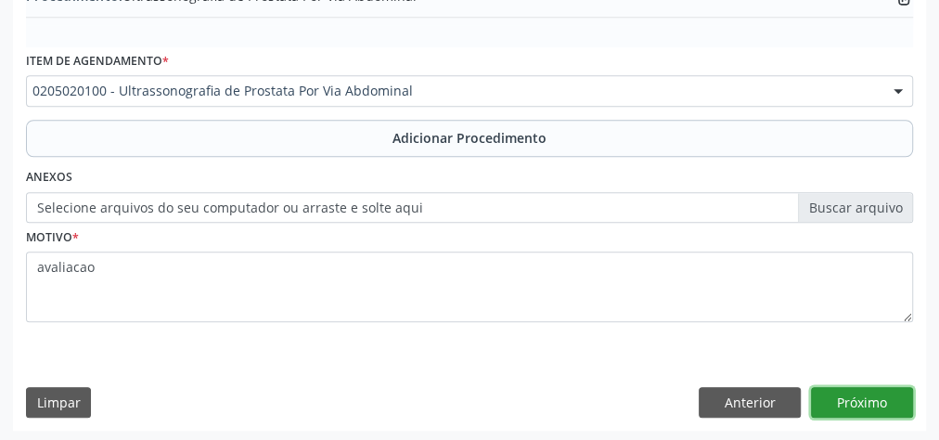
click at [882, 406] on button "Próximo" at bounding box center [862, 403] width 102 height 32
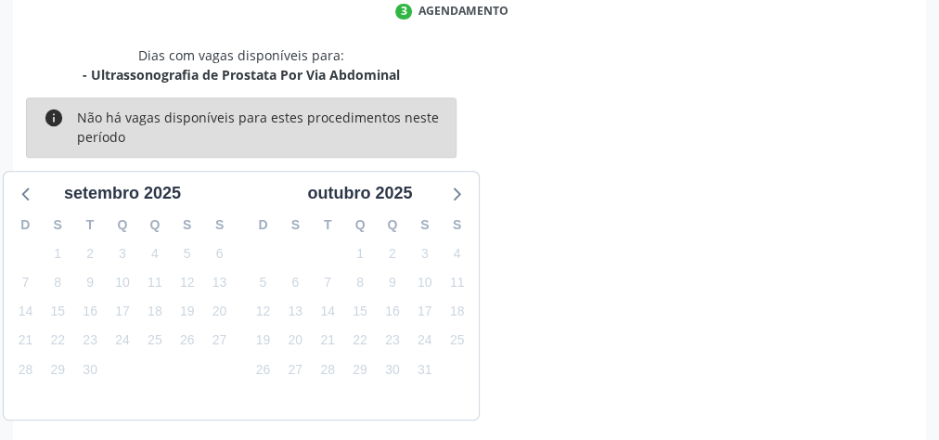
scroll to position [492, 0]
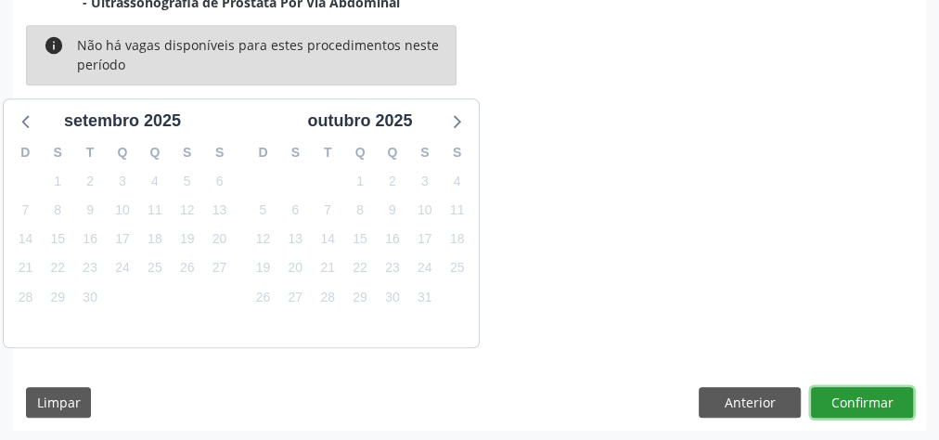
click at [882, 406] on button "Confirmar" at bounding box center [862, 403] width 102 height 32
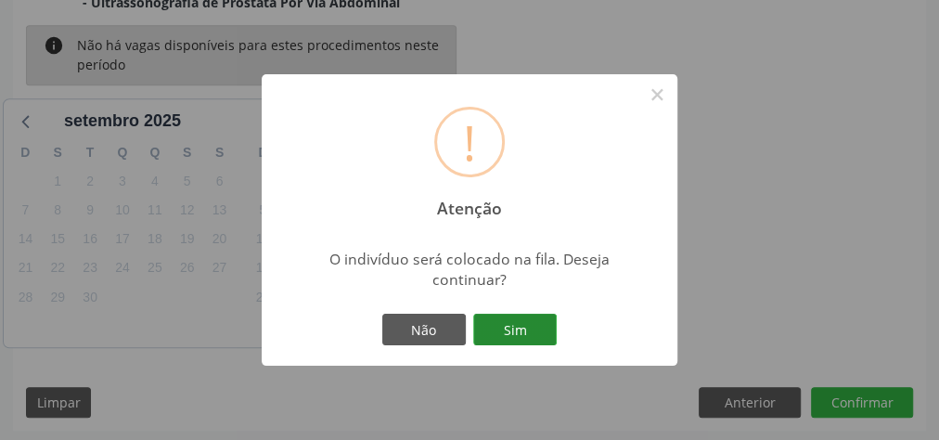
click at [514, 333] on button "Sim" at bounding box center [515, 330] width 84 height 32
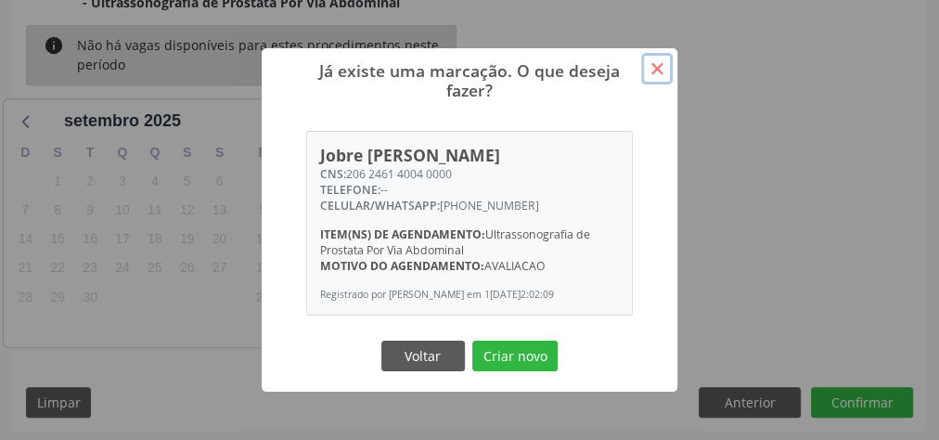
click at [661, 64] on button "×" at bounding box center [657, 69] width 32 height 32
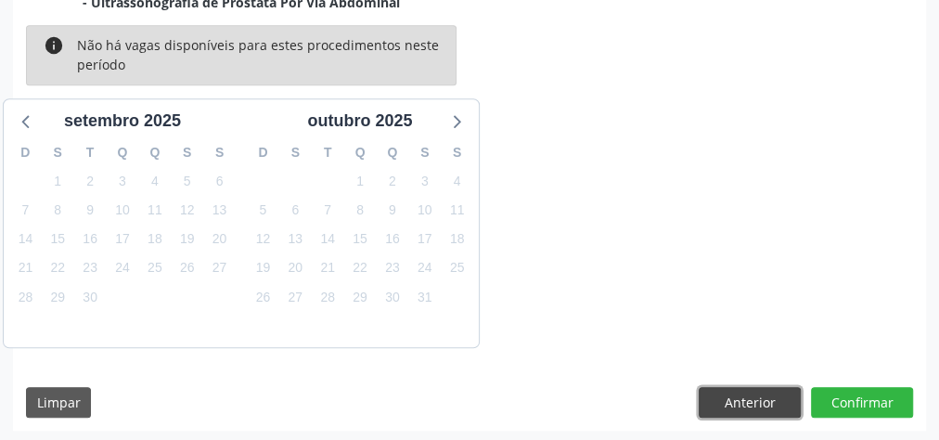
click at [741, 409] on button "Anterior" at bounding box center [750, 403] width 102 height 32
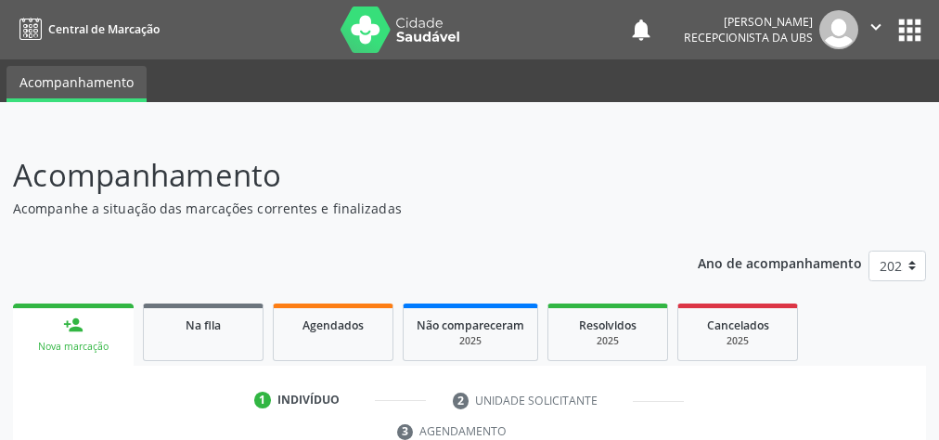
scroll to position [349, 0]
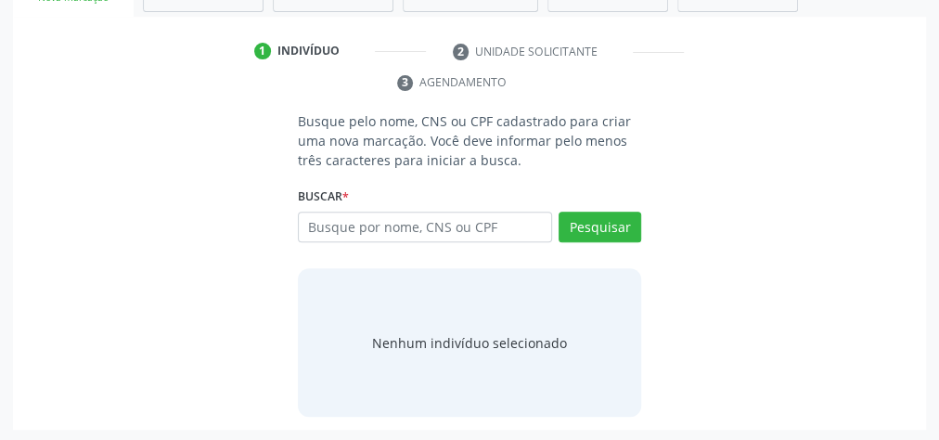
click at [435, 228] on input "text" at bounding box center [425, 228] width 254 height 32
type input "7"
type input "02582150460"
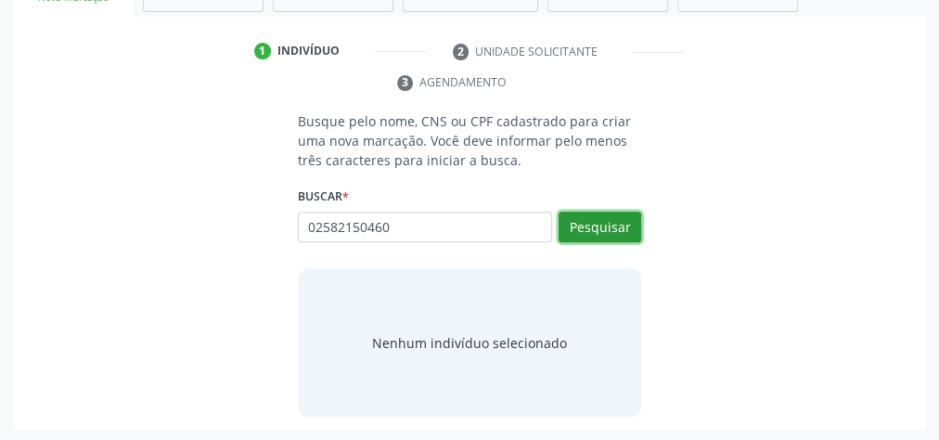
click at [610, 221] on button "Pesquisar" at bounding box center [600, 228] width 83 height 32
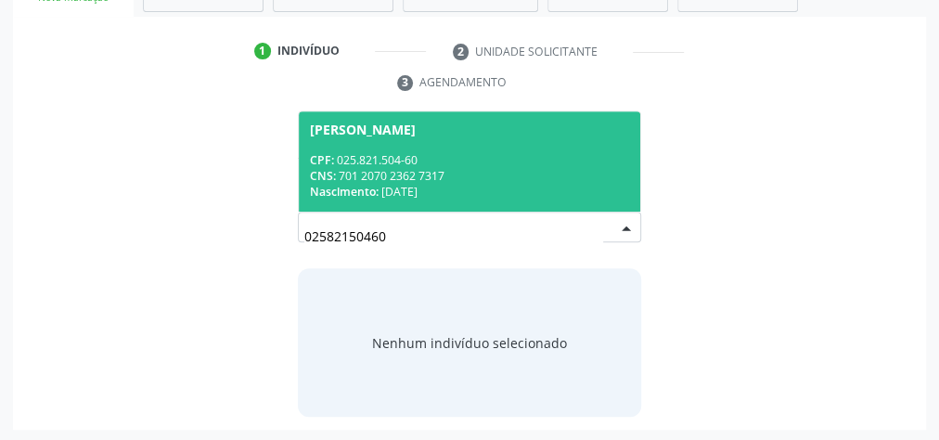
click at [502, 160] on div "CPF: 025.821.504-60" at bounding box center [469, 160] width 319 height 16
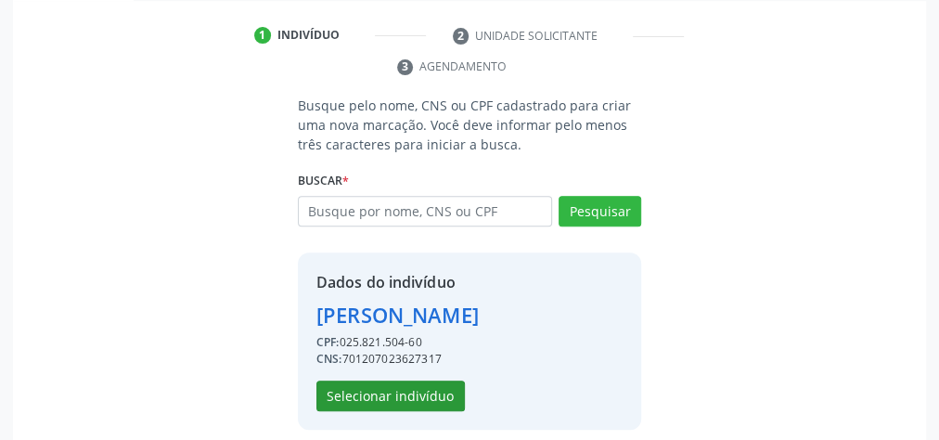
scroll to position [377, 0]
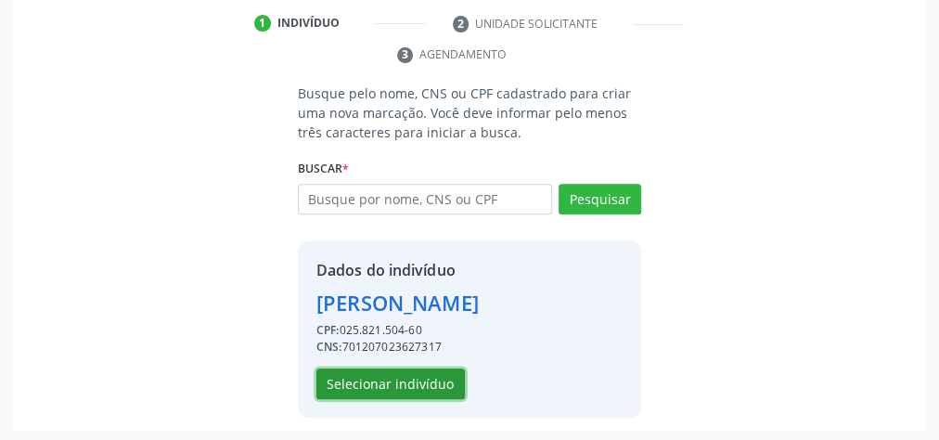
click at [419, 376] on button "Selecionar indivíduo" at bounding box center [390, 384] width 148 height 32
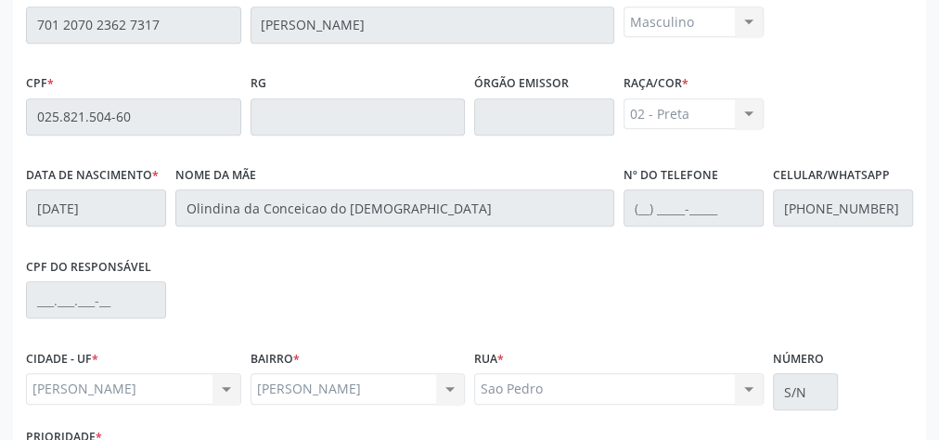
scroll to position [673, 0]
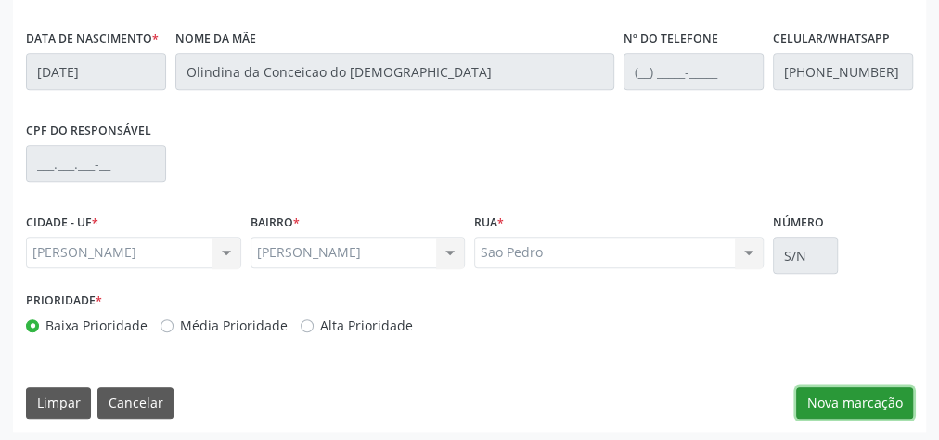
click at [873, 401] on button "Nova marcação" at bounding box center [854, 403] width 117 height 32
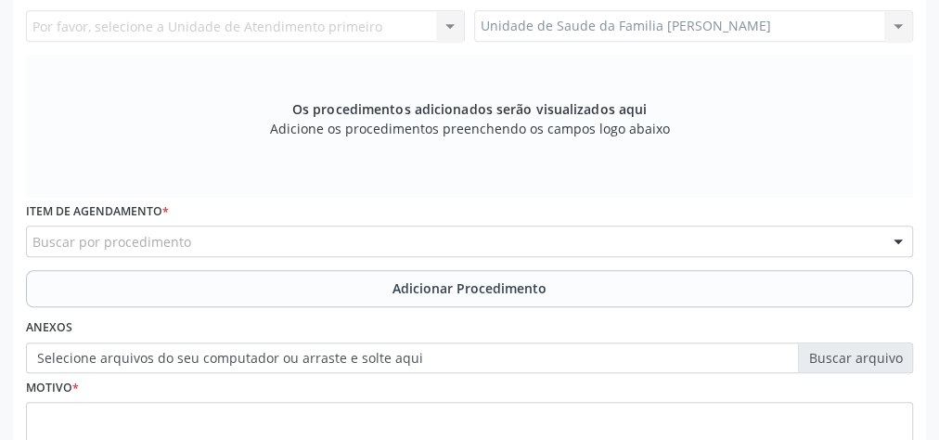
scroll to position [376, 0]
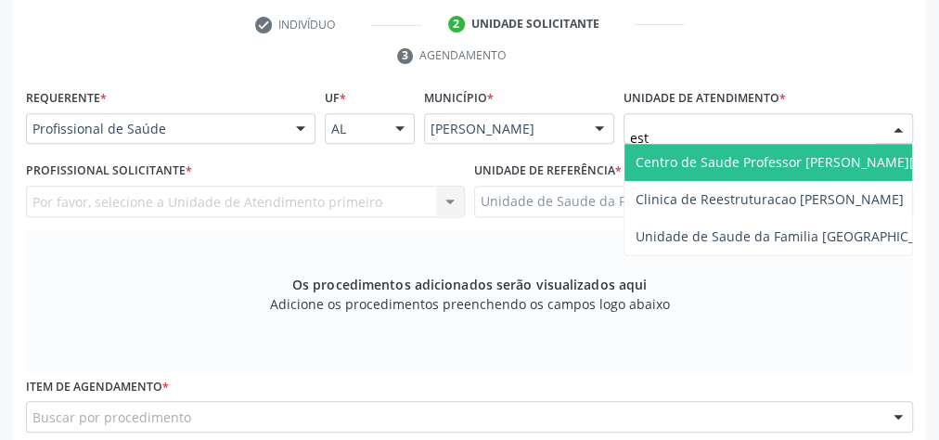
type input "esta"
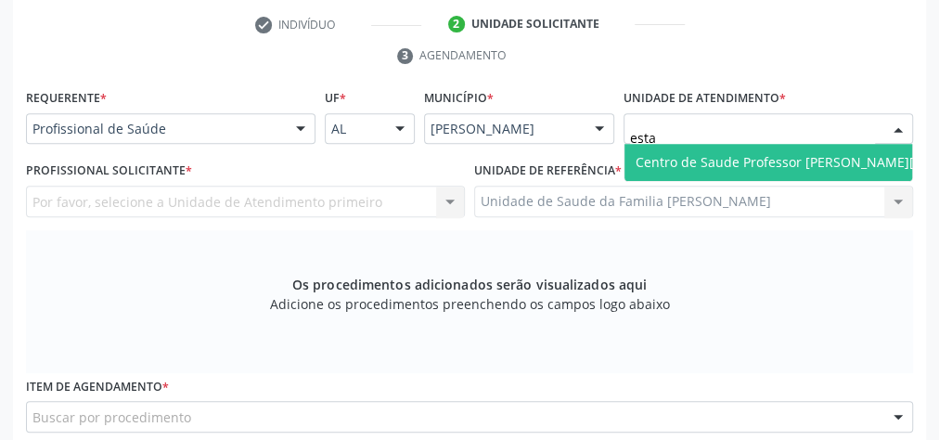
click at [707, 154] on span "Centro de Saude Professor [PERSON_NAME][GEOGRAPHIC_DATA]" at bounding box center [838, 162] width 404 height 18
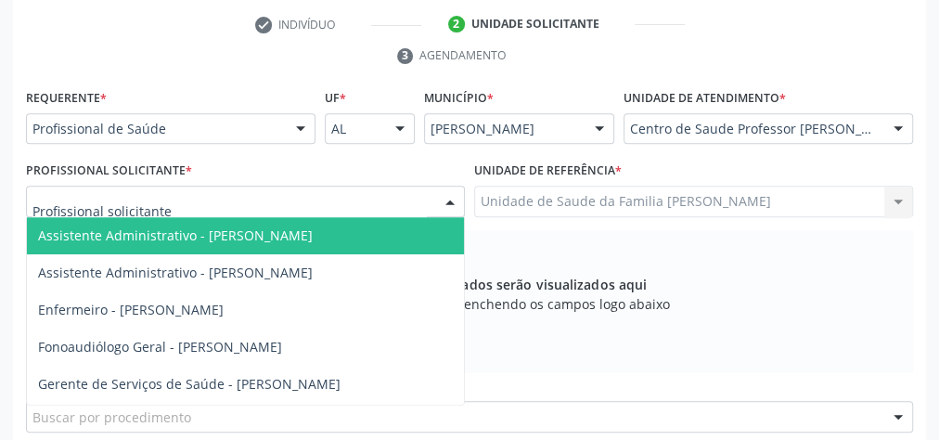
click at [455, 200] on div at bounding box center [450, 203] width 28 height 32
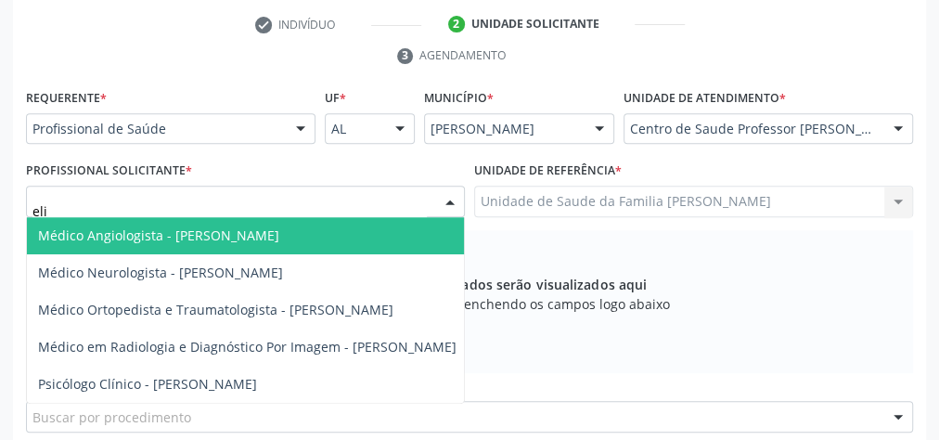
type input "elio"
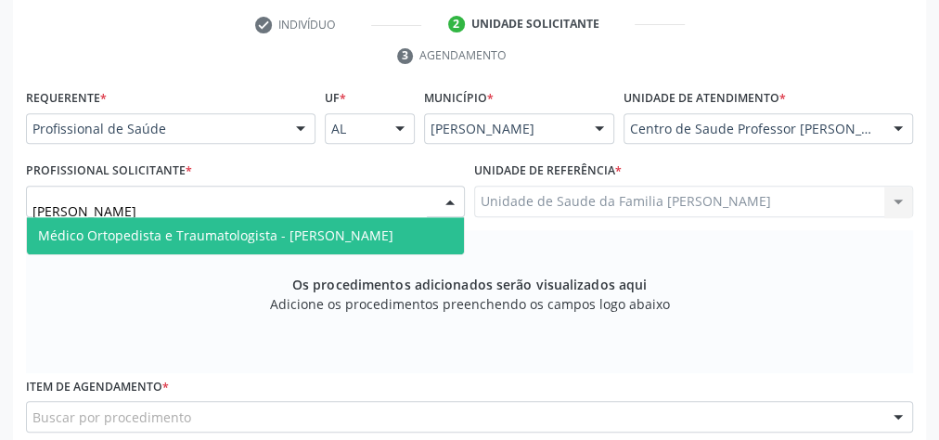
click at [394, 226] on span "Médico Ortopedista e Traumatologista - [PERSON_NAME]" at bounding box center [215, 235] width 355 height 18
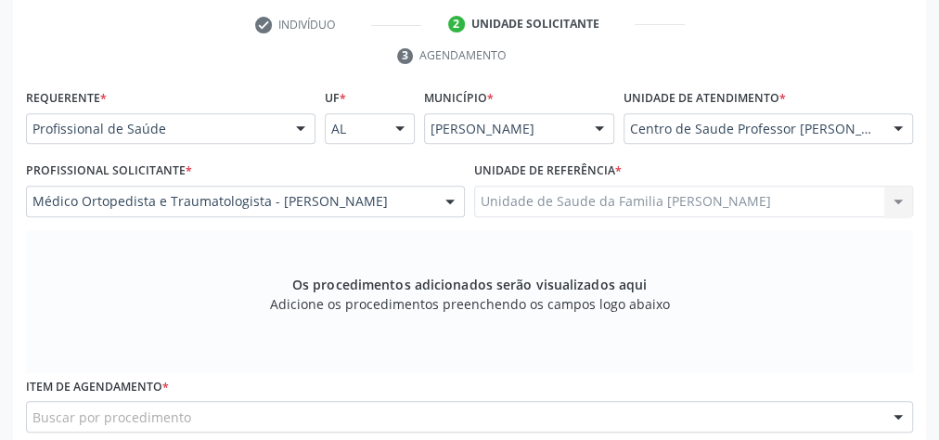
scroll to position [524, 0]
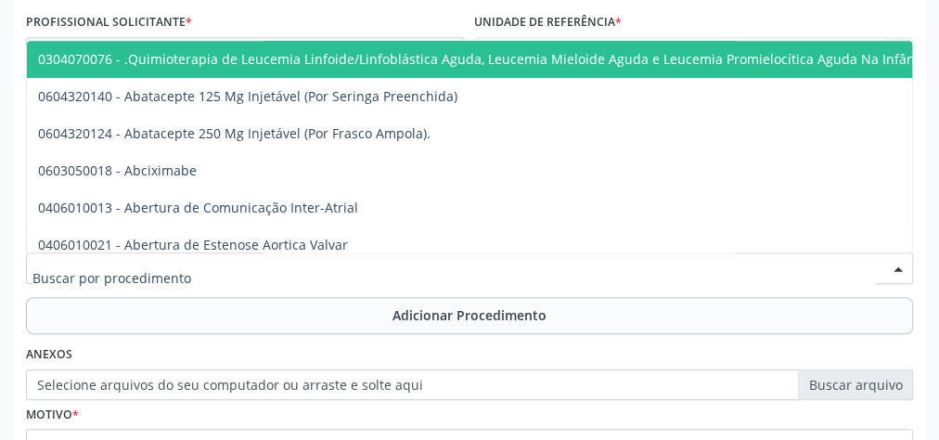
click at [372, 274] on div at bounding box center [469, 268] width 887 height 32
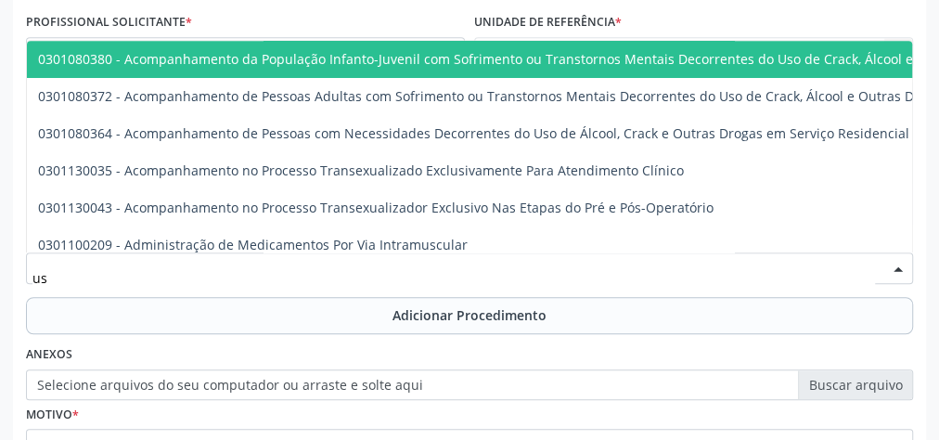
type input "usg"
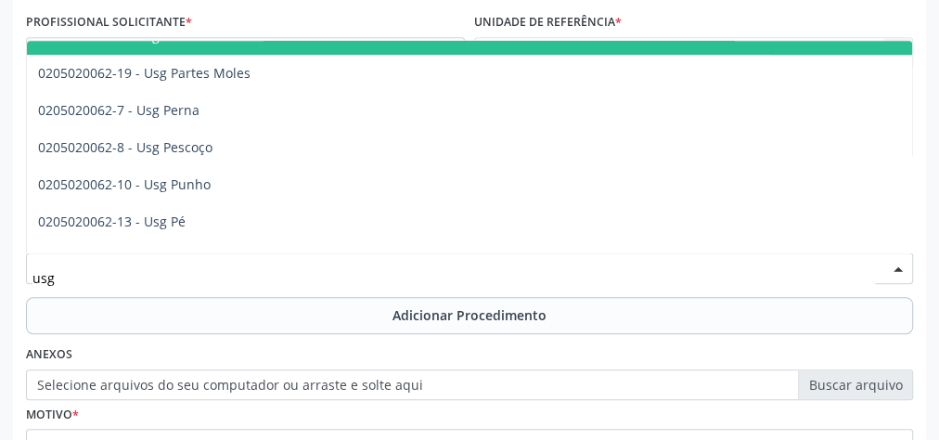
scroll to position [371, 0]
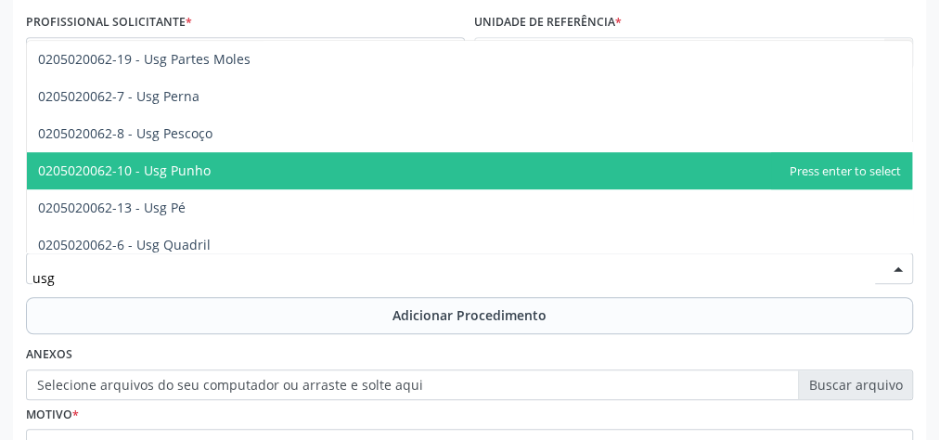
click at [222, 163] on span "0205020062-10 - Usg Punho" at bounding box center [469, 170] width 885 height 37
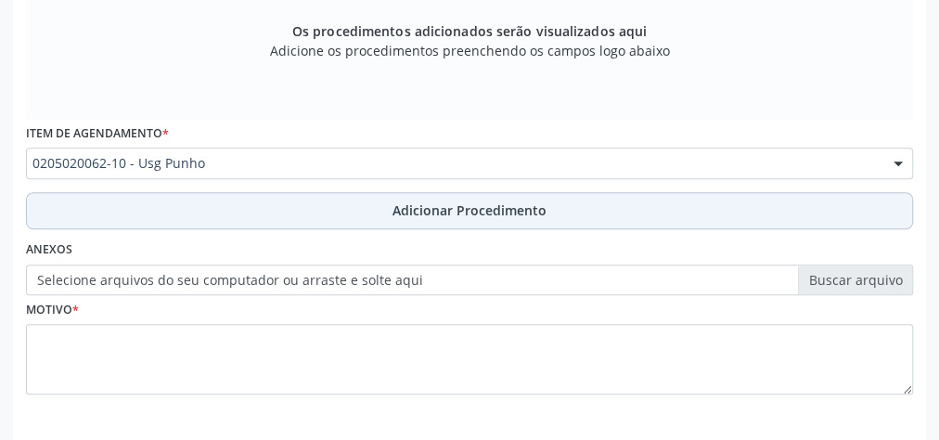
scroll to position [673, 0]
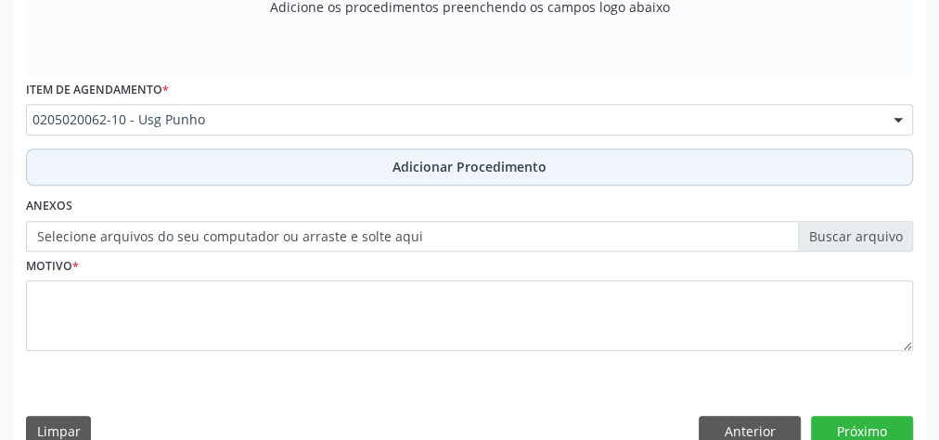
click at [438, 161] on span "Adicionar Procedimento" at bounding box center [470, 166] width 154 height 19
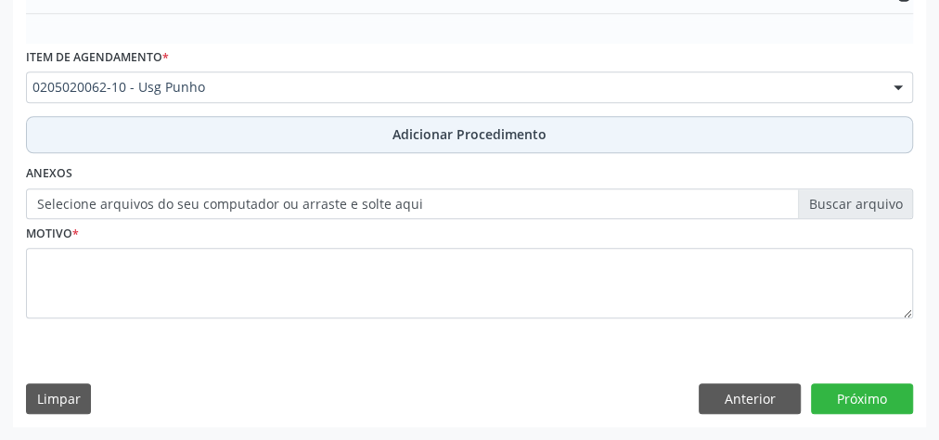
scroll to position [602, 0]
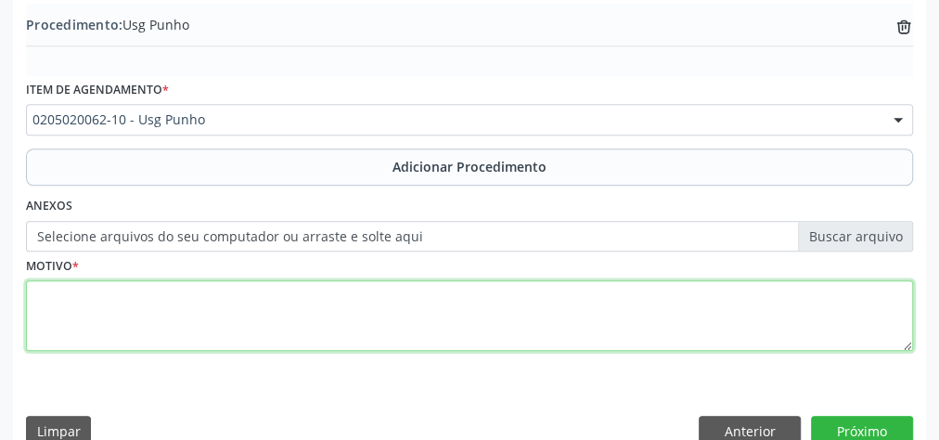
click at [342, 306] on textarea at bounding box center [469, 315] width 887 height 71
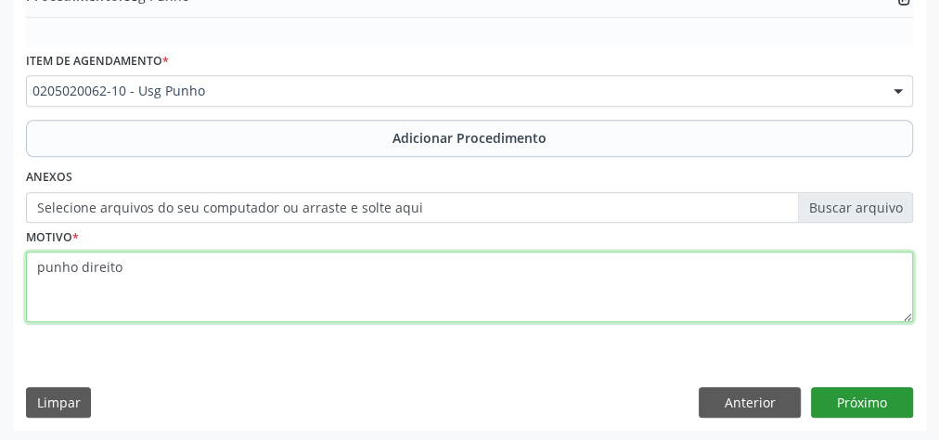
type textarea "punho direito"
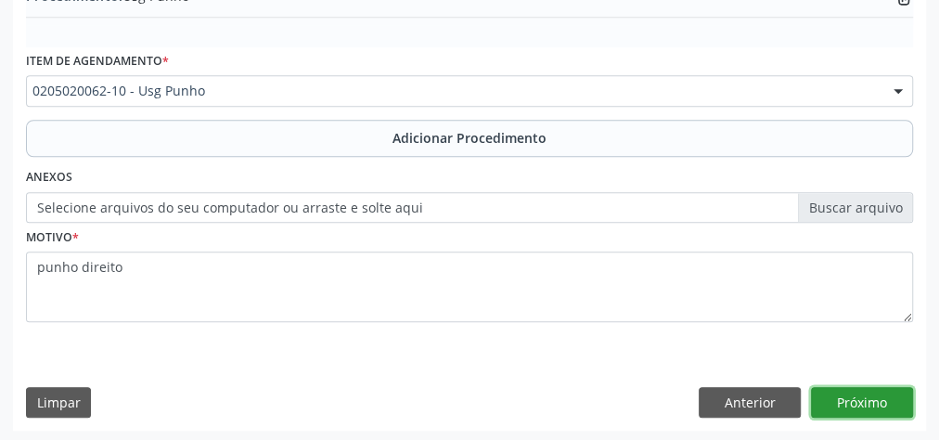
click at [882, 394] on button "Próximo" at bounding box center [862, 403] width 102 height 32
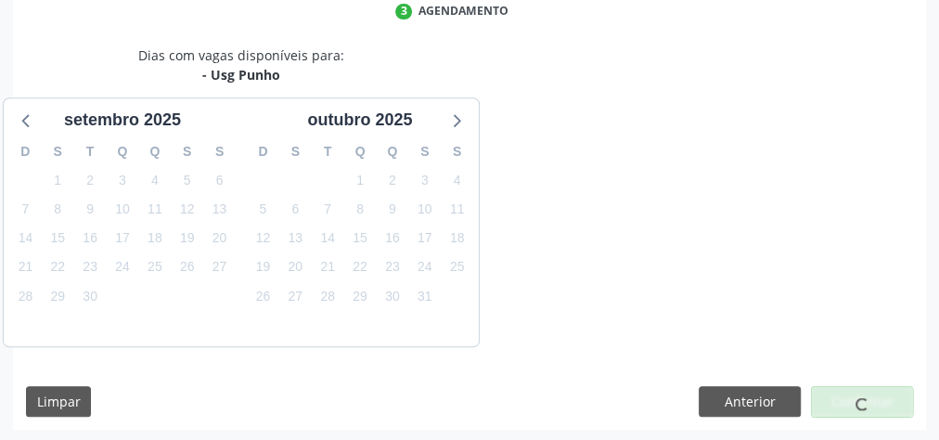
scroll to position [492, 0]
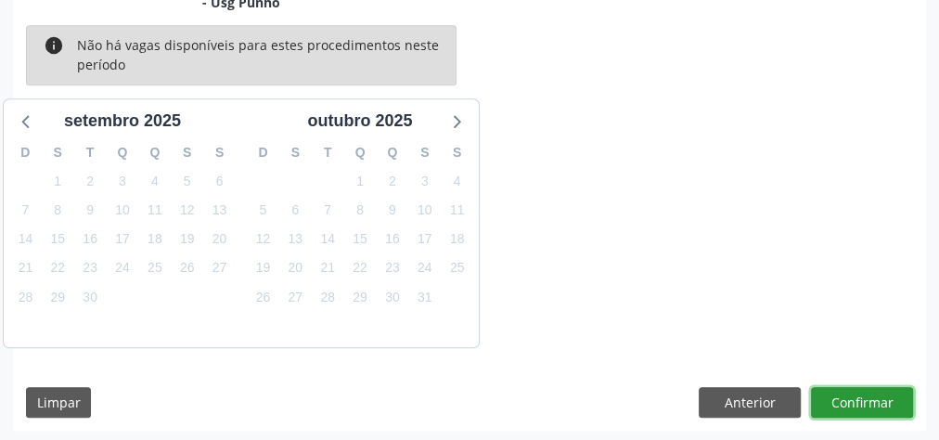
click at [882, 394] on button "Confirmar" at bounding box center [862, 403] width 102 height 32
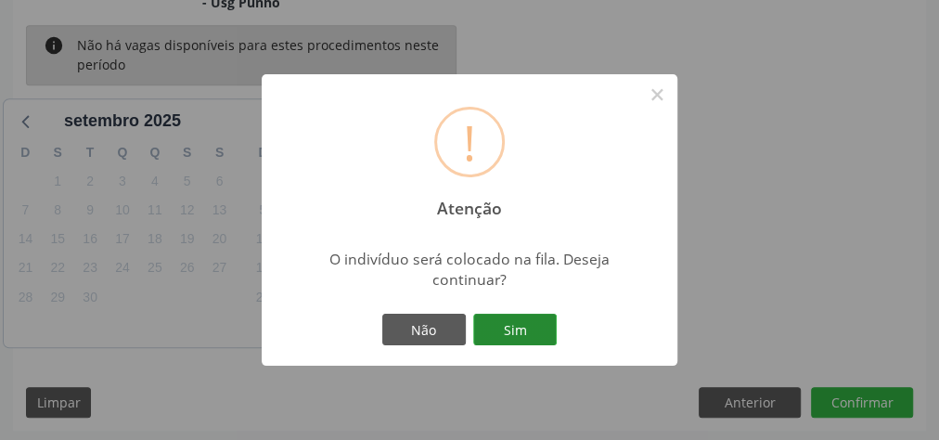
click at [519, 324] on button "Sim" at bounding box center [515, 330] width 84 height 32
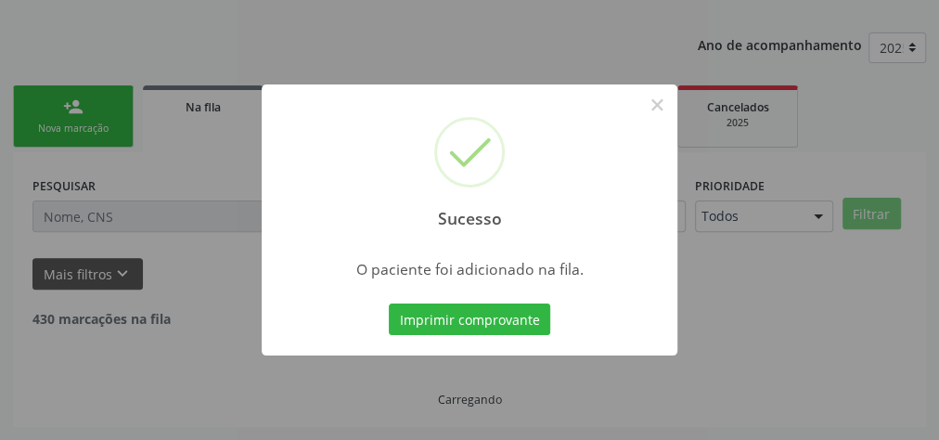
scroll to position [197, 0]
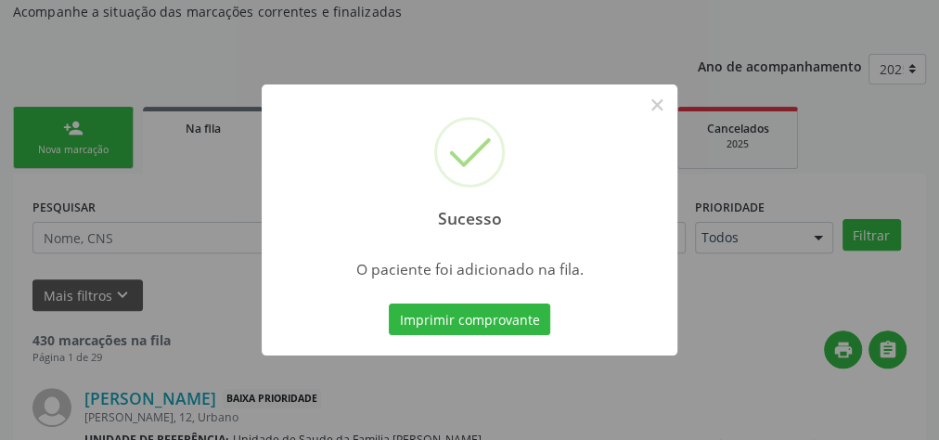
click at [519, 324] on button "Imprimir comprovante" at bounding box center [469, 319] width 161 height 32
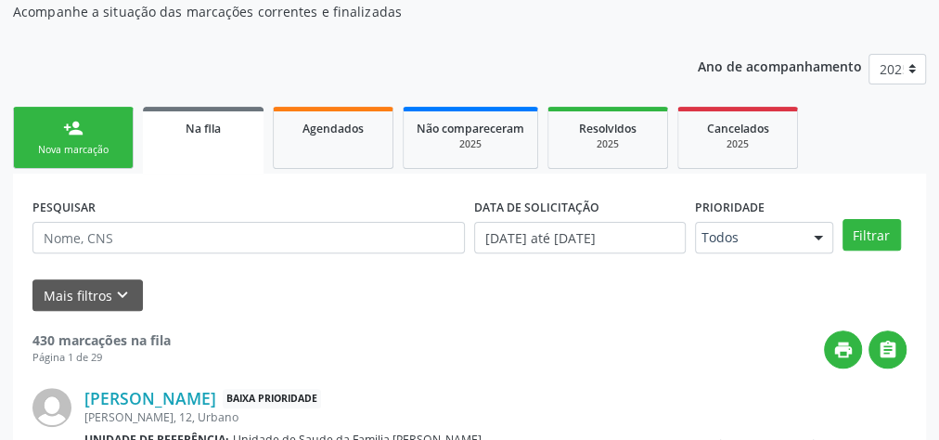
click at [62, 133] on link "person_add Nova marcação" at bounding box center [73, 138] width 121 height 62
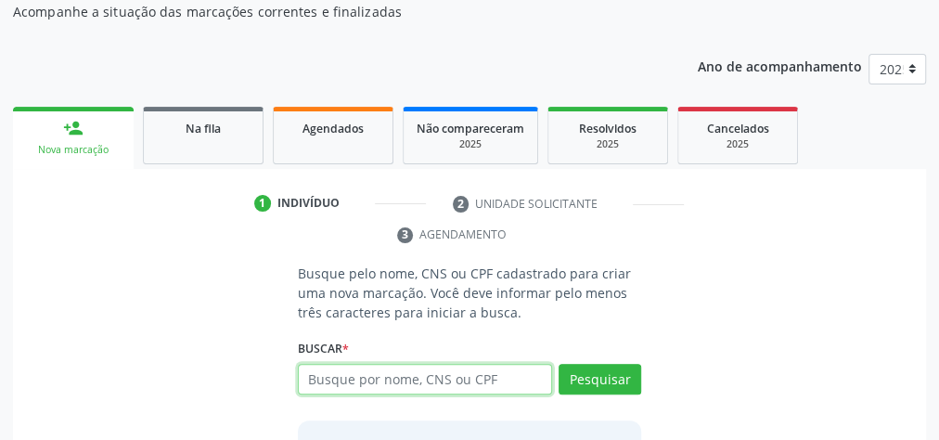
click at [369, 381] on input "text" at bounding box center [425, 380] width 254 height 32
type input "02581150460"
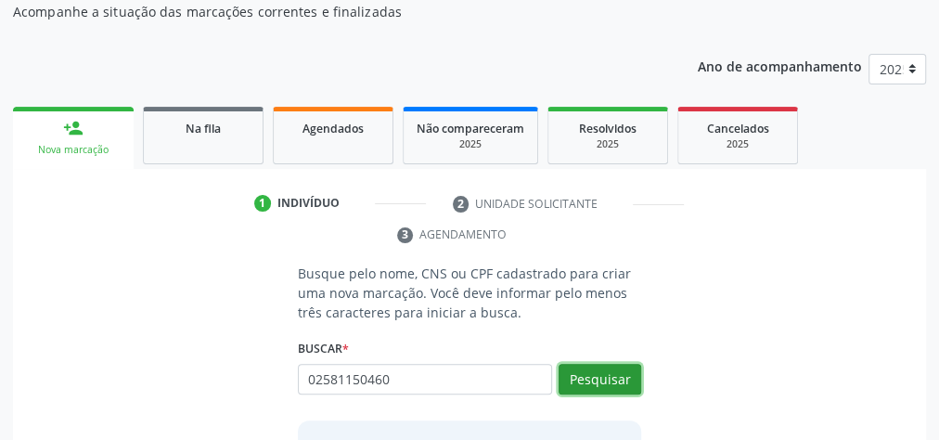
click at [607, 390] on button "Pesquisar" at bounding box center [600, 380] width 83 height 32
type input "02581150460"
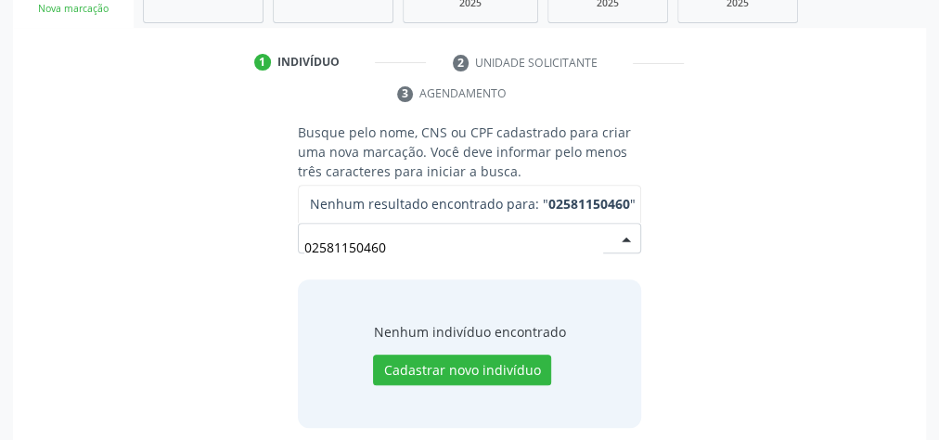
scroll to position [349, 0]
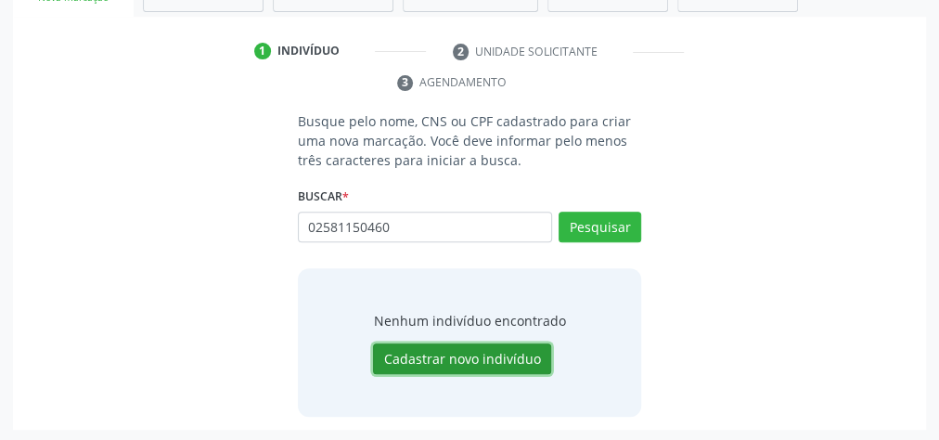
click at [495, 348] on button "Cadastrar novo indivíduo" at bounding box center [462, 359] width 178 height 32
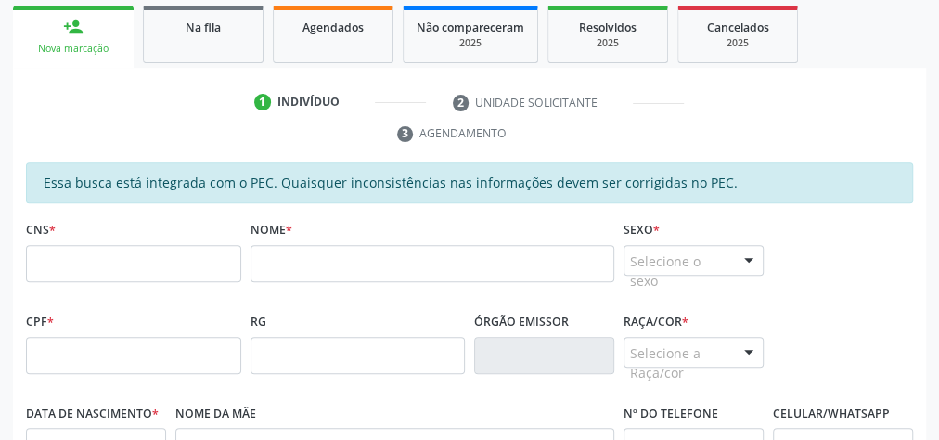
scroll to position [275, 0]
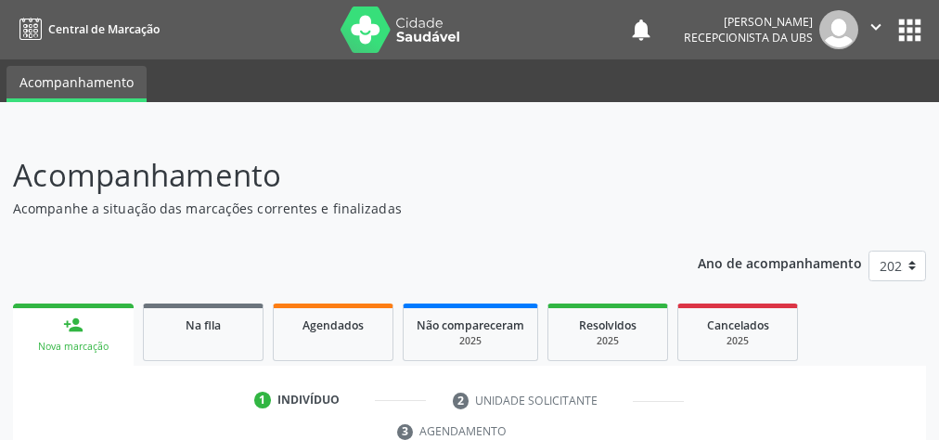
scroll to position [349, 0]
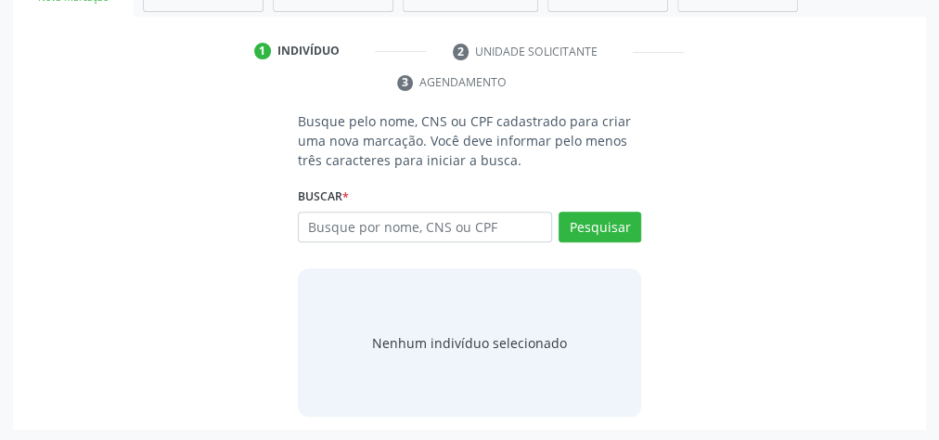
click at [512, 226] on input "text" at bounding box center [425, 228] width 254 height 32
type input "02582150460"
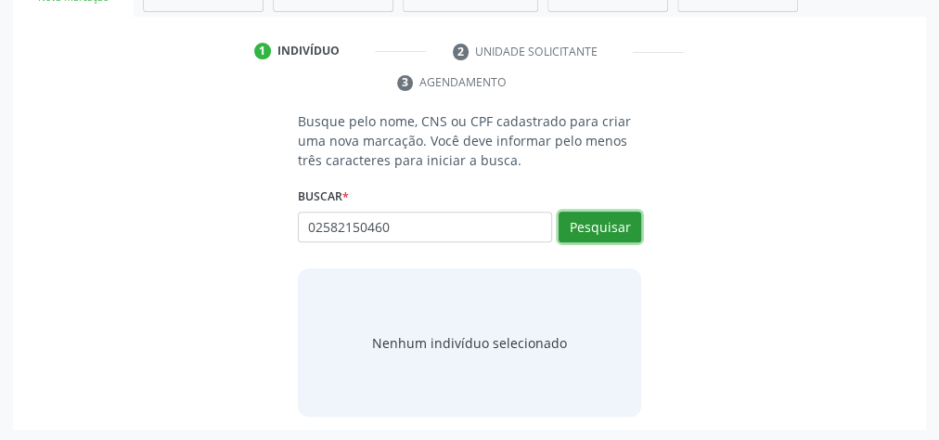
click at [636, 220] on button "Pesquisar" at bounding box center [600, 228] width 83 height 32
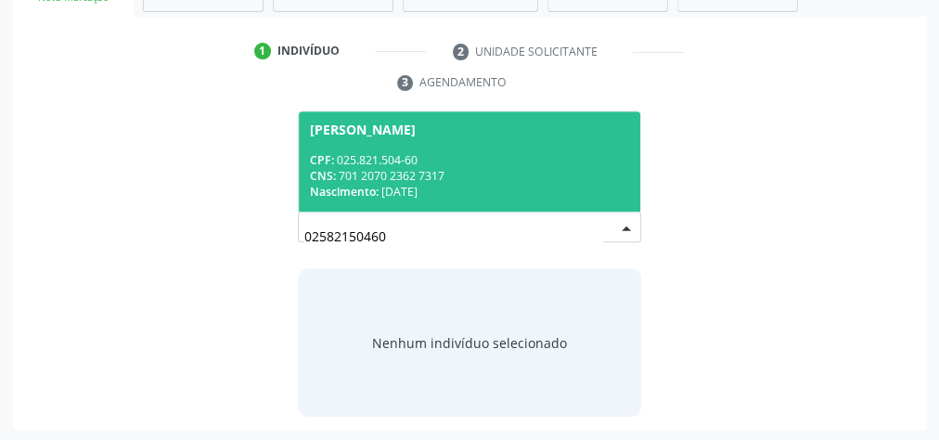
click at [545, 197] on div "Nascimento: 26/01/1972" at bounding box center [469, 192] width 319 height 16
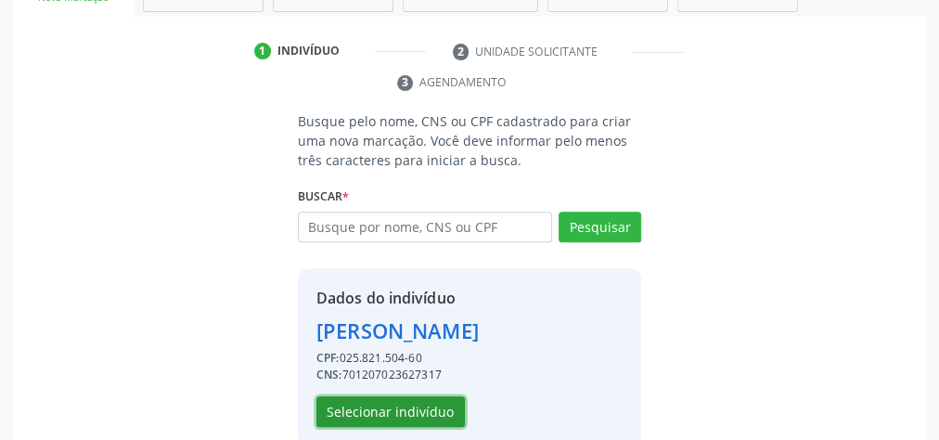
click at [431, 412] on button "Selecionar indivíduo" at bounding box center [390, 412] width 148 height 32
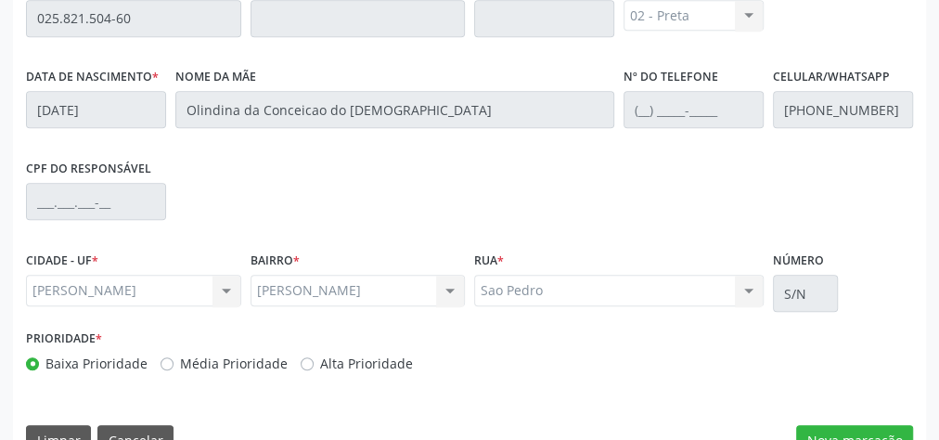
scroll to position [673, 0]
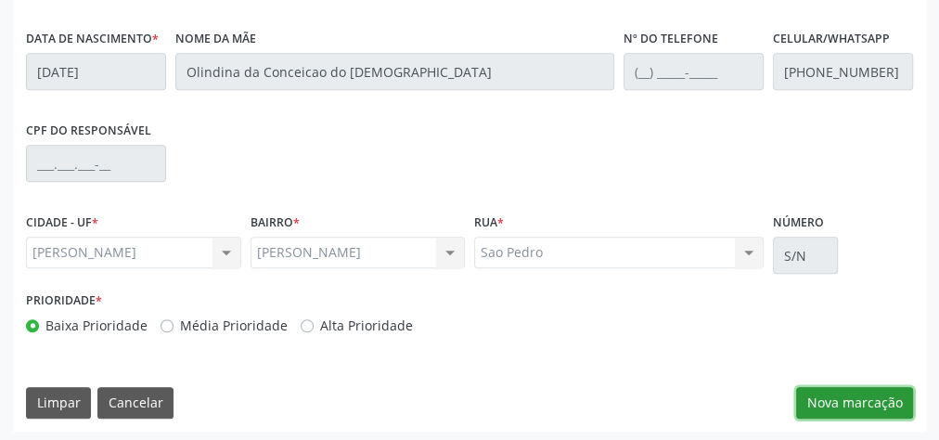
click at [834, 393] on button "Nova marcação" at bounding box center [854, 403] width 117 height 32
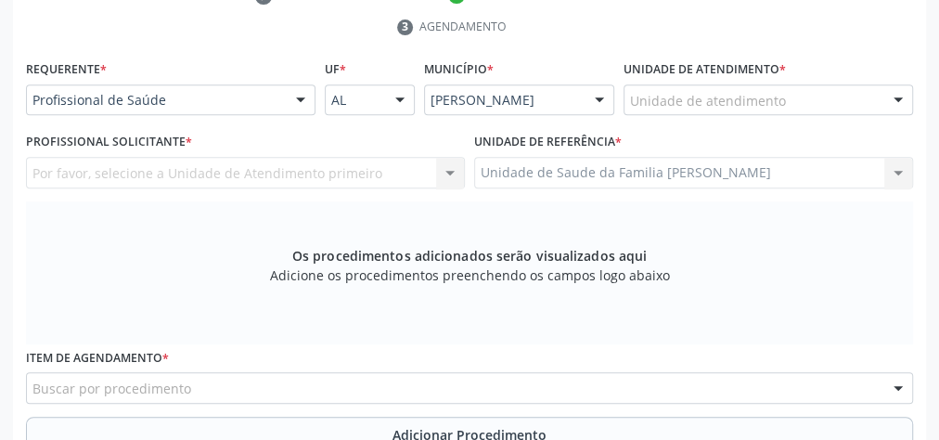
scroll to position [302, 0]
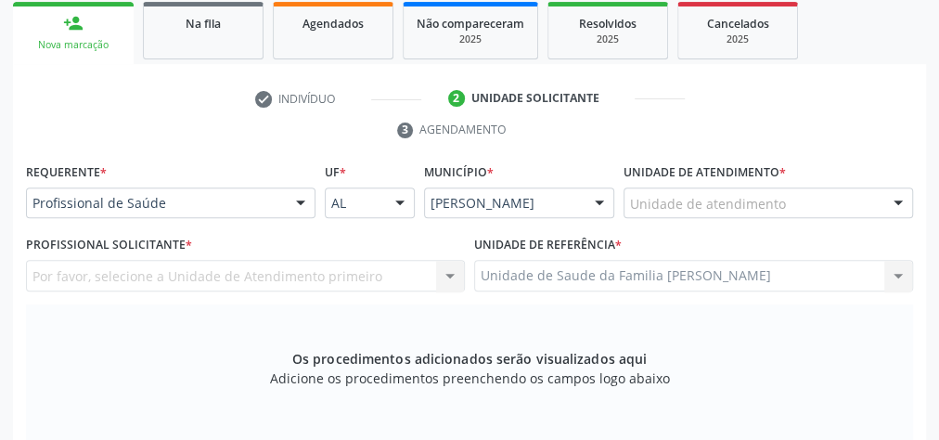
click at [832, 196] on div "Unidade de atendimento" at bounding box center [769, 203] width 290 height 32
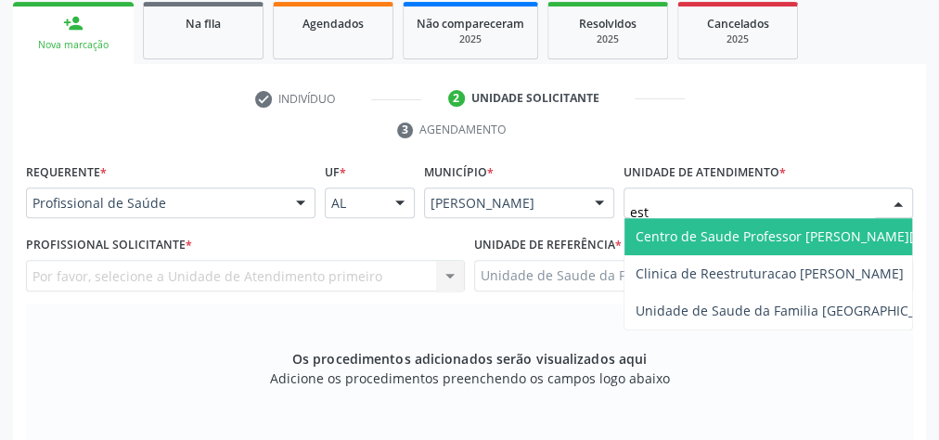
type input "esta"
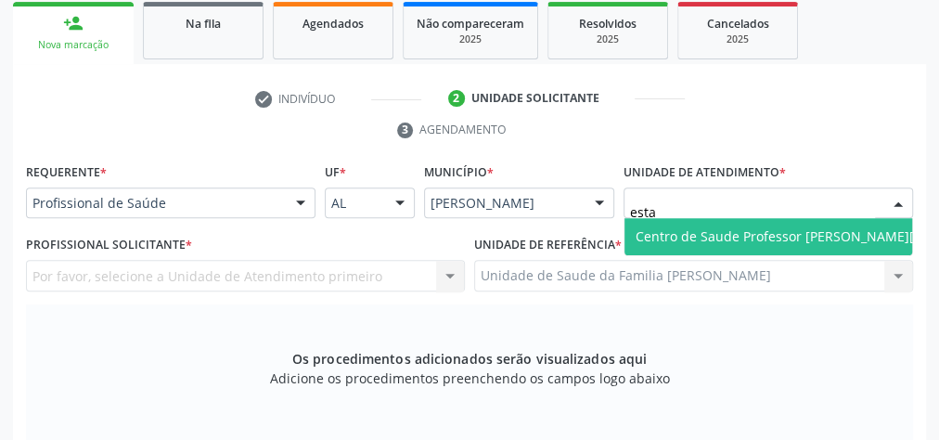
click at [835, 228] on span "Centro de Saude Professor [PERSON_NAME][GEOGRAPHIC_DATA]" at bounding box center [838, 236] width 404 height 18
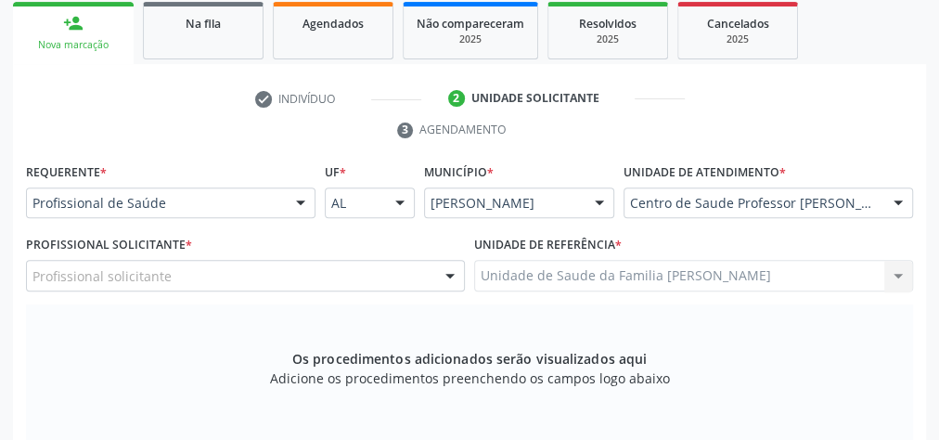
click at [381, 270] on div "Profissional solicitante" at bounding box center [245, 276] width 439 height 32
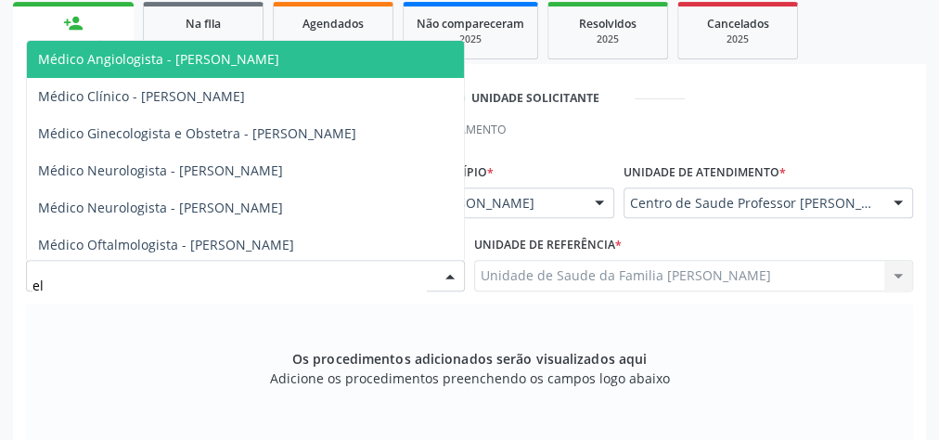
type input "eli"
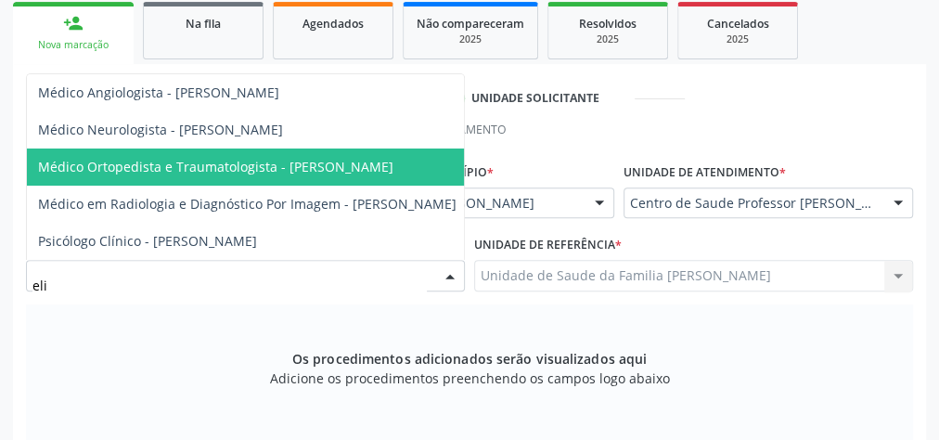
click at [395, 148] on span "Médico Ortopedista e Traumatologista - Elio Goncalves Melo Junior" at bounding box center [247, 166] width 441 height 37
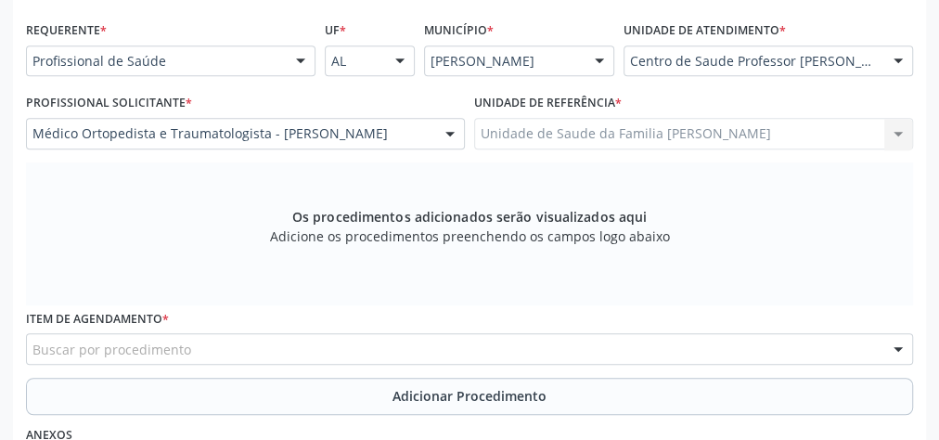
scroll to position [524, 0]
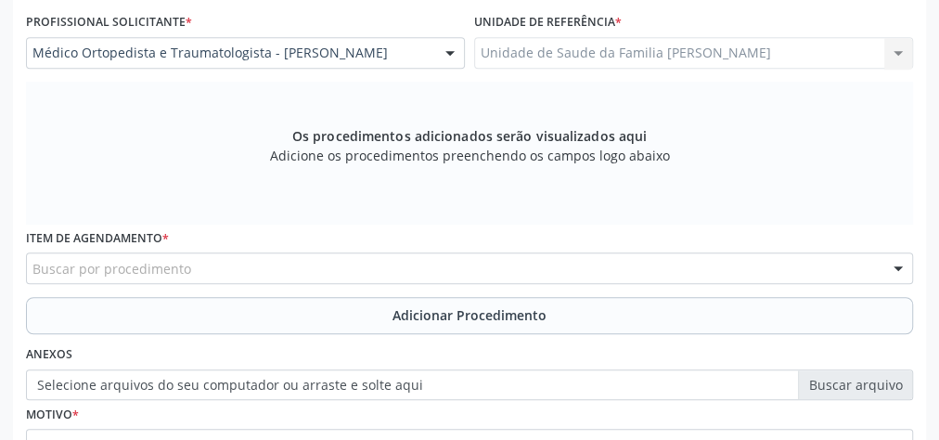
click at [397, 269] on div "Buscar por procedimento" at bounding box center [469, 268] width 887 height 32
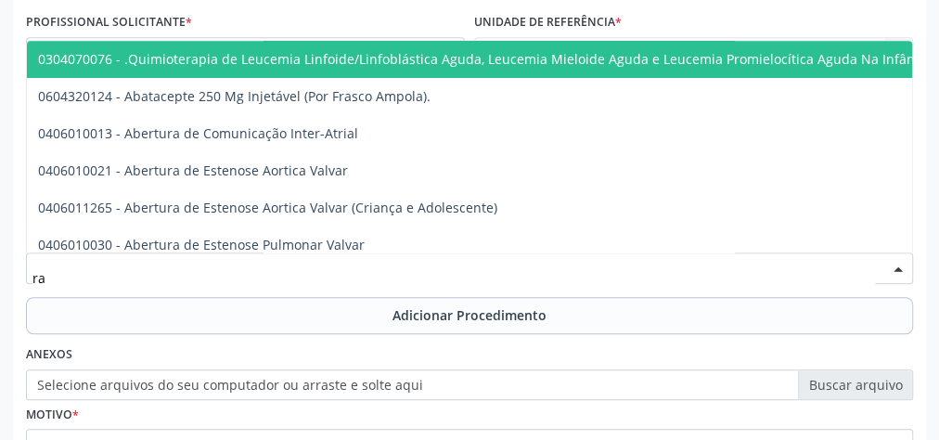
type input "r"
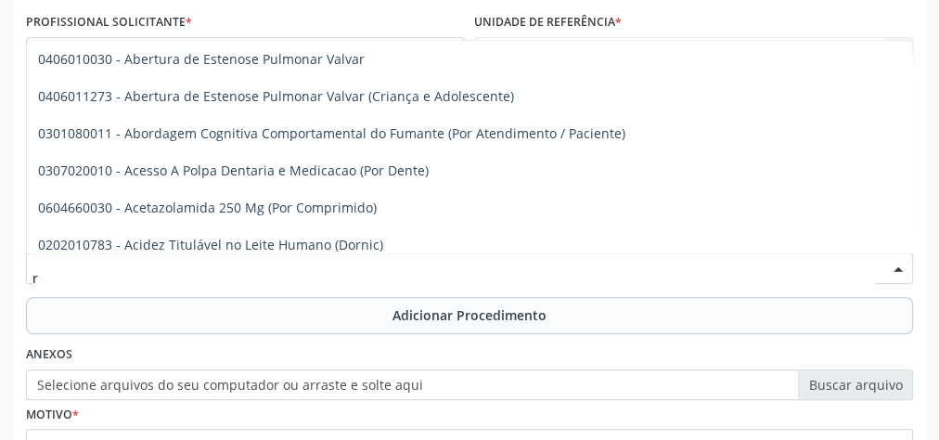
scroll to position [520, 0]
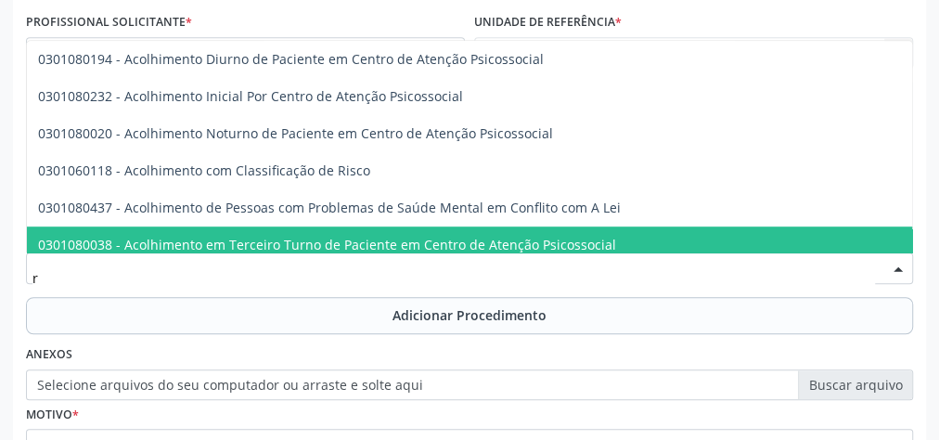
click at [156, 273] on input "r" at bounding box center [453, 277] width 843 height 37
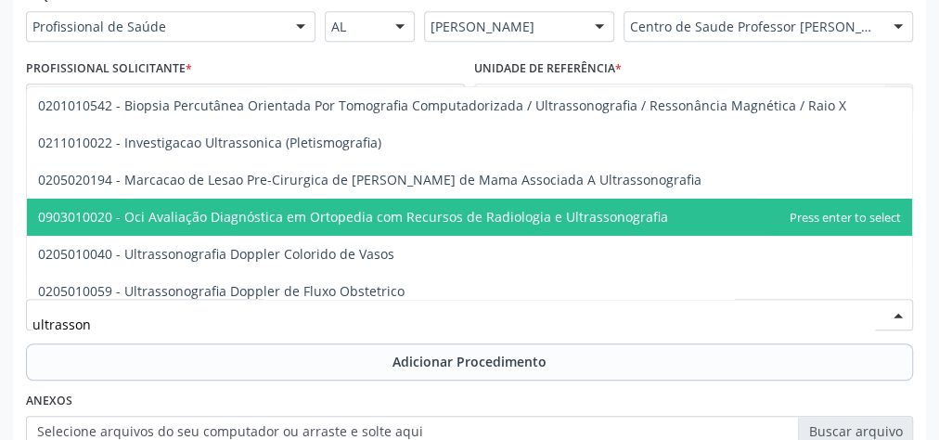
scroll to position [450, 0]
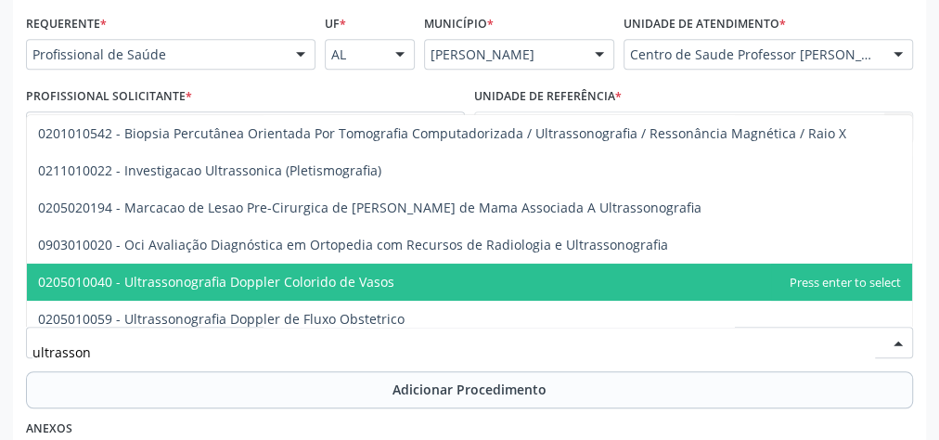
click at [112, 340] on input "ultrasson" at bounding box center [453, 351] width 843 height 37
type input "u"
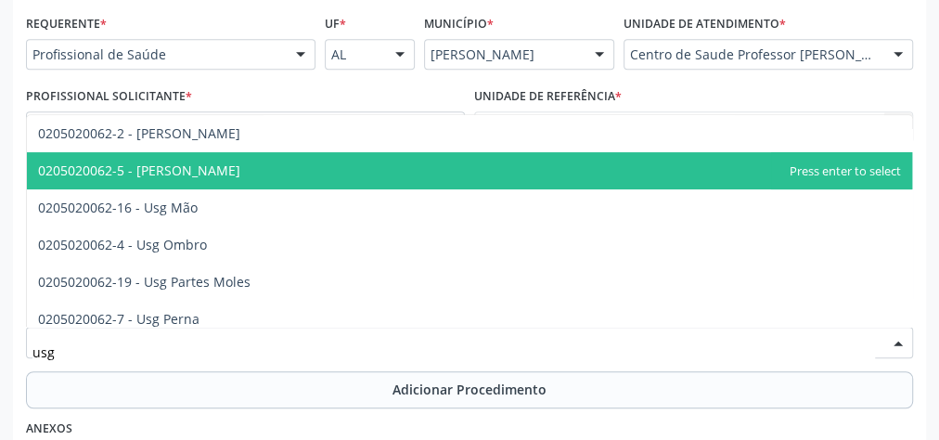
scroll to position [297, 0]
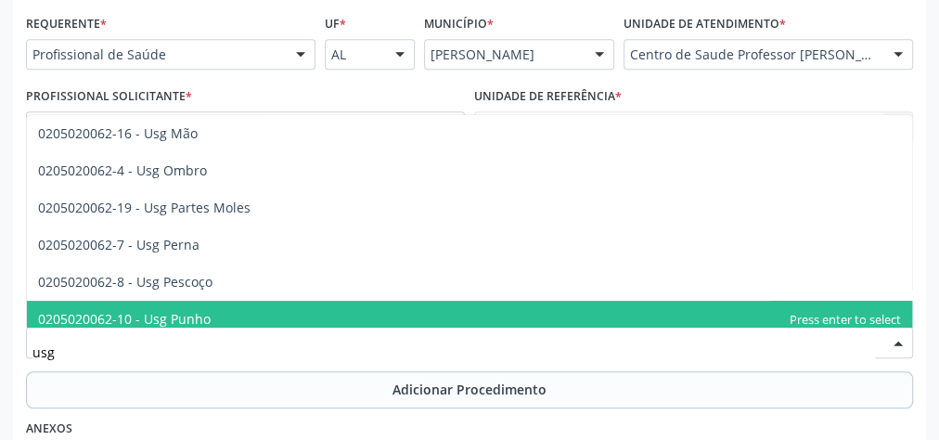
click at [182, 315] on span "0205020062-10 - Usg Punho" at bounding box center [124, 319] width 173 height 18
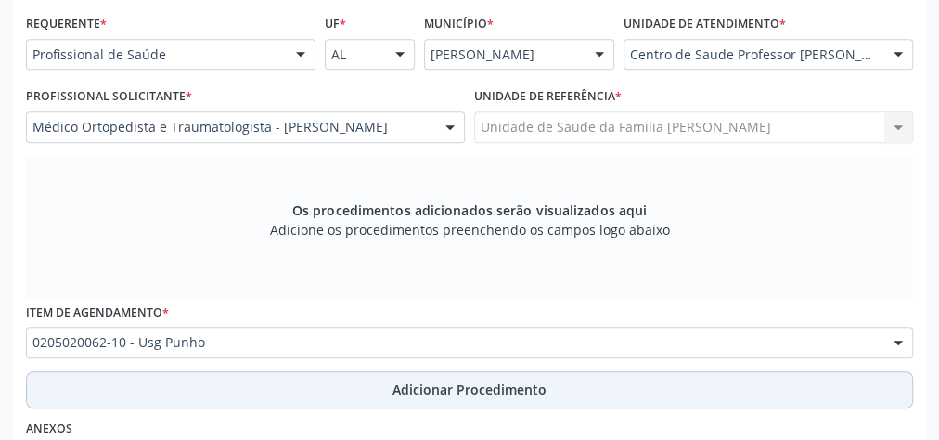
click at [516, 392] on span "Adicionar Procedimento" at bounding box center [470, 389] width 154 height 19
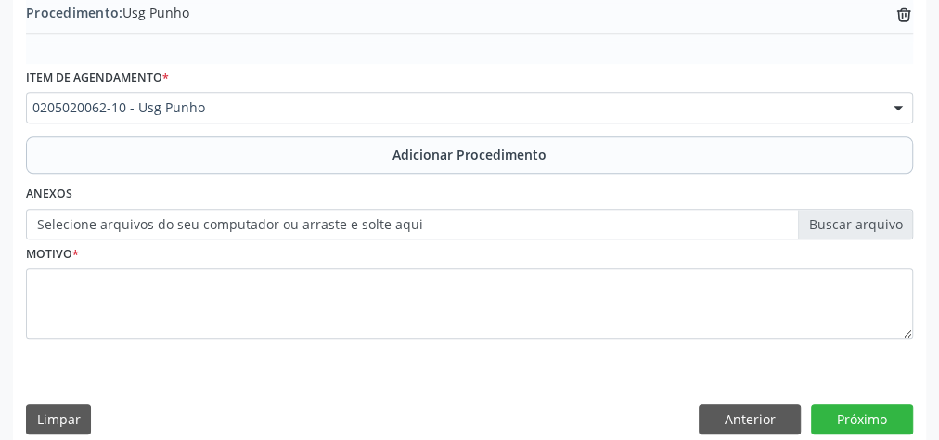
scroll to position [631, 0]
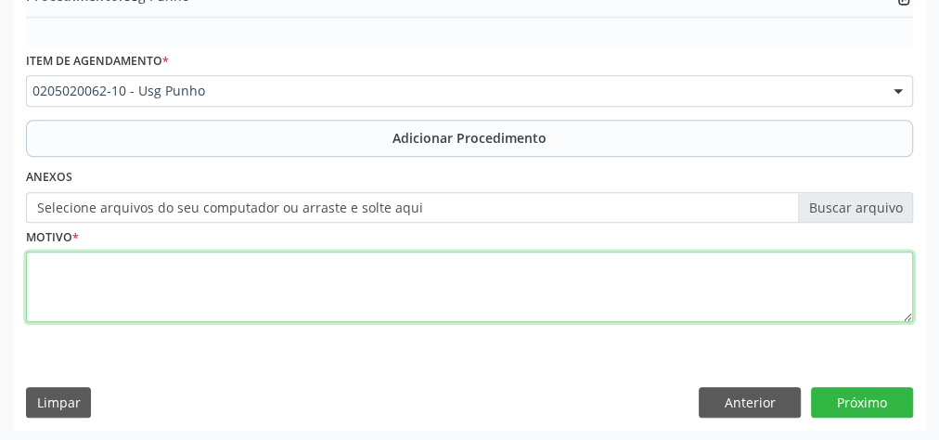
click at [152, 265] on textarea at bounding box center [469, 287] width 887 height 71
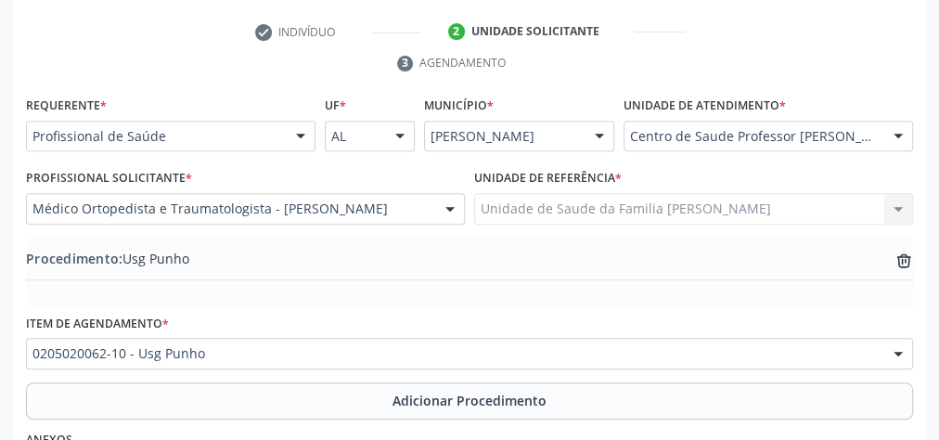
scroll to position [334, 0]
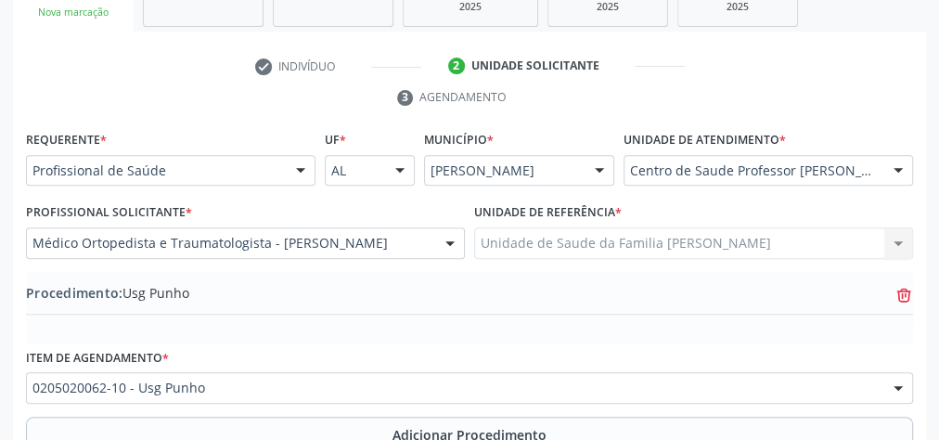
click at [910, 286] on icon "trash-outline icon" at bounding box center [904, 295] width 19 height 19
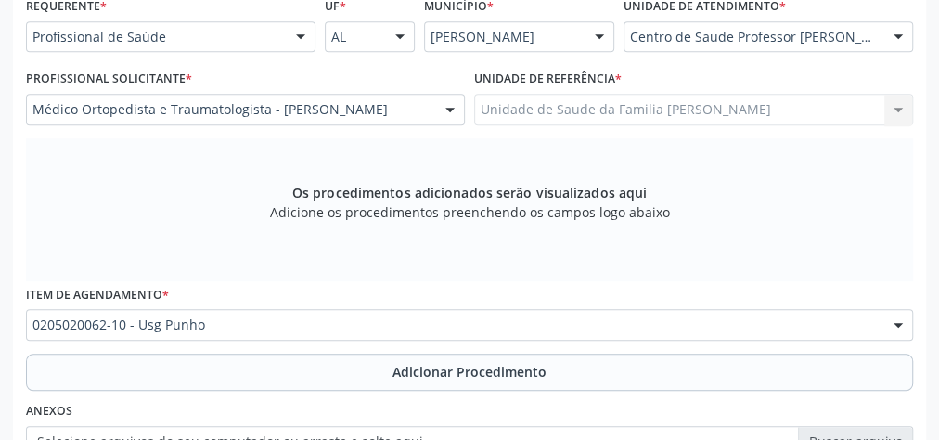
scroll to position [557, 0]
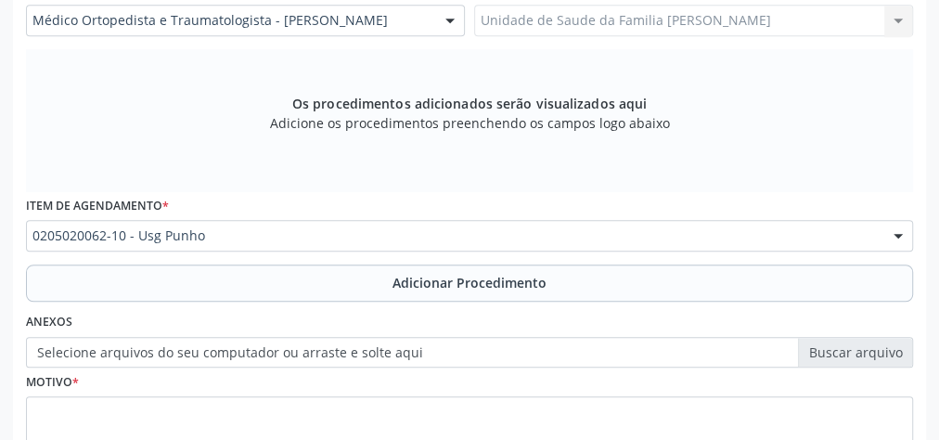
click at [798, 203] on div "Item de agendamento * 0205020062-10 - Usg Punho 0304070076 - .Quimioterapia de …" at bounding box center [469, 221] width 887 height 59
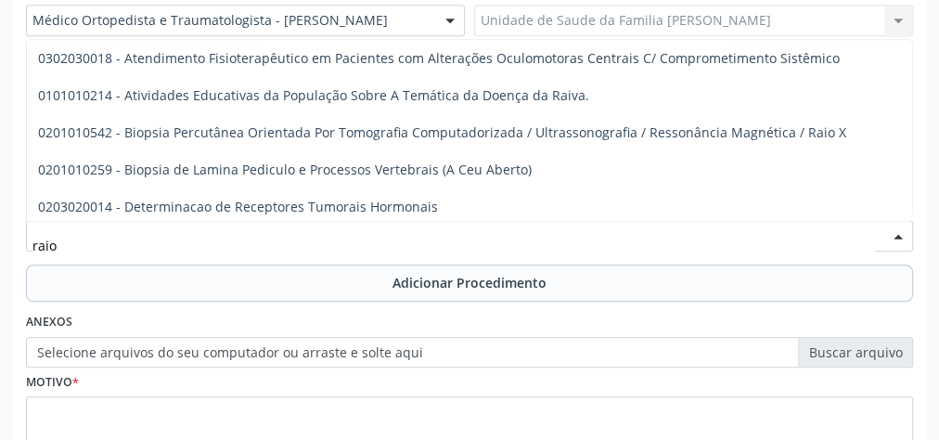
scroll to position [0, 0]
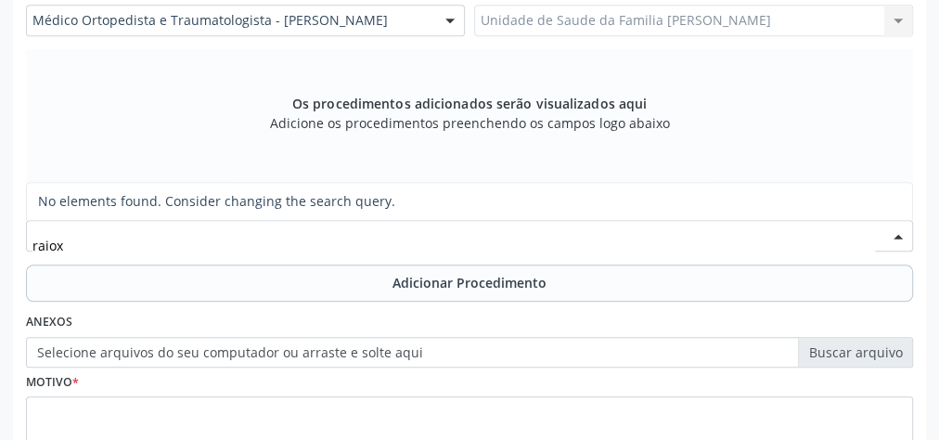
type input "raio"
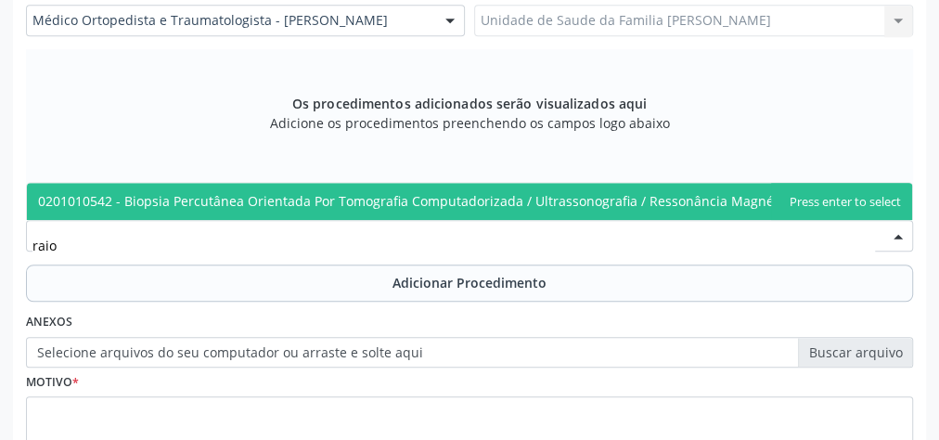
click at [750, 200] on span "0201010542 - Biopsia Percutânea Orientada Por Tomografia Computadorizada / Ultr…" at bounding box center [442, 201] width 808 height 18
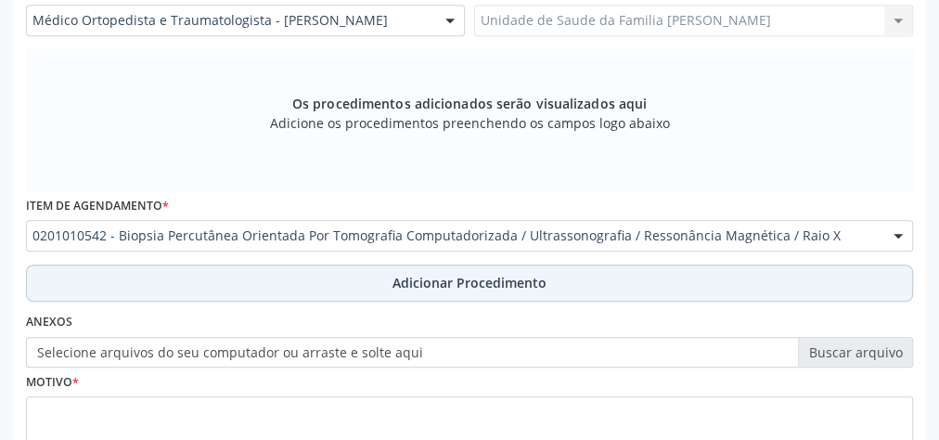
click at [423, 284] on span "Adicionar Procedimento" at bounding box center [470, 282] width 154 height 19
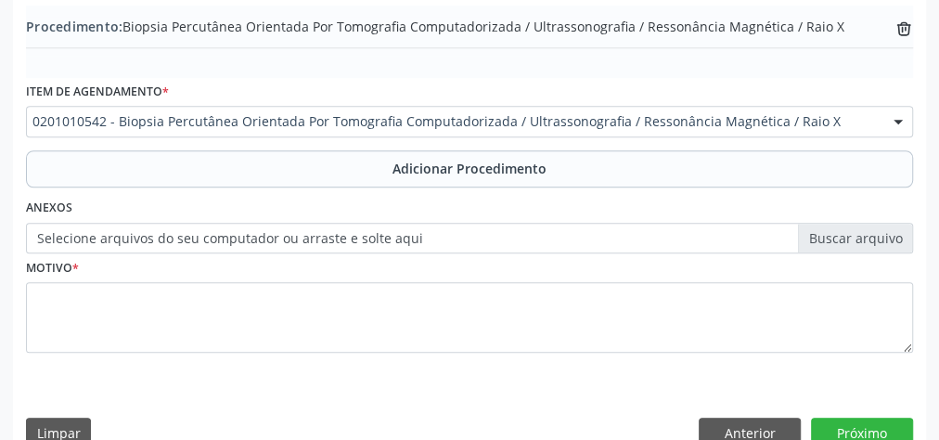
scroll to position [631, 0]
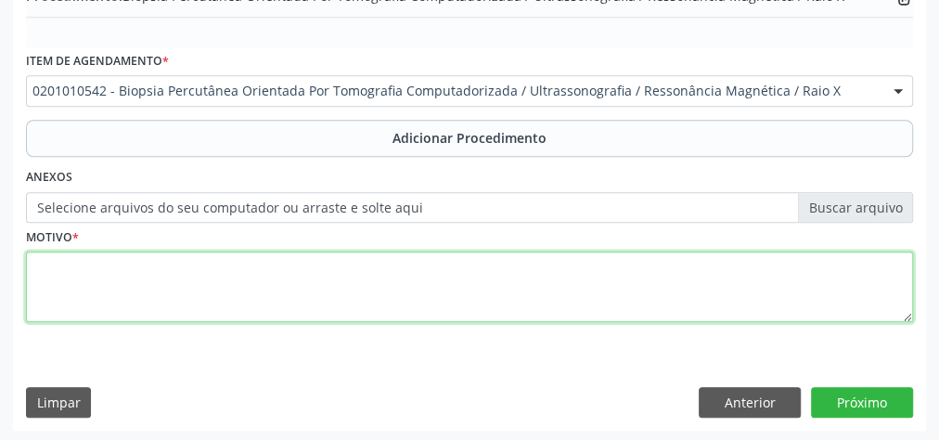
click at [340, 313] on textarea at bounding box center [469, 287] width 887 height 71
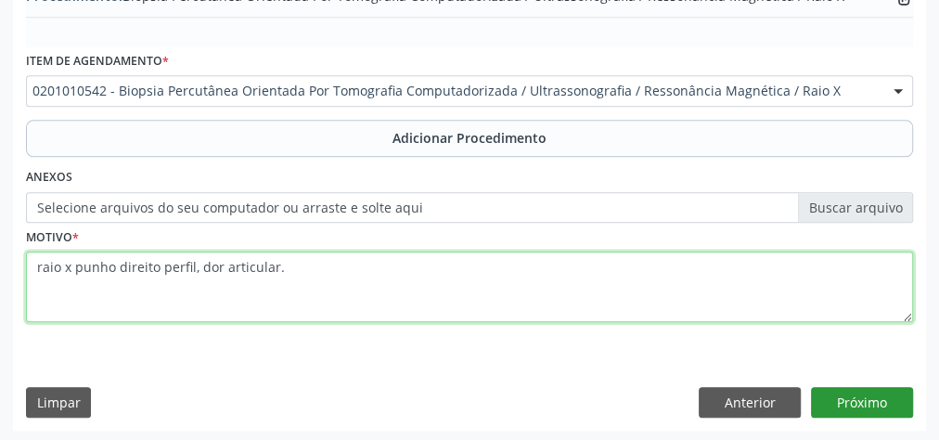
type textarea "raio x punho direito perfil, dor articular."
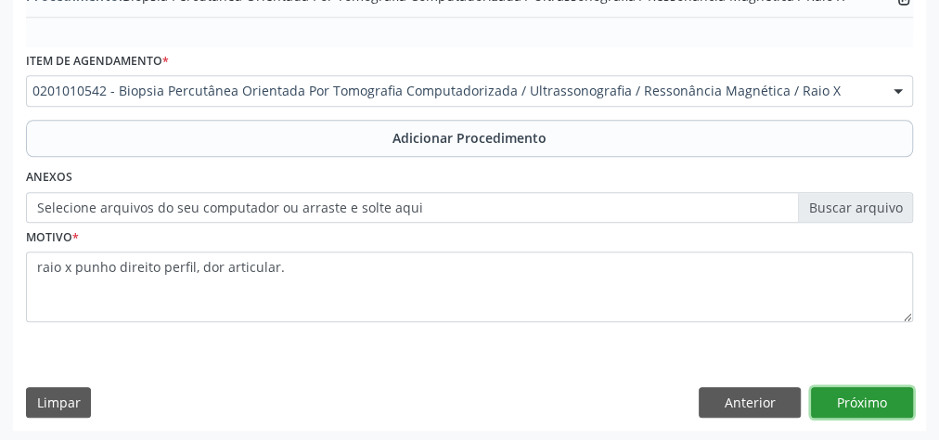
click at [849, 401] on button "Próximo" at bounding box center [862, 403] width 102 height 32
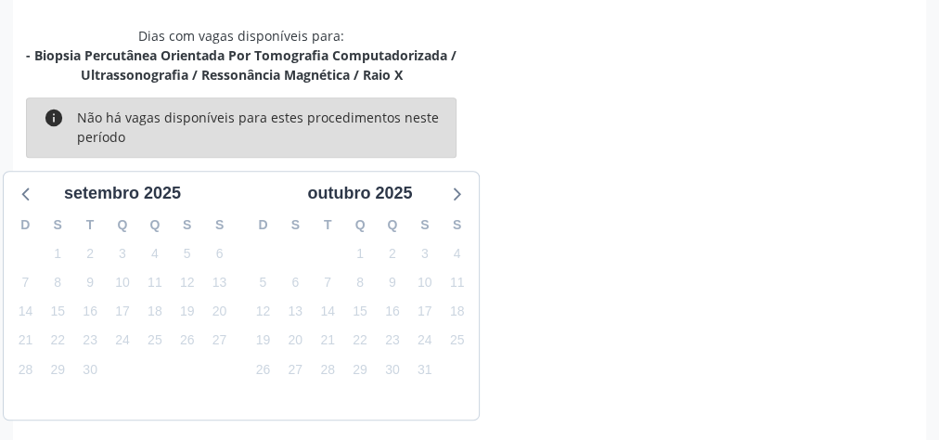
scroll to position [511, 0]
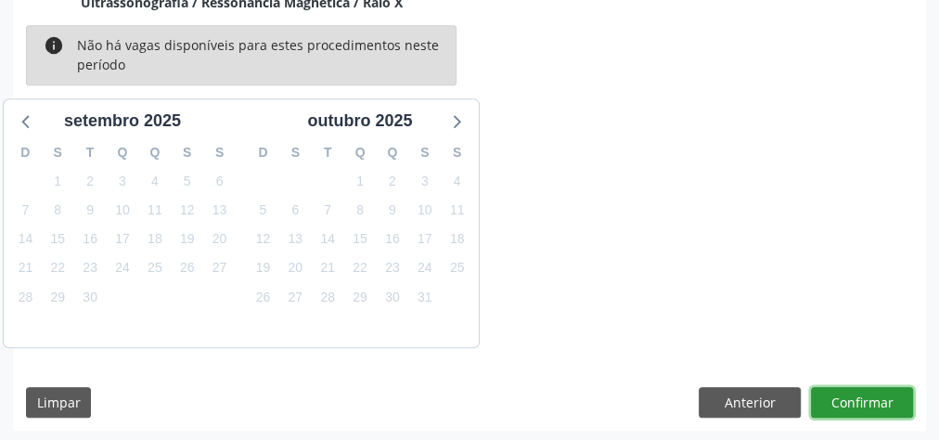
click at [849, 401] on button "Confirmar" at bounding box center [862, 403] width 102 height 32
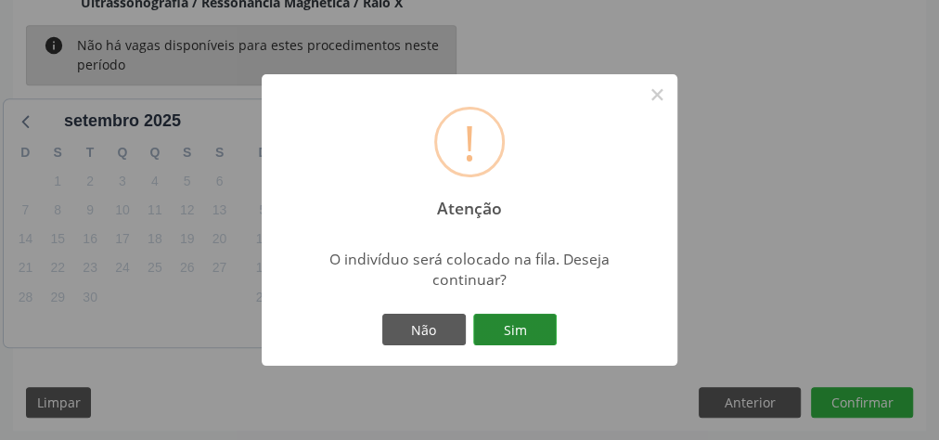
click at [498, 319] on button "Sim" at bounding box center [515, 330] width 84 height 32
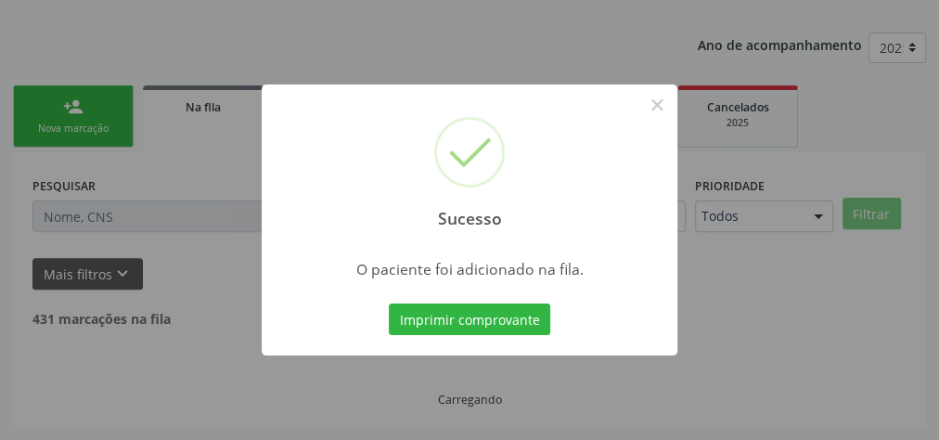
scroll to position [197, 0]
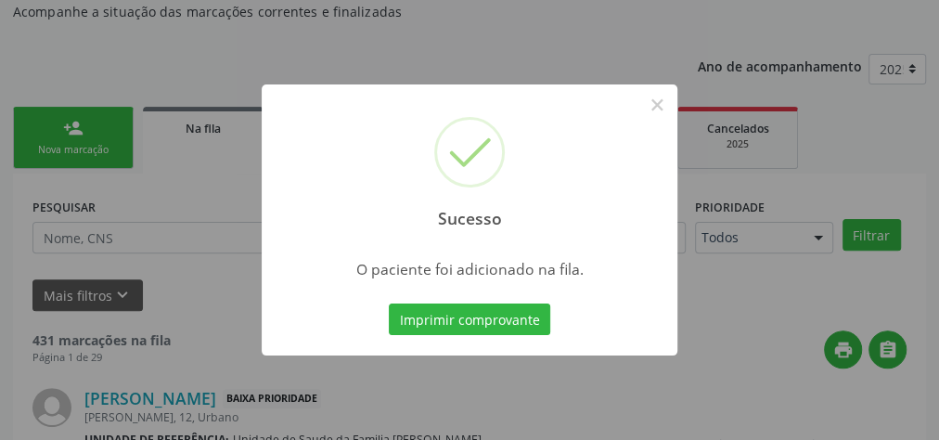
click at [498, 319] on button "Imprimir comprovante" at bounding box center [469, 319] width 161 height 32
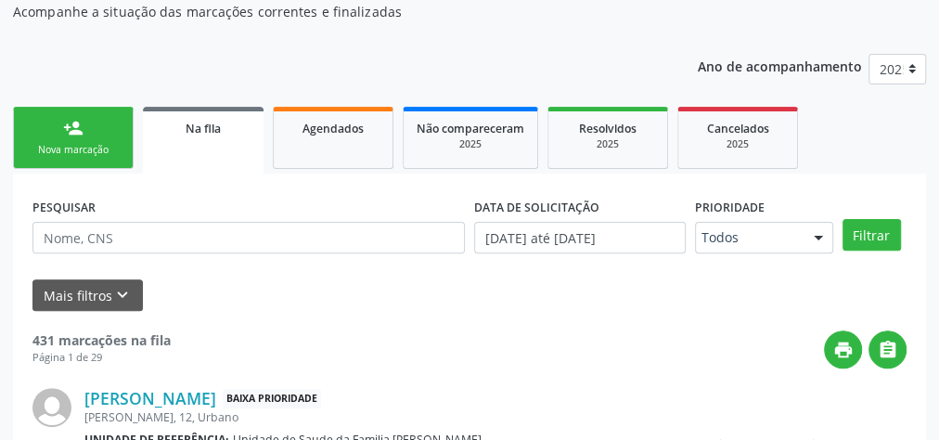
click at [50, 150] on div "Nova marcação" at bounding box center [73, 150] width 93 height 14
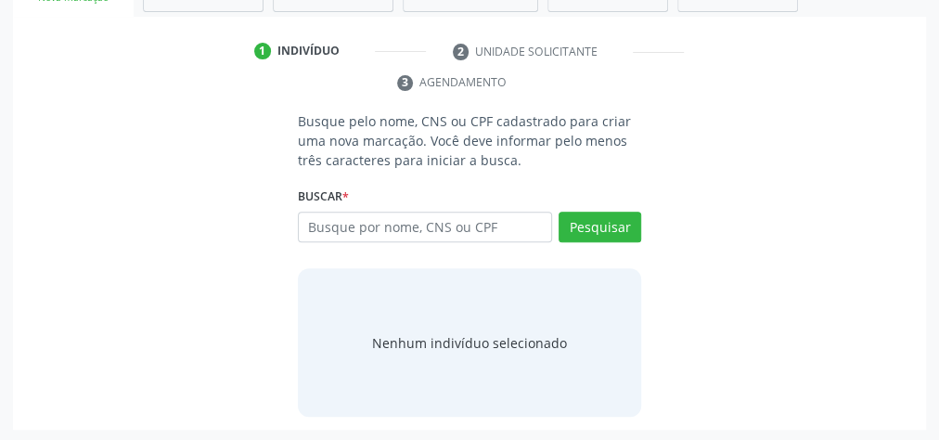
scroll to position [349, 0]
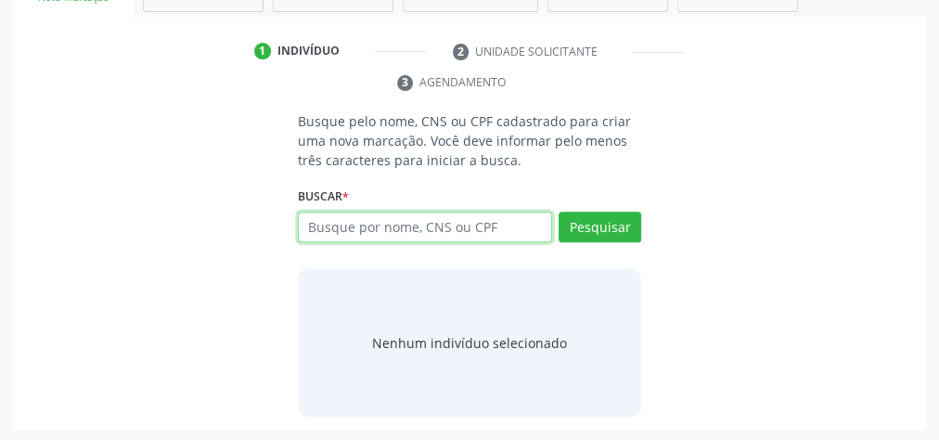
click at [414, 224] on input "text" at bounding box center [425, 228] width 254 height 32
type input "707809631808518"
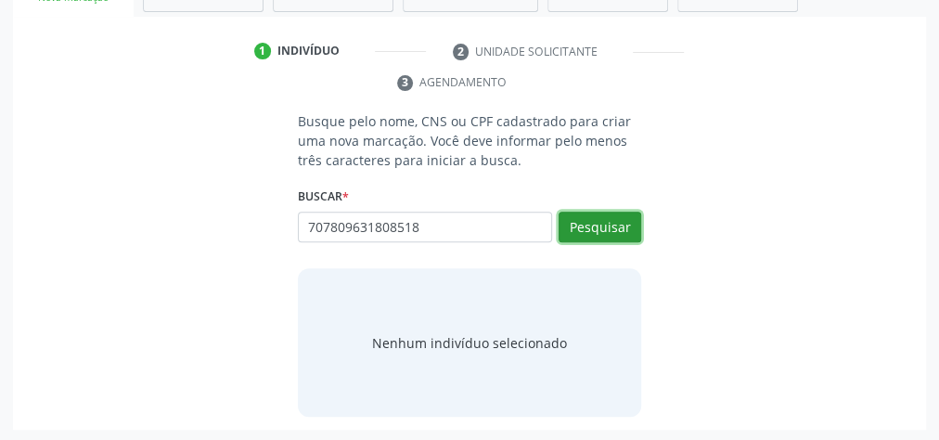
click at [585, 230] on button "Pesquisar" at bounding box center [600, 228] width 83 height 32
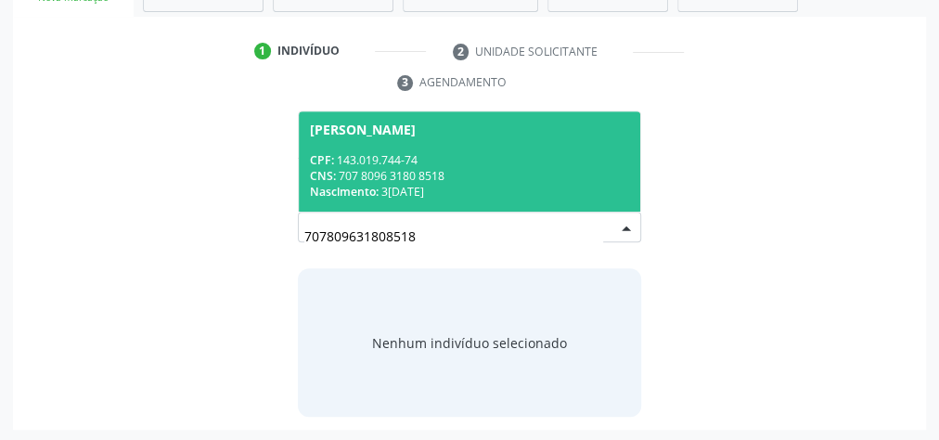
click at [452, 179] on div "CNS: 707 8096 3180 8518" at bounding box center [469, 176] width 319 height 16
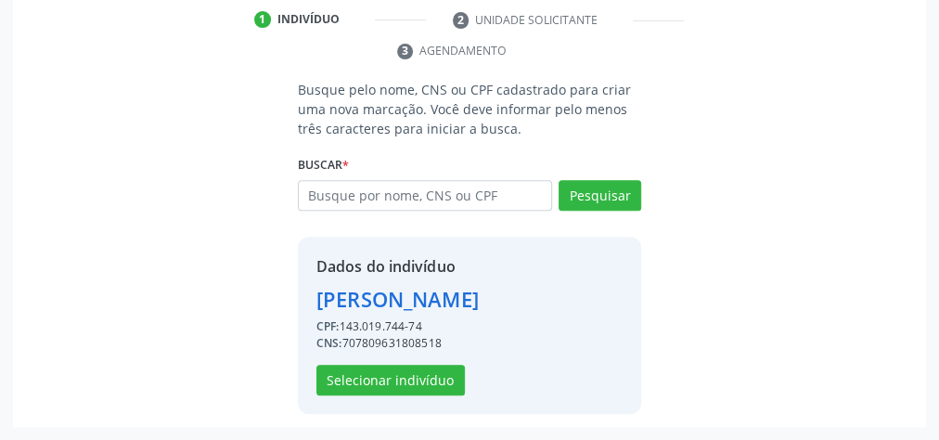
scroll to position [407, 0]
click at [418, 375] on button "Selecionar indivíduo" at bounding box center [390, 381] width 148 height 32
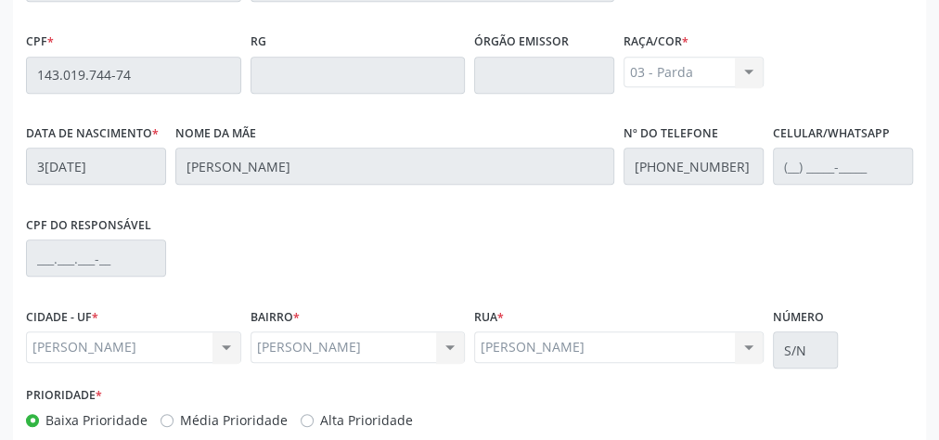
scroll to position [673, 0]
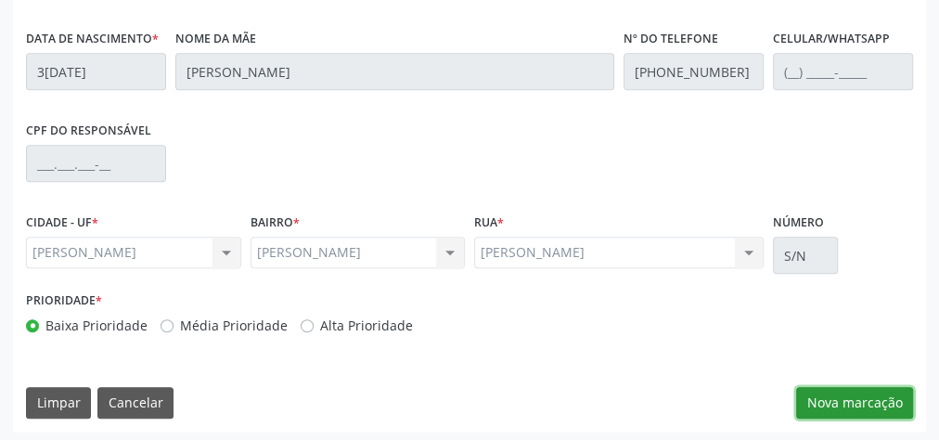
click at [884, 405] on button "Nova marcação" at bounding box center [854, 403] width 117 height 32
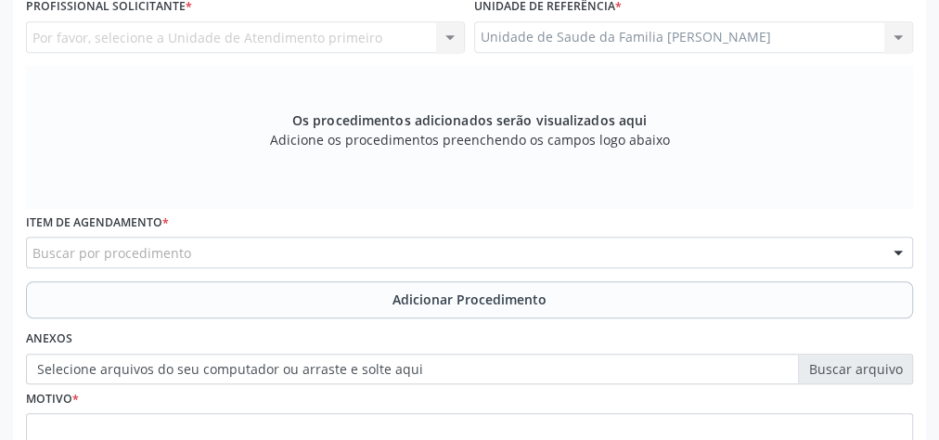
scroll to position [376, 0]
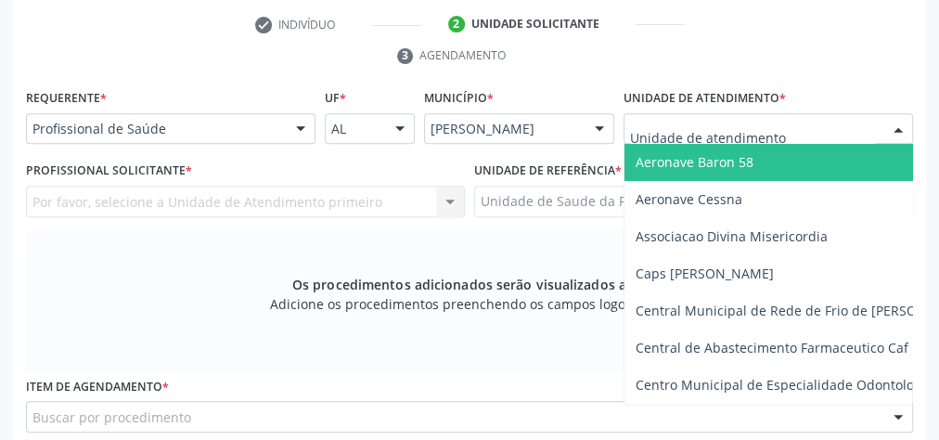
click at [880, 123] on div at bounding box center [769, 129] width 290 height 32
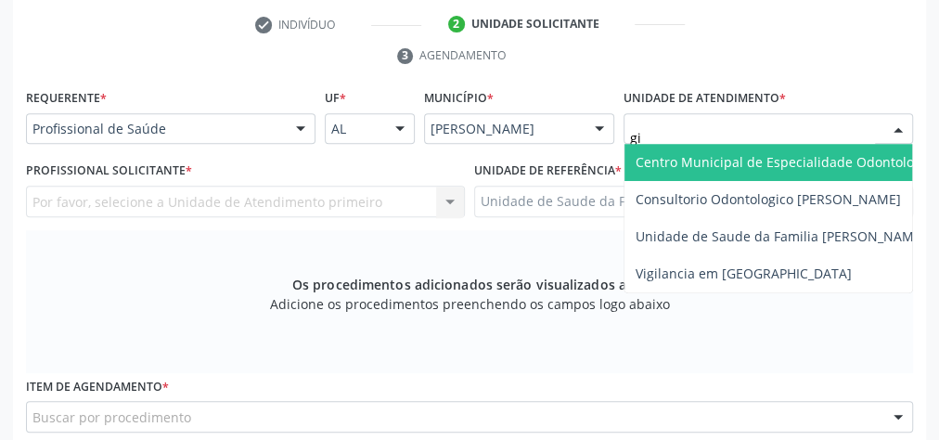
type input "gis"
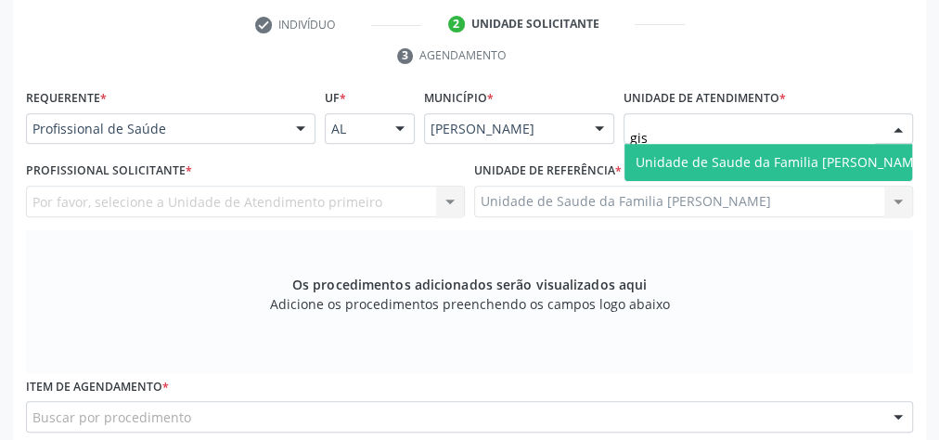
click at [829, 146] on span "Unidade de Saude da Familia [PERSON_NAME]" at bounding box center [781, 162] width 313 height 37
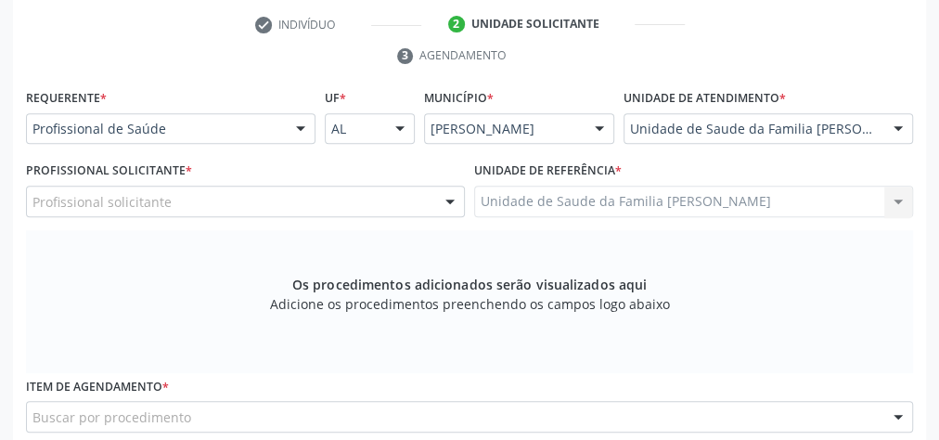
click at [450, 199] on div at bounding box center [450, 203] width 28 height 32
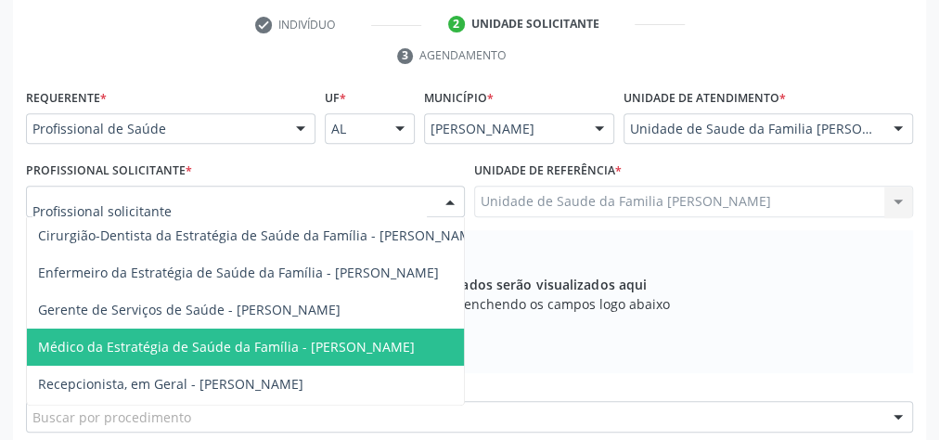
click at [375, 330] on span "Médico da Estratégia de Saúde da Família - [PERSON_NAME]" at bounding box center [261, 347] width 468 height 37
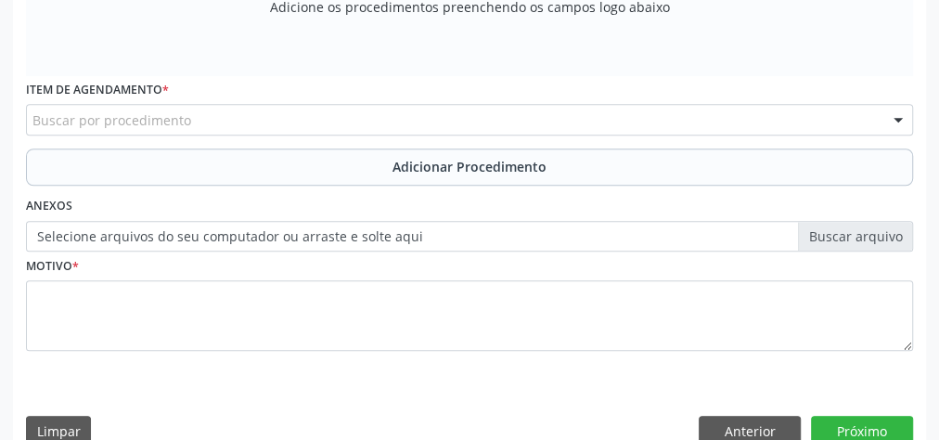
scroll to position [673, 0]
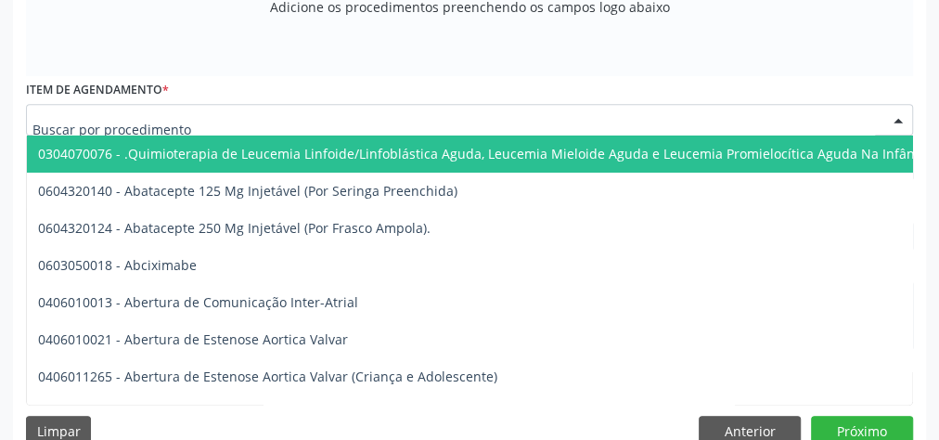
click at [369, 110] on div at bounding box center [469, 120] width 887 height 32
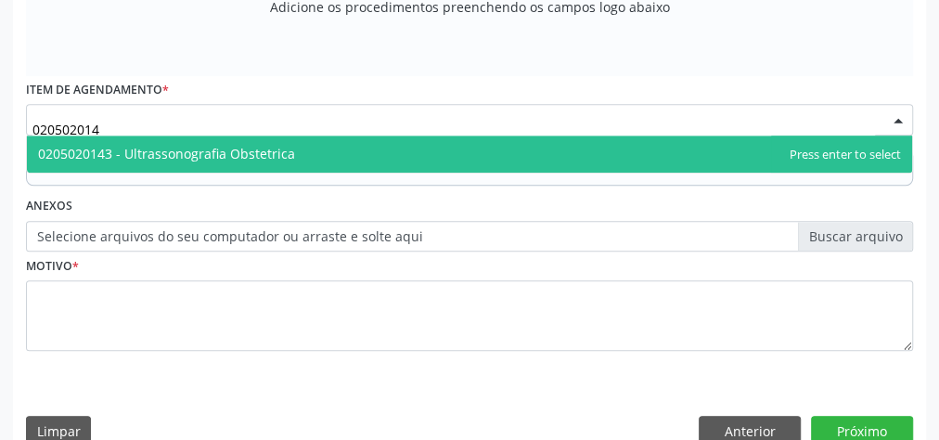
type input "0205020143"
click at [293, 142] on span "0205020143 - Ultrassonografia Obstetrica" at bounding box center [469, 154] width 885 height 37
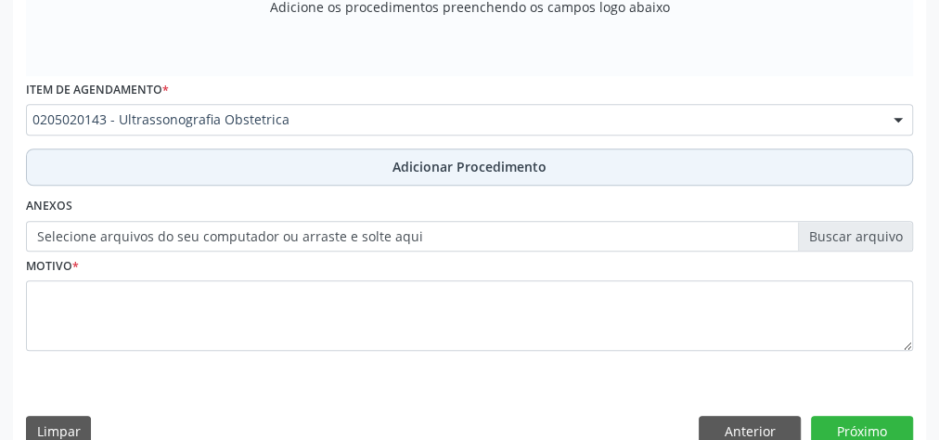
click at [417, 153] on button "Adicionar Procedimento" at bounding box center [469, 166] width 887 height 37
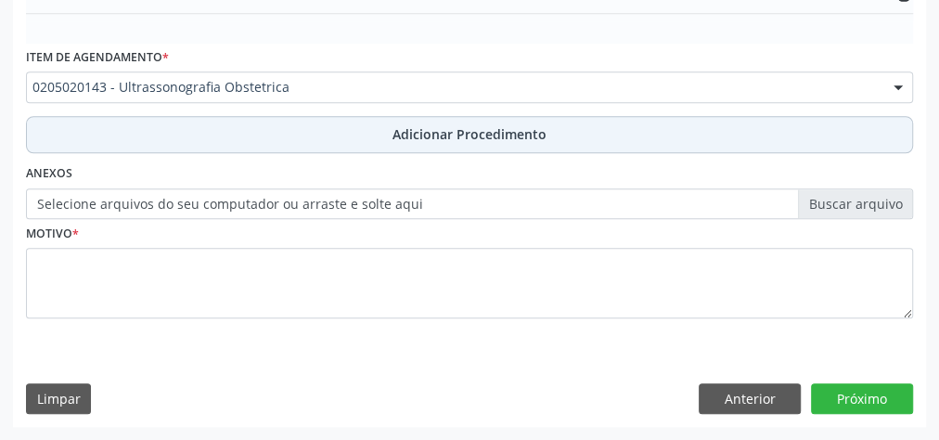
scroll to position [602, 0]
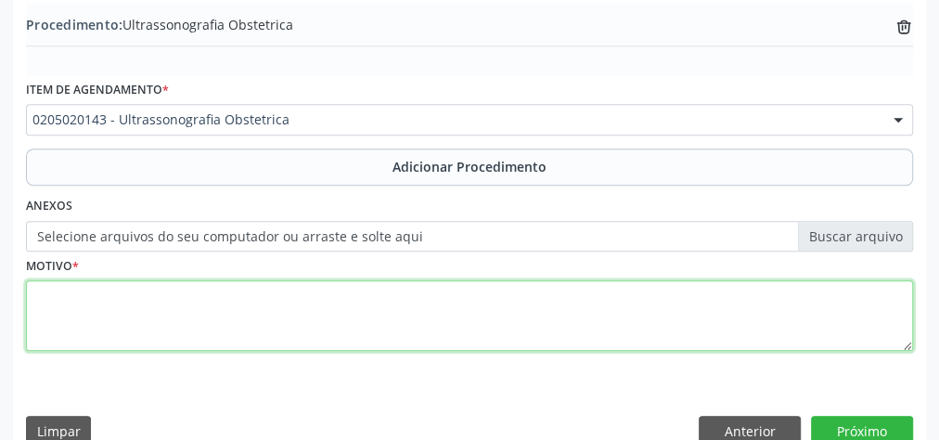
click at [373, 328] on textarea at bounding box center [469, 315] width 887 height 71
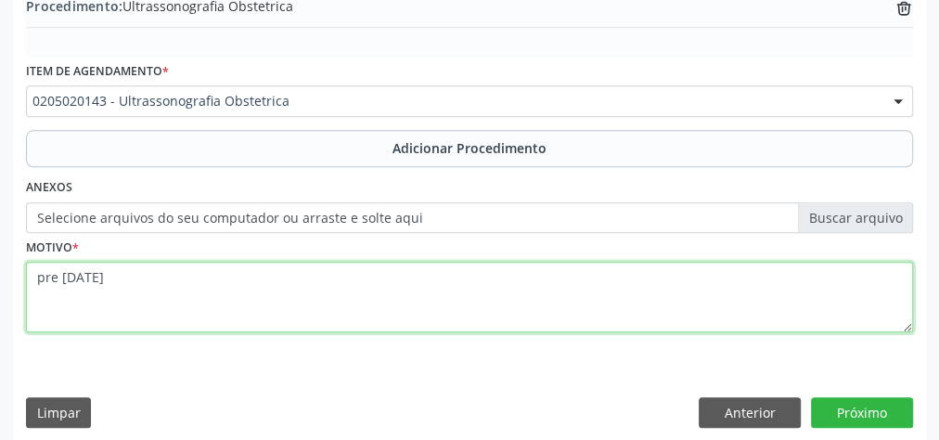
scroll to position [631, 0]
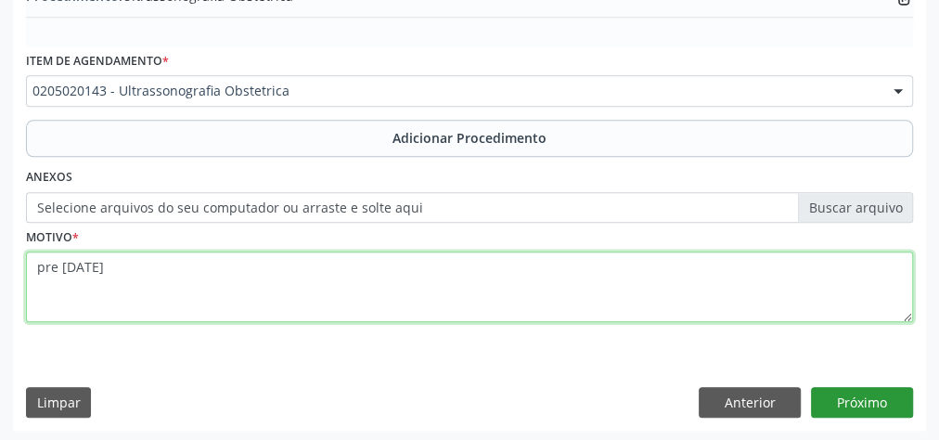
type textarea "pre natal"
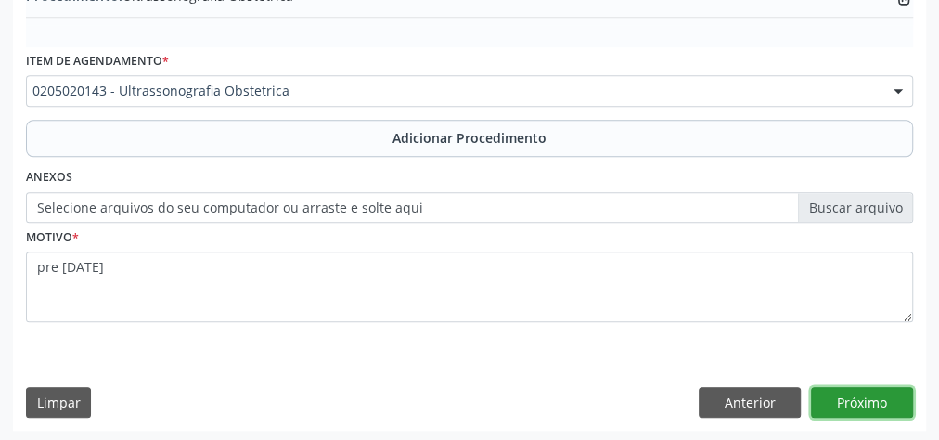
click at [871, 399] on button "Próximo" at bounding box center [862, 403] width 102 height 32
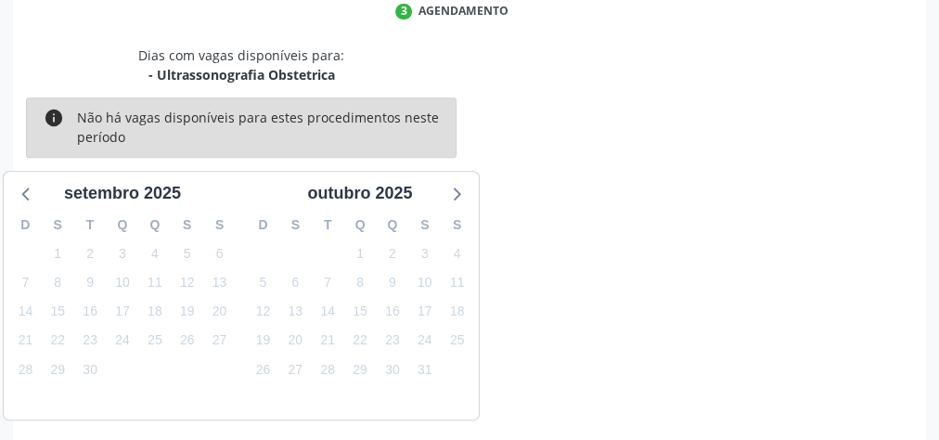
scroll to position [492, 0]
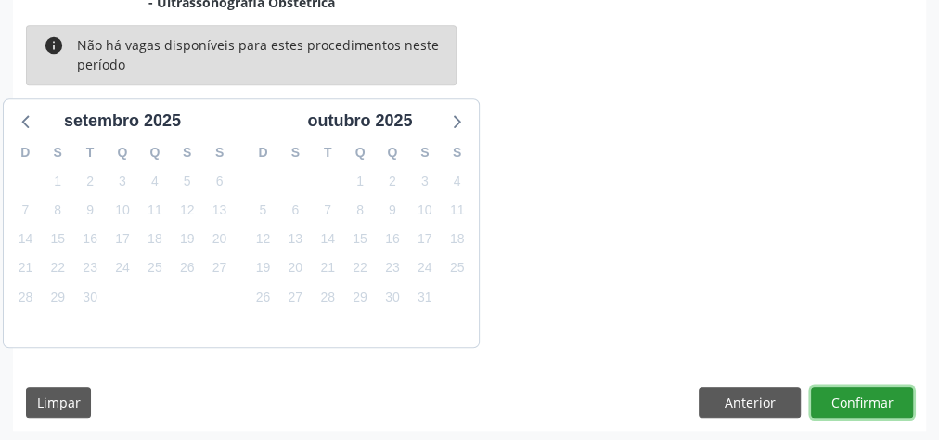
click at [871, 399] on button "Confirmar" at bounding box center [862, 403] width 102 height 32
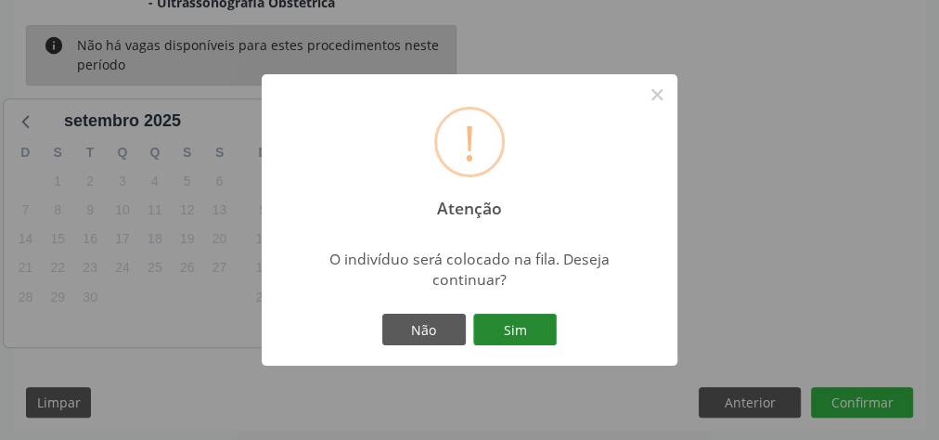
drag, startPoint x: 558, startPoint y: 332, endPoint x: 542, endPoint y: 333, distance: 15.8
click at [550, 333] on div "! Atenção × O indivíduo será colocado na fila. Deseja continuar? Não Sim" at bounding box center [470, 219] width 416 height 291
click at [536, 330] on button "Sim" at bounding box center [515, 330] width 84 height 32
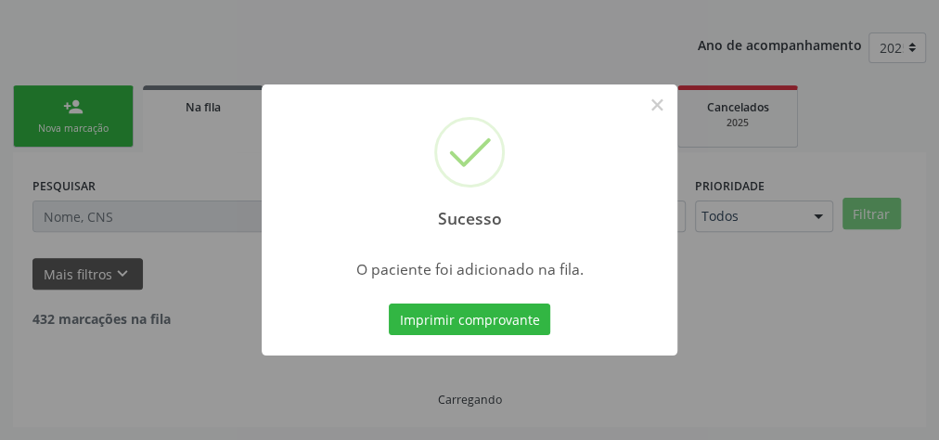
scroll to position [197, 0]
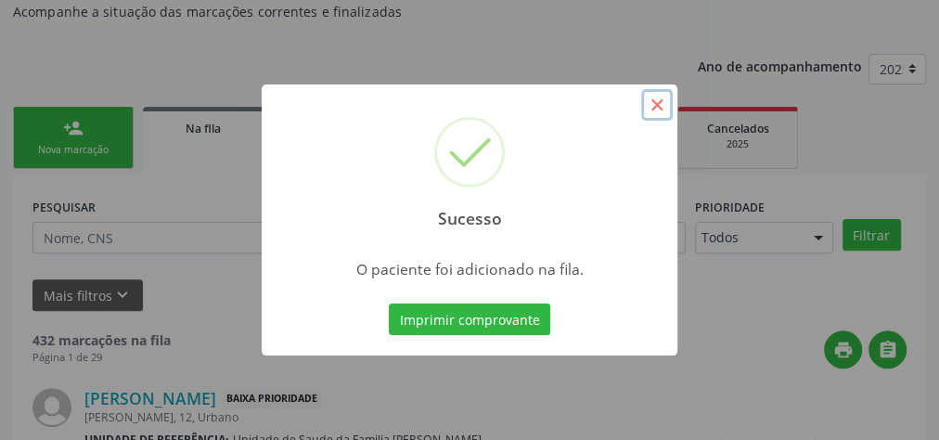
click at [653, 104] on button "×" at bounding box center [657, 105] width 32 height 32
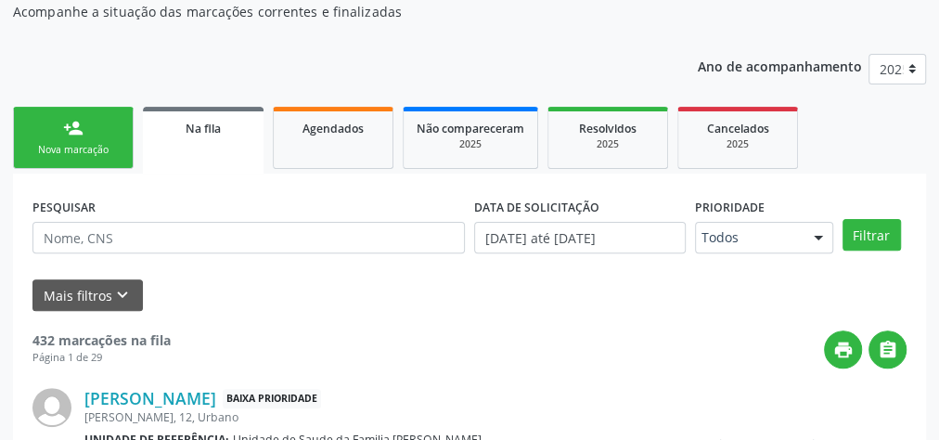
click at [115, 130] on link "person_add Nova marcação" at bounding box center [73, 138] width 121 height 62
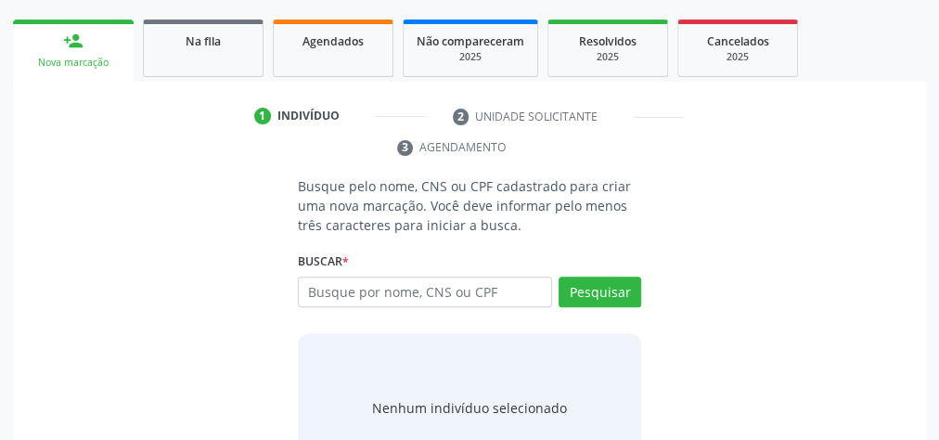
scroll to position [349, 0]
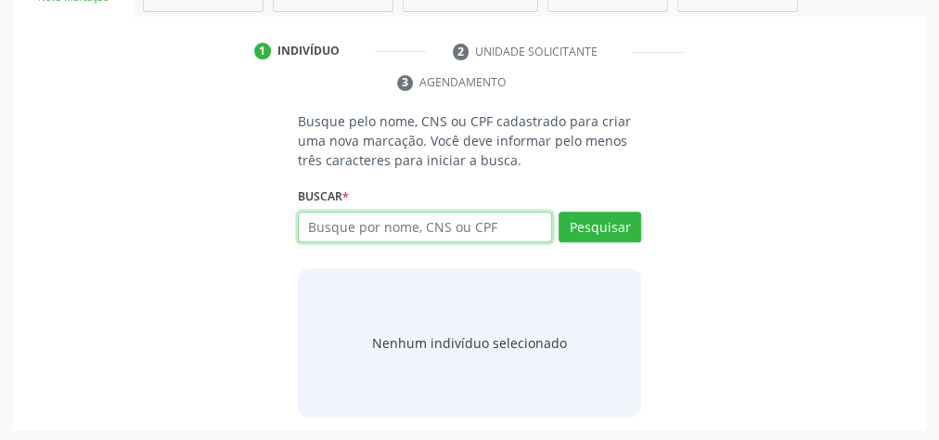
click at [395, 221] on input "text" at bounding box center [425, 228] width 254 height 32
type input "06242415488"
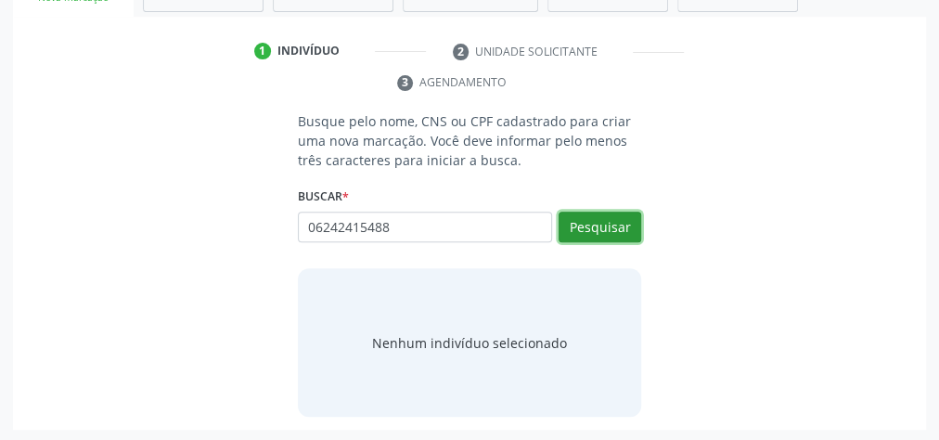
click at [607, 212] on button "Pesquisar" at bounding box center [600, 228] width 83 height 32
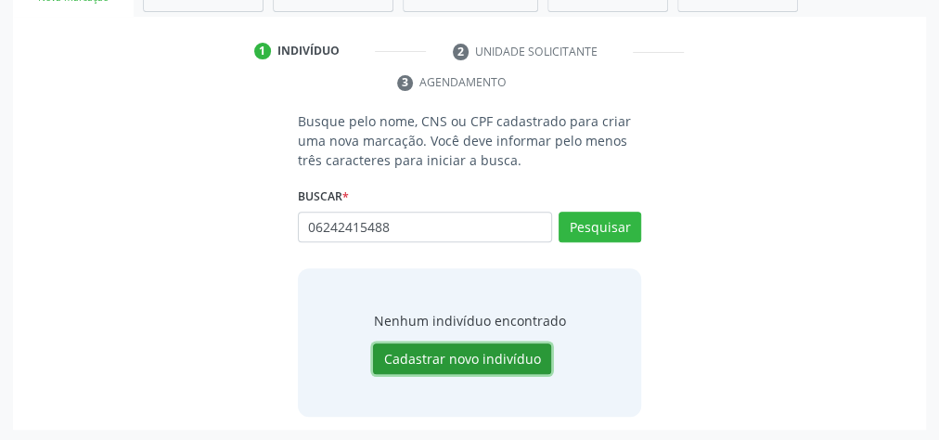
click at [481, 360] on button "Cadastrar novo indivíduo" at bounding box center [462, 359] width 178 height 32
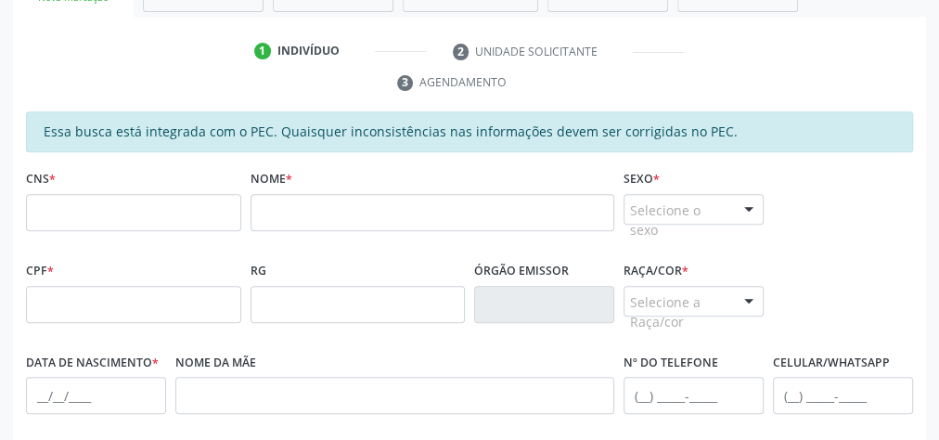
scroll to position [0, 0]
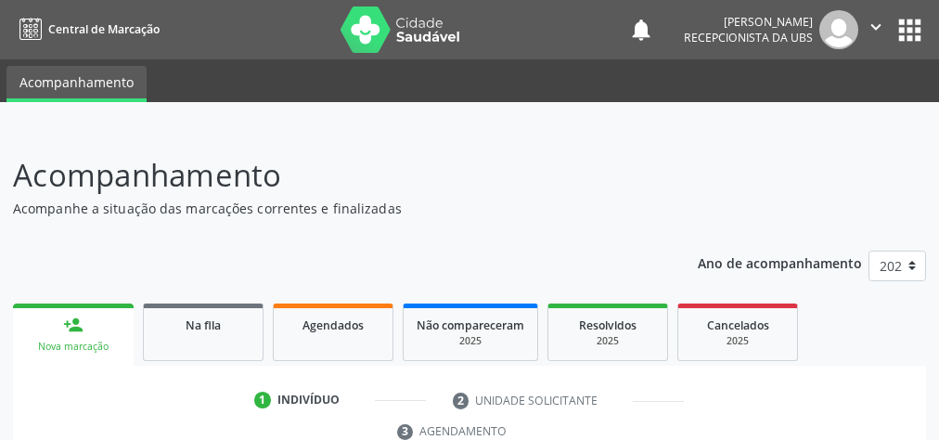
scroll to position [349, 0]
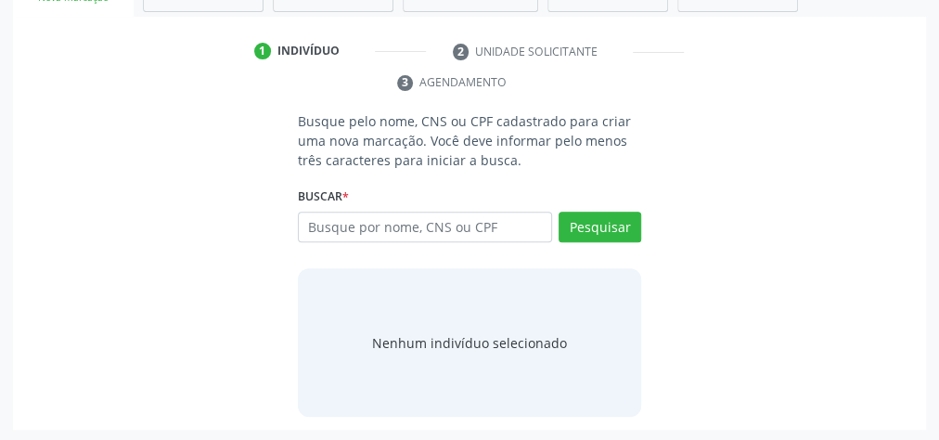
click at [506, 220] on input "text" at bounding box center [425, 228] width 254 height 32
type input "06242415488"
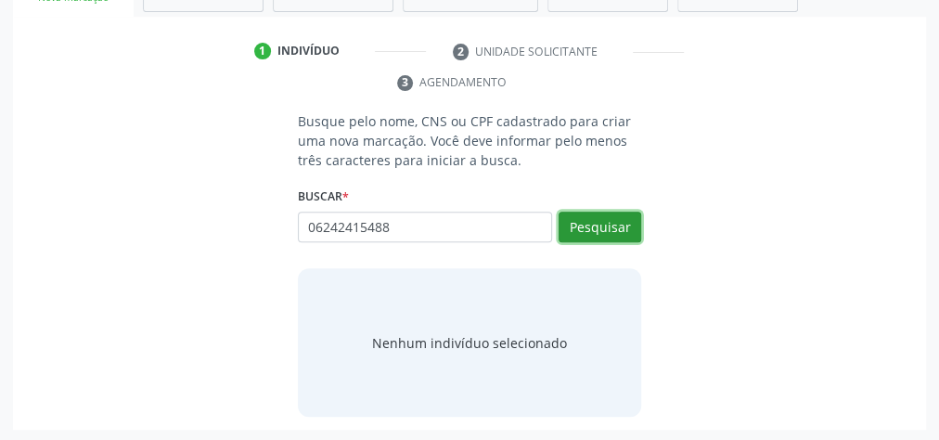
click at [610, 237] on button "Pesquisar" at bounding box center [600, 228] width 83 height 32
type input "06242415488"
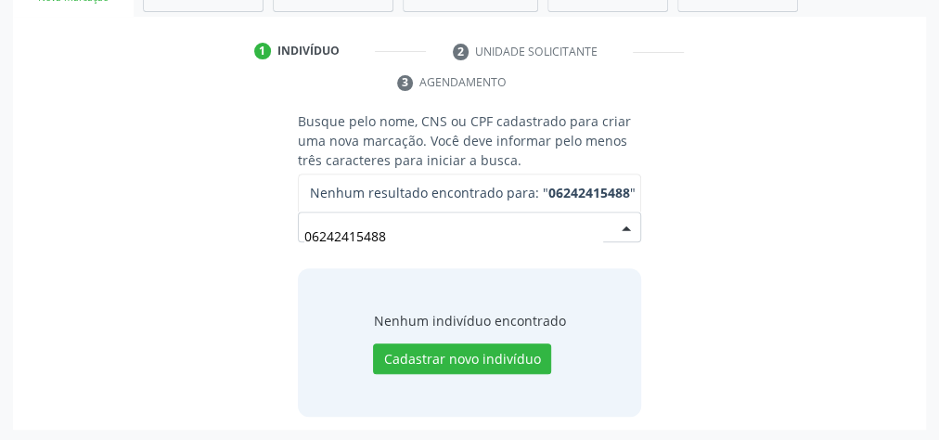
click at [414, 226] on input "06242415488" at bounding box center [453, 236] width 299 height 37
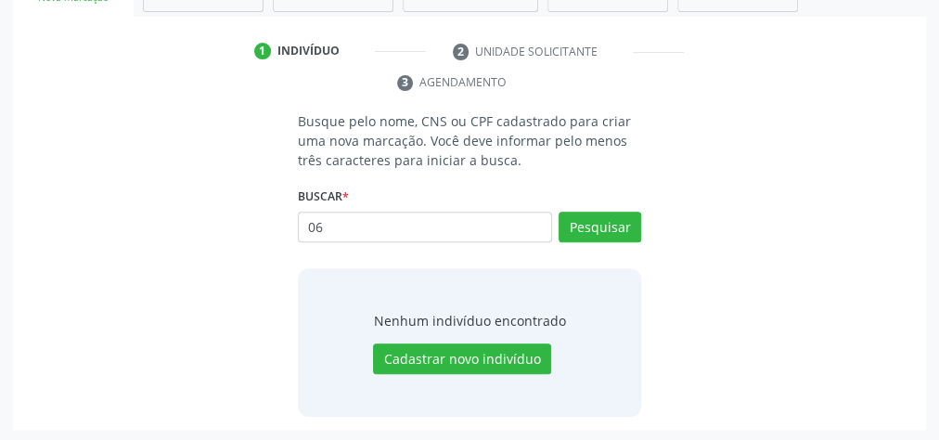
type input "0"
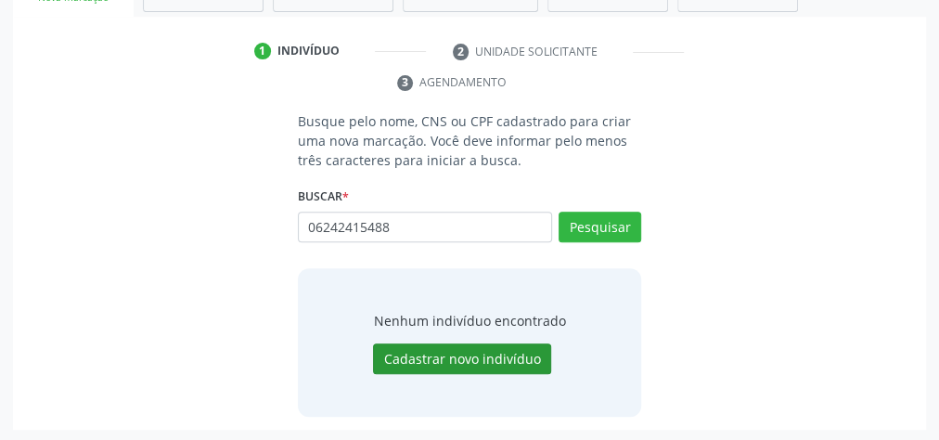
type input "06242415488"
click at [445, 354] on button "Cadastrar novo indivíduo" at bounding box center [462, 359] width 178 height 32
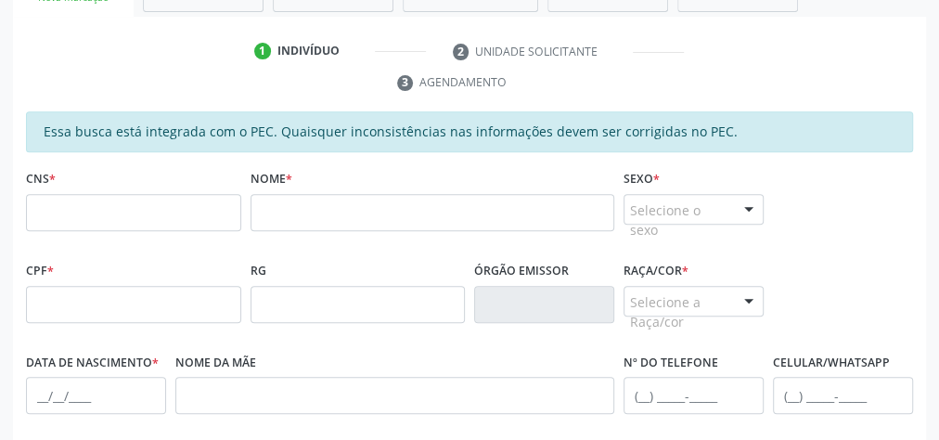
scroll to position [0, 0]
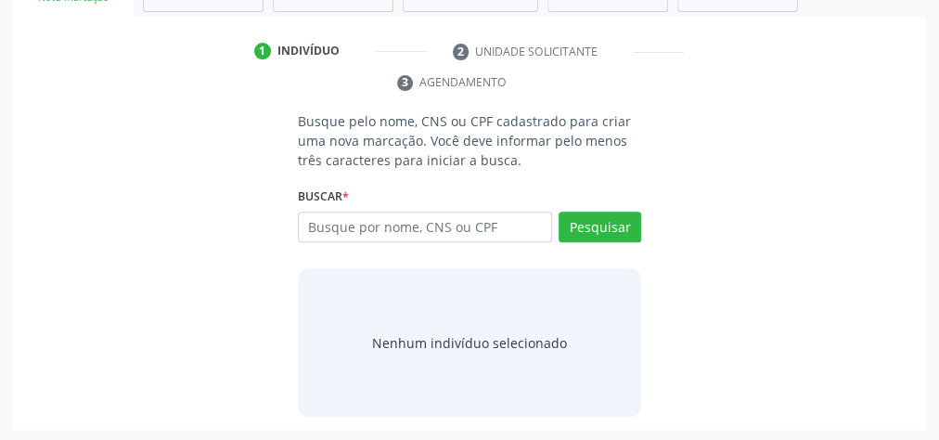
scroll to position [349, 0]
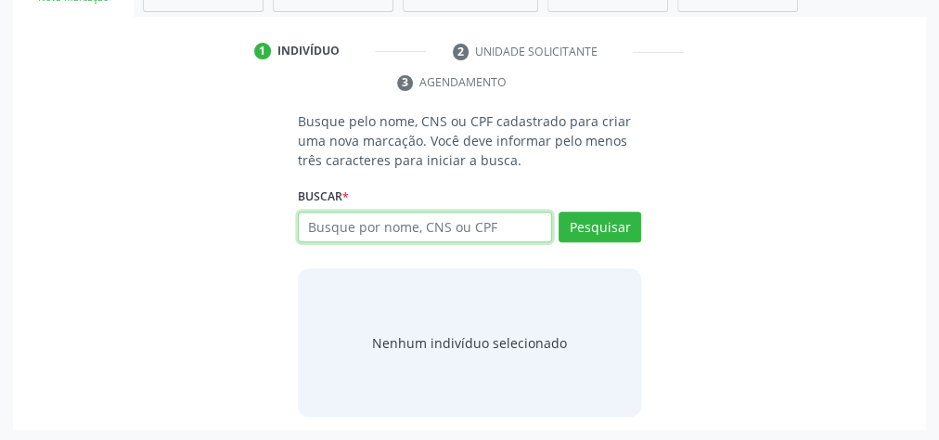
click at [520, 220] on input "text" at bounding box center [425, 228] width 254 height 32
type input "06242415488"
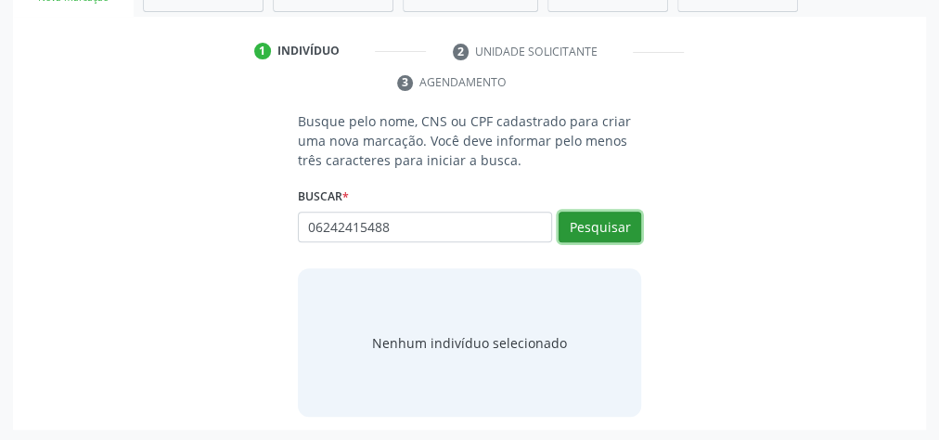
click at [601, 238] on button "Pesquisar" at bounding box center [600, 228] width 83 height 32
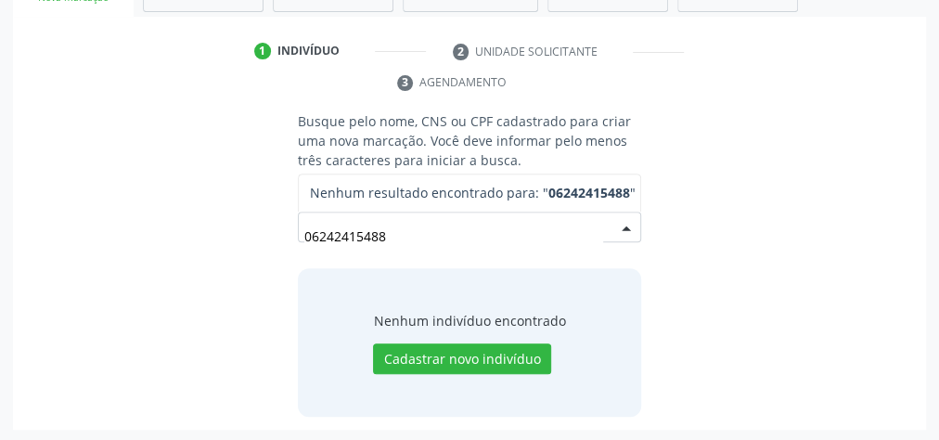
scroll to position [0, 0]
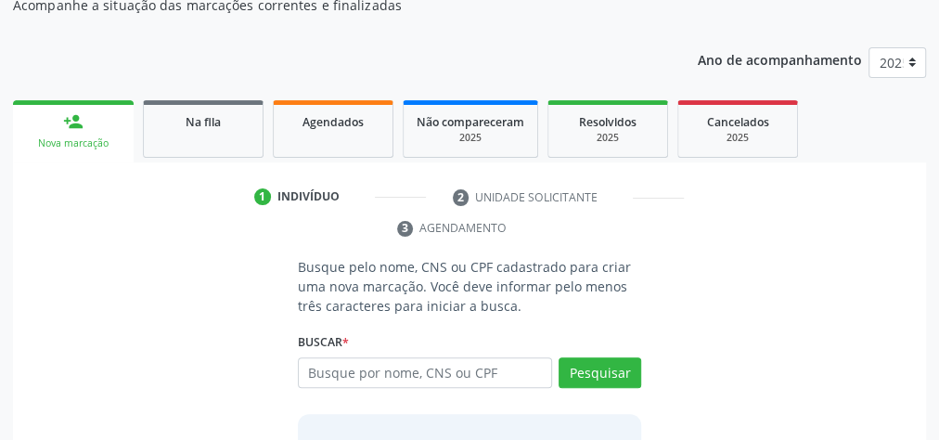
scroll to position [275, 0]
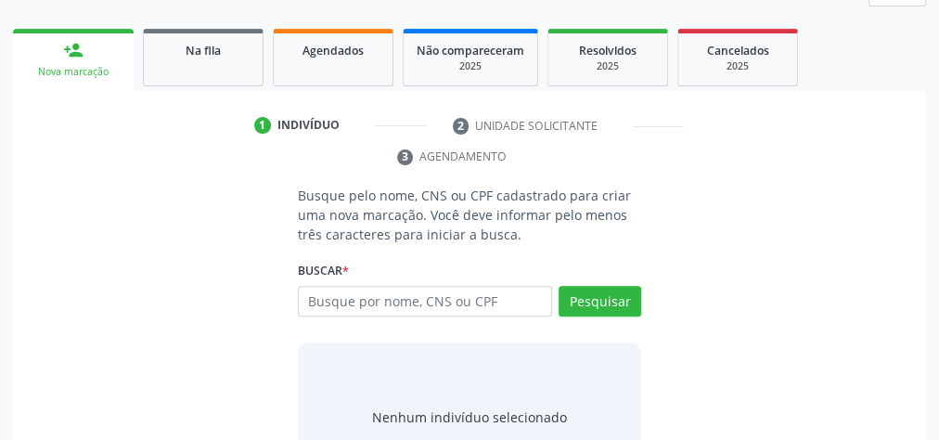
click at [424, 302] on input "text" at bounding box center [425, 302] width 254 height 32
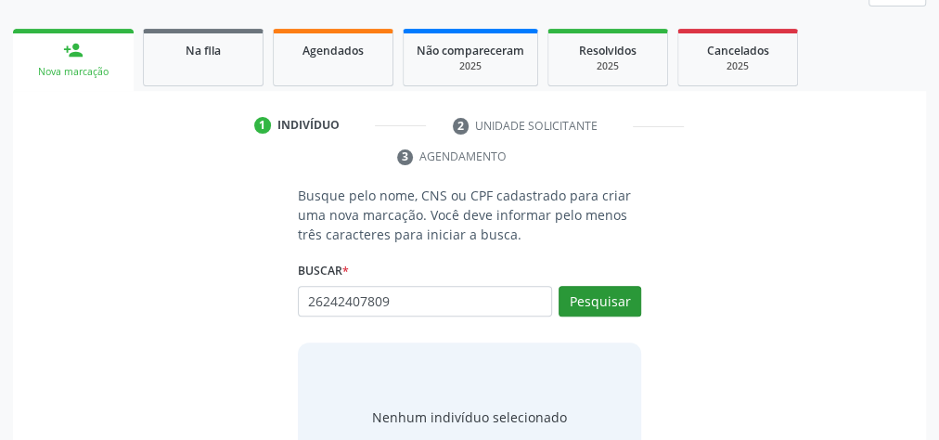
type input "26242407809"
click at [587, 303] on button "Pesquisar" at bounding box center [600, 302] width 83 height 32
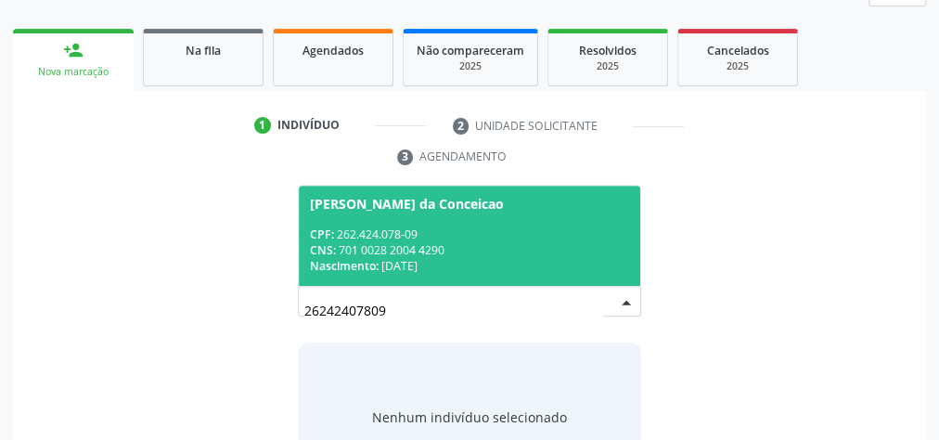
click at [528, 258] on div "Nascimento: [DATE]" at bounding box center [469, 266] width 319 height 16
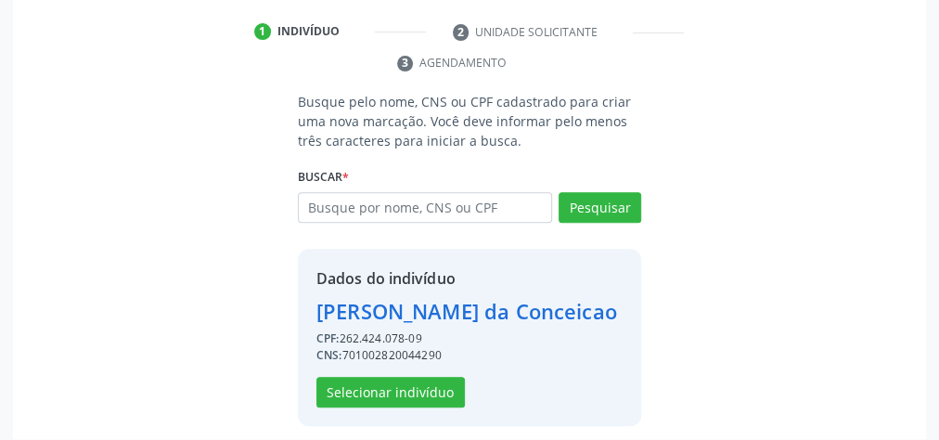
scroll to position [377, 0]
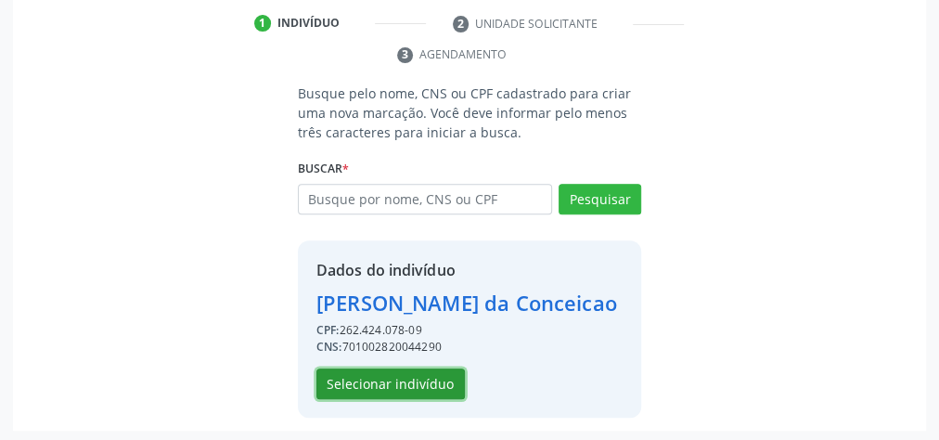
click at [441, 386] on button "Selecionar indivíduo" at bounding box center [390, 384] width 148 height 32
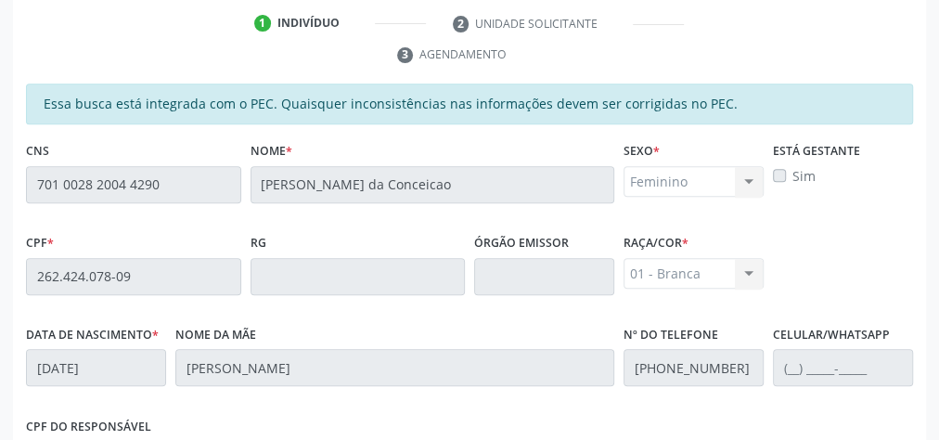
scroll to position [673, 0]
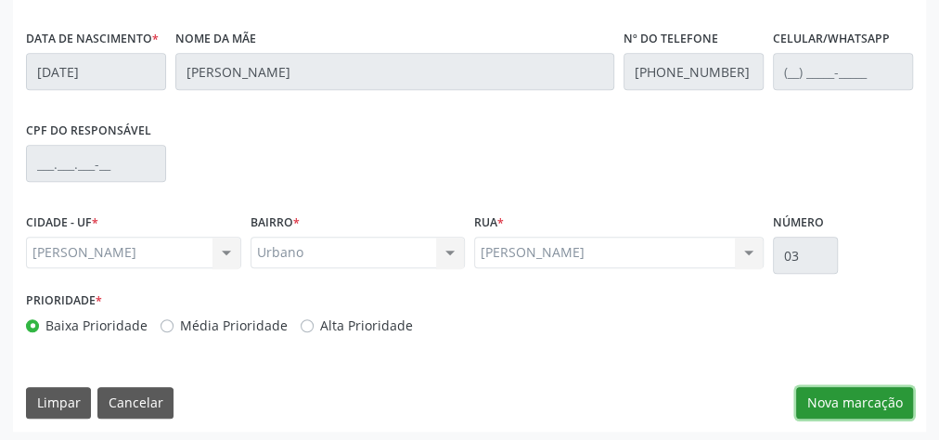
click at [842, 397] on button "Nova marcação" at bounding box center [854, 403] width 117 height 32
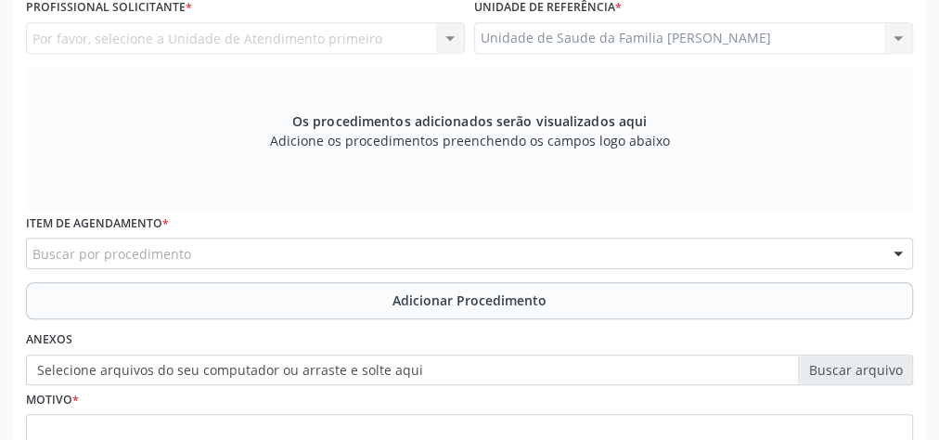
scroll to position [450, 0]
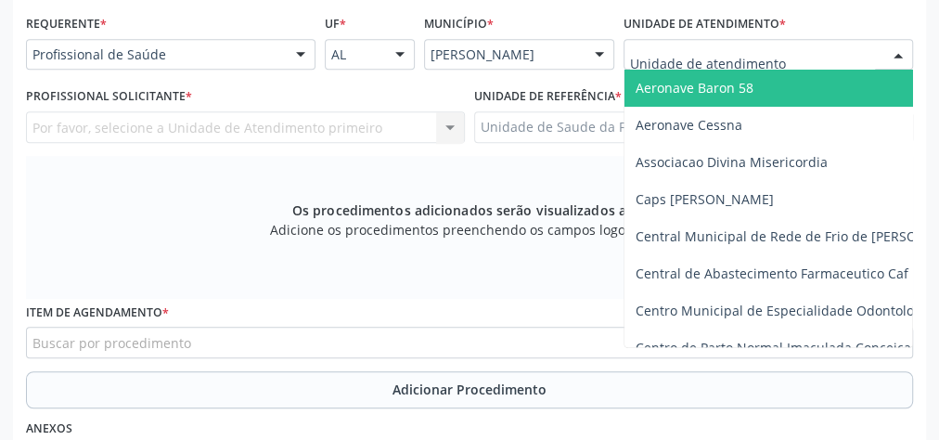
click at [798, 56] on div at bounding box center [769, 55] width 290 height 32
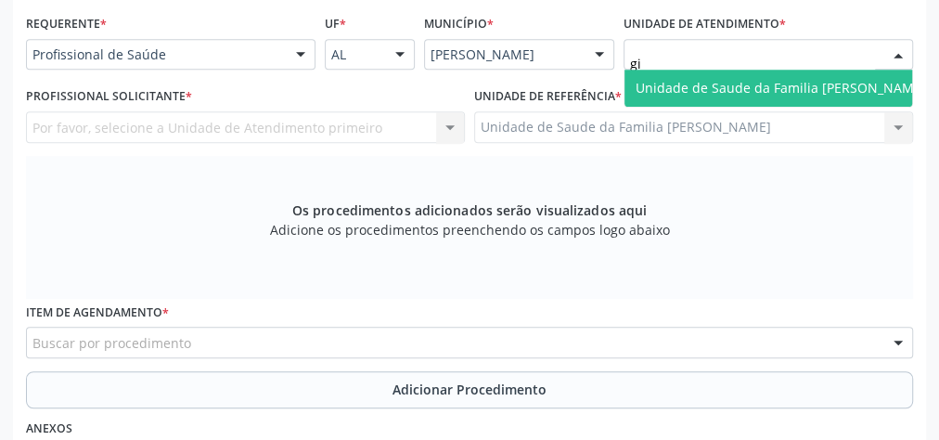
type input "gis"
click at [715, 80] on span "Unidade de Saude da Familia [PERSON_NAME]" at bounding box center [781, 88] width 290 height 18
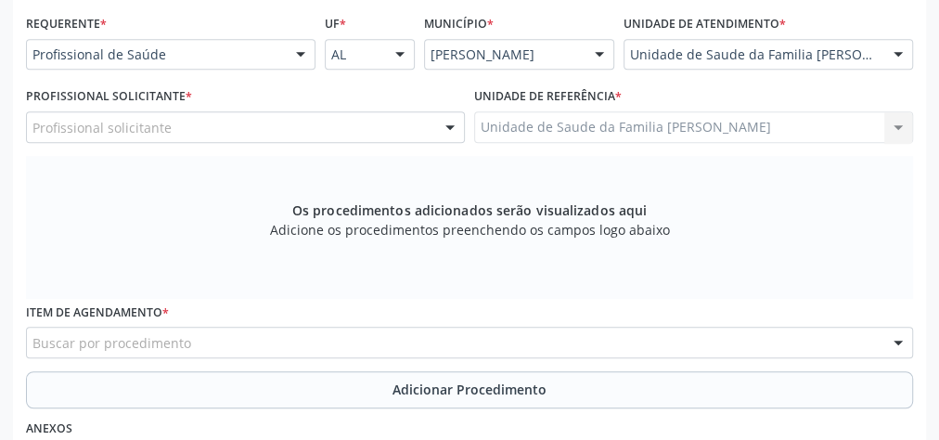
click at [455, 124] on div at bounding box center [450, 128] width 28 height 32
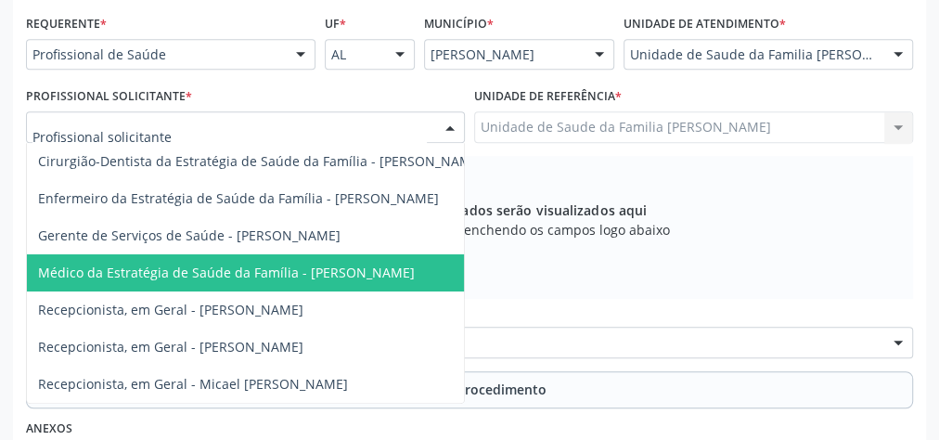
click at [358, 264] on span "Médico da Estratégia de Saúde da Família - [PERSON_NAME]" at bounding box center [226, 273] width 377 height 18
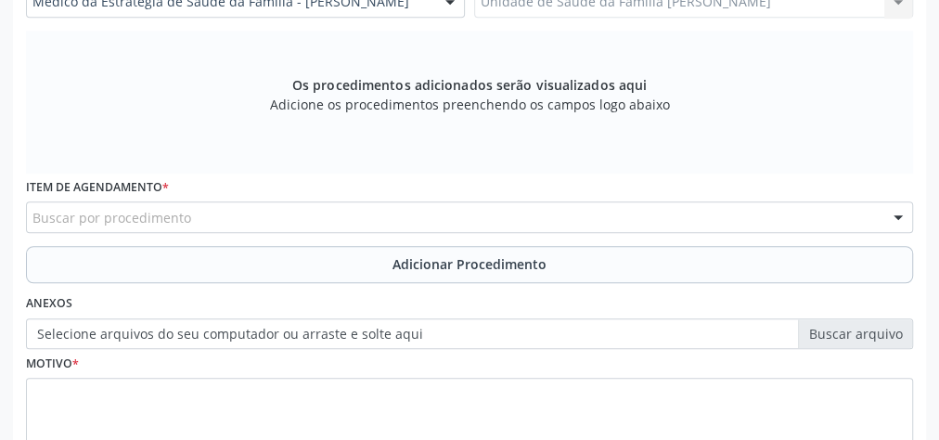
scroll to position [702, 0]
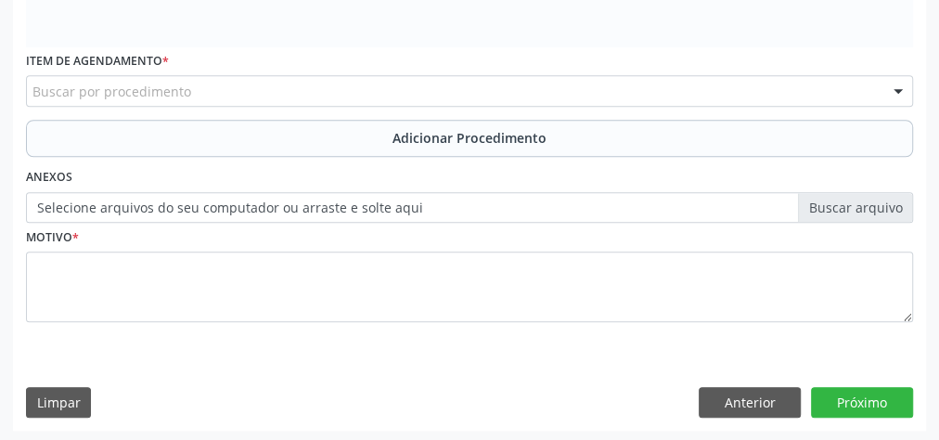
click at [362, 84] on div "Buscar por procedimento" at bounding box center [469, 91] width 887 height 32
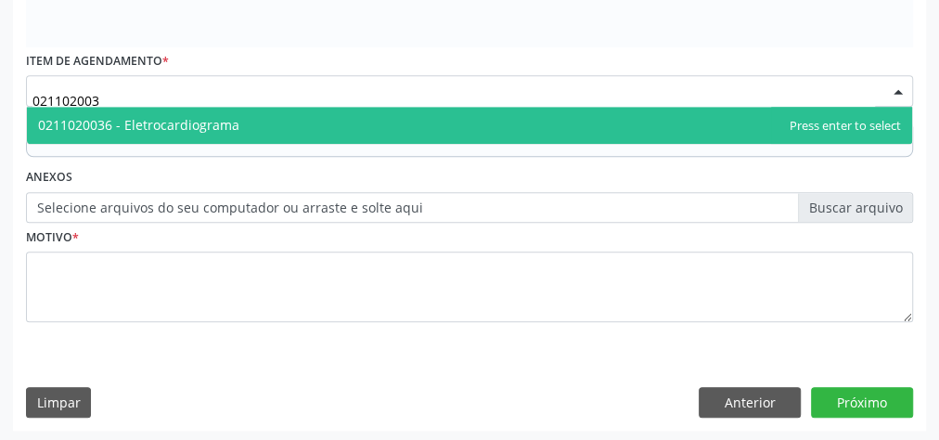
type input "0211020036"
click at [249, 121] on span "0211020036 - Eletrocardiograma" at bounding box center [469, 125] width 885 height 37
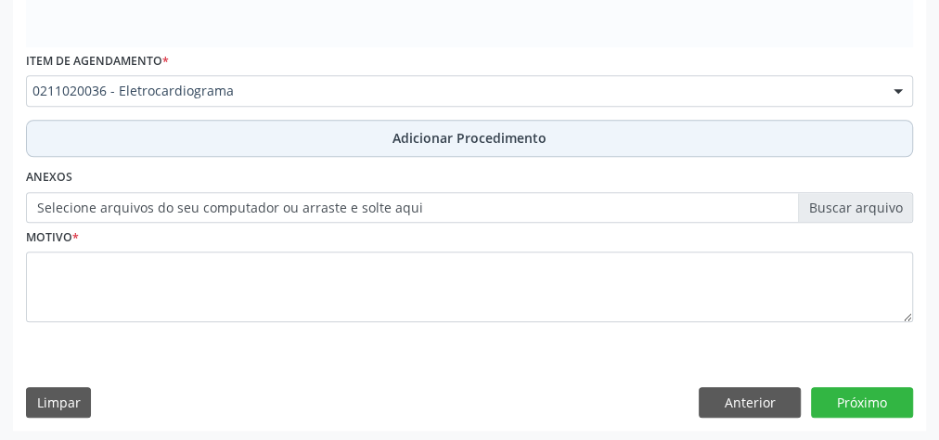
click at [461, 123] on button "Adicionar Procedimento" at bounding box center [469, 138] width 887 height 37
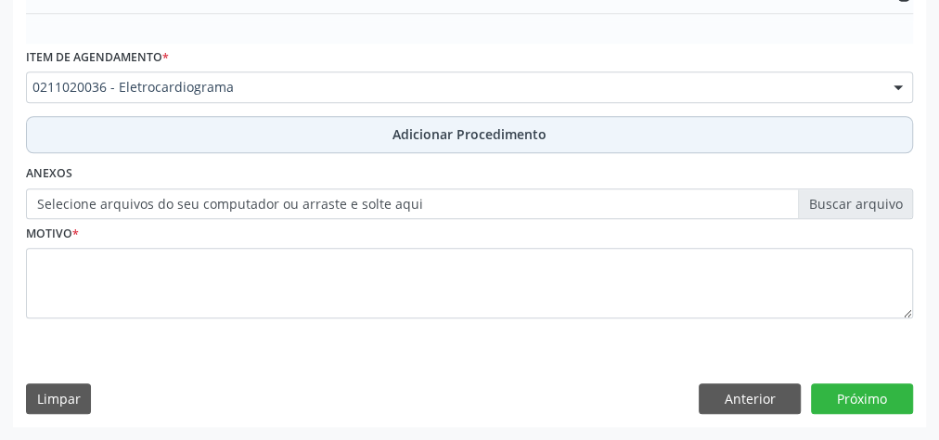
scroll to position [631, 0]
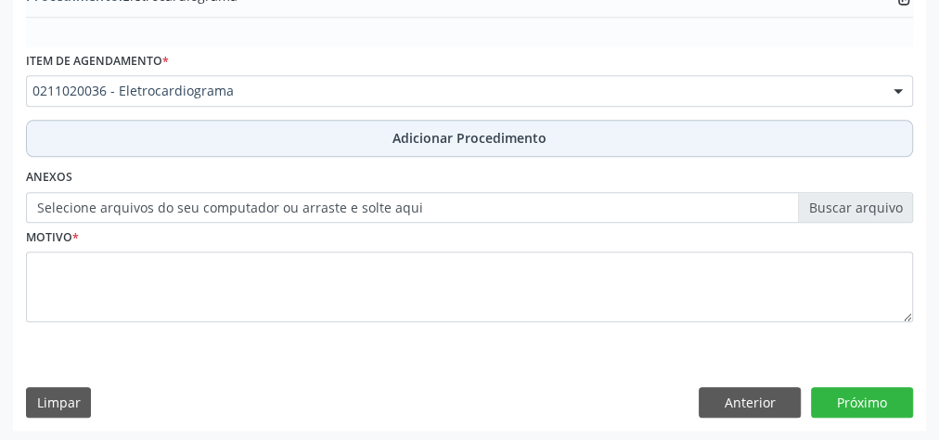
click at [448, 133] on span "Adicionar Procedimento" at bounding box center [470, 137] width 154 height 19
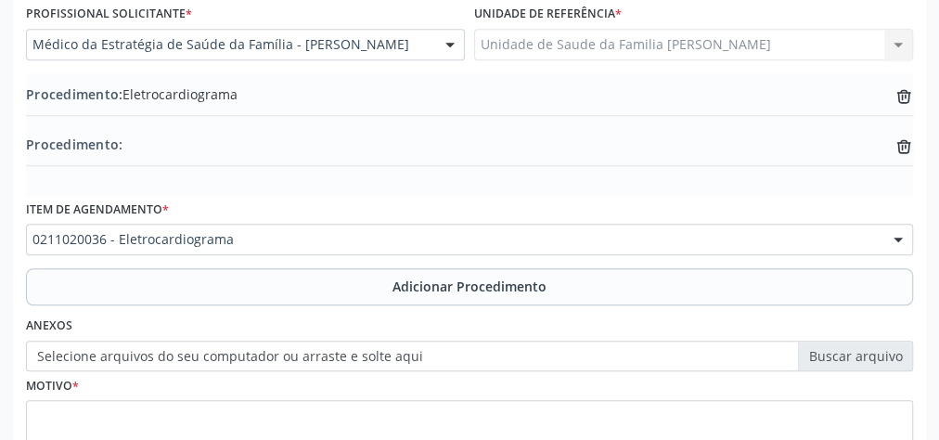
scroll to position [532, 0]
click at [903, 146] on icon "trash-outline icon" at bounding box center [904, 147] width 19 height 19
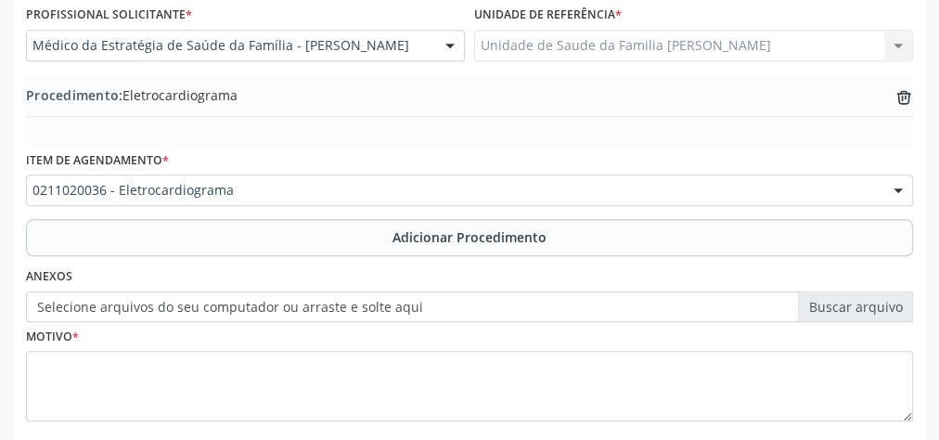
drag, startPoint x: 262, startPoint y: 346, endPoint x: 268, endPoint y: 391, distance: 45.0
click at [264, 365] on div "Motivo *" at bounding box center [469, 371] width 887 height 98
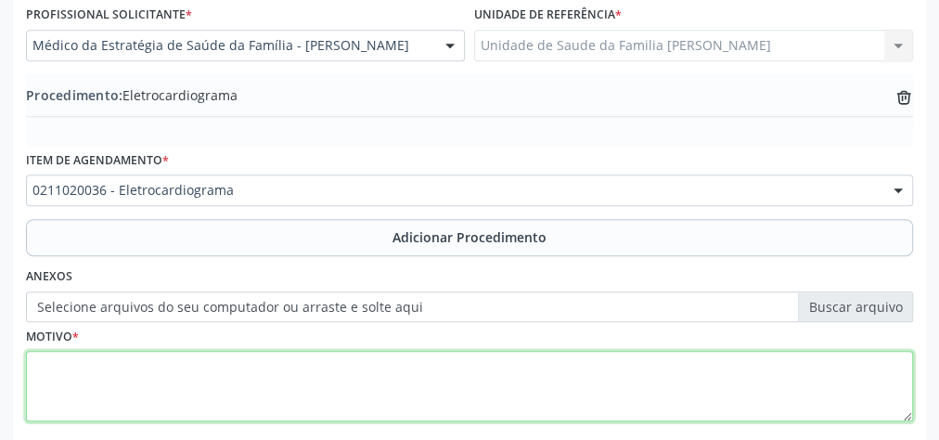
click at [269, 393] on textarea at bounding box center [469, 386] width 887 height 71
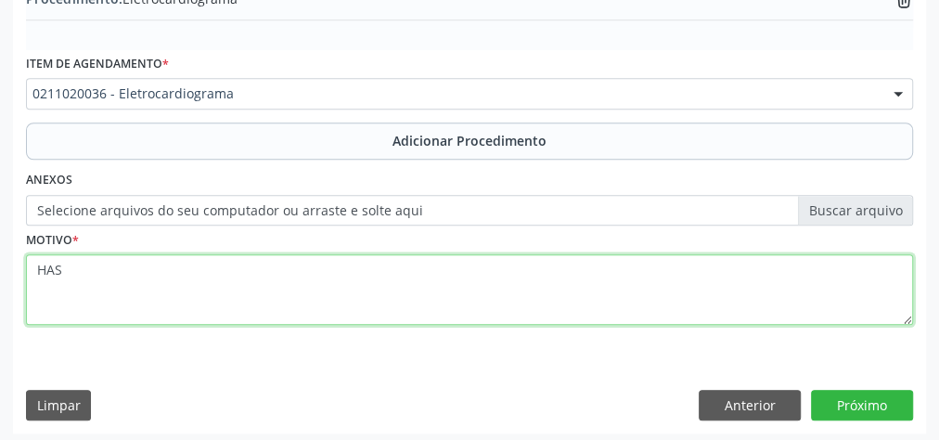
scroll to position [631, 0]
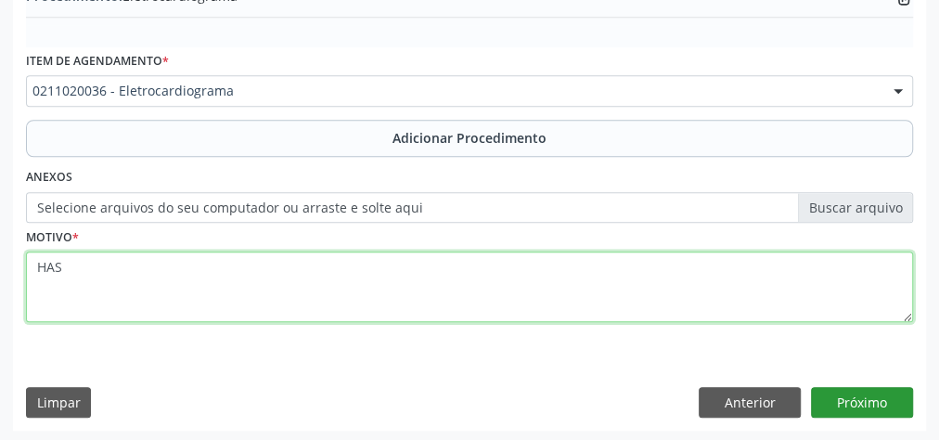
type textarea "HAS"
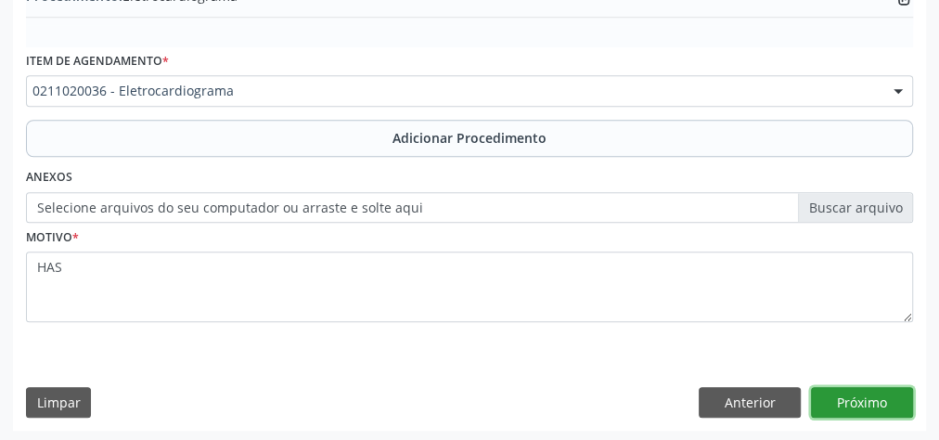
click at [870, 399] on button "Próximo" at bounding box center [862, 403] width 102 height 32
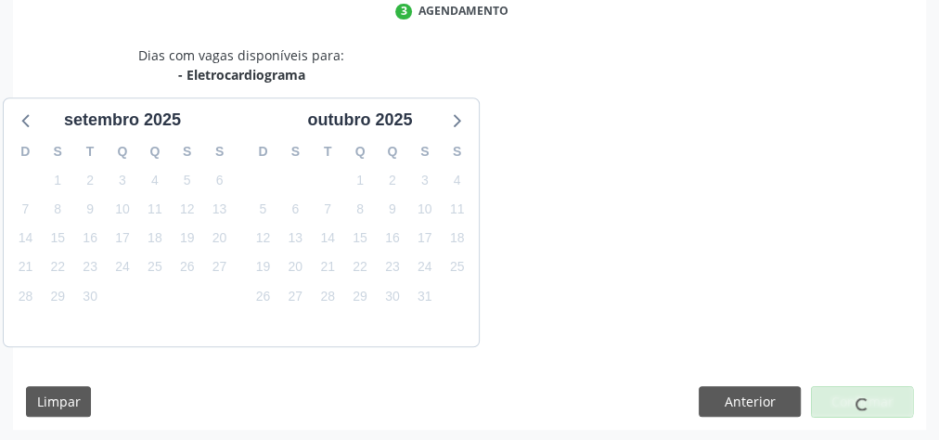
scroll to position [492, 0]
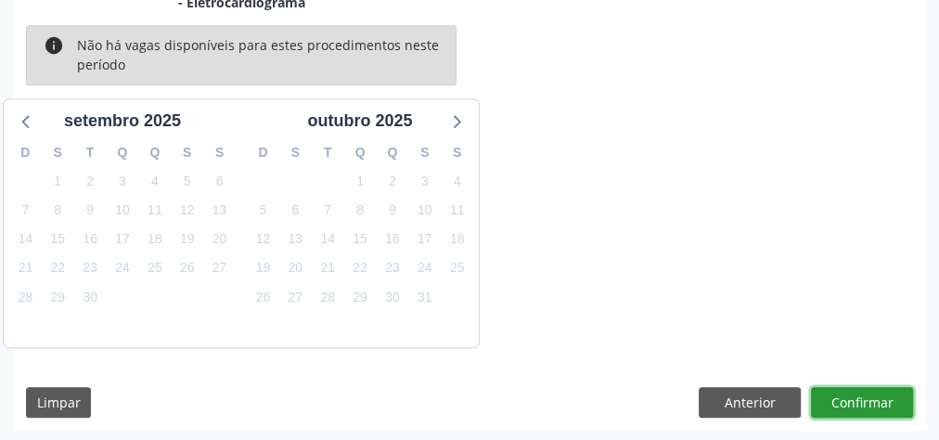
click at [870, 399] on button "Confirmar" at bounding box center [862, 403] width 102 height 32
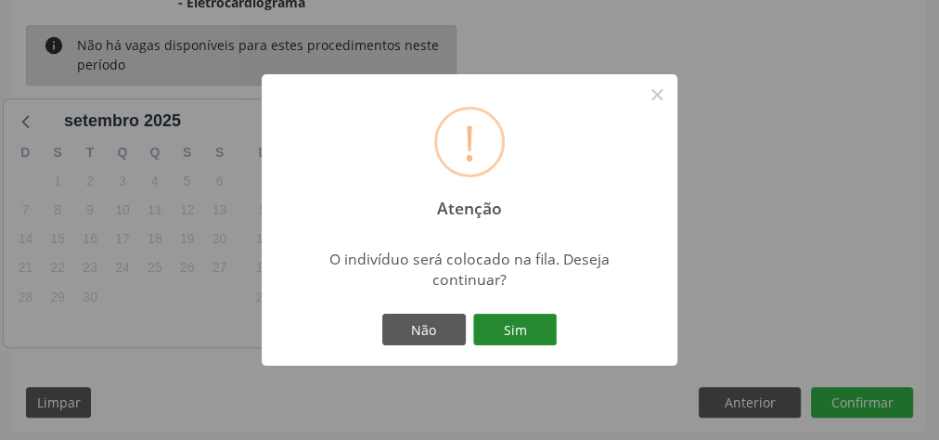
click at [535, 334] on button "Sim" at bounding box center [515, 330] width 84 height 32
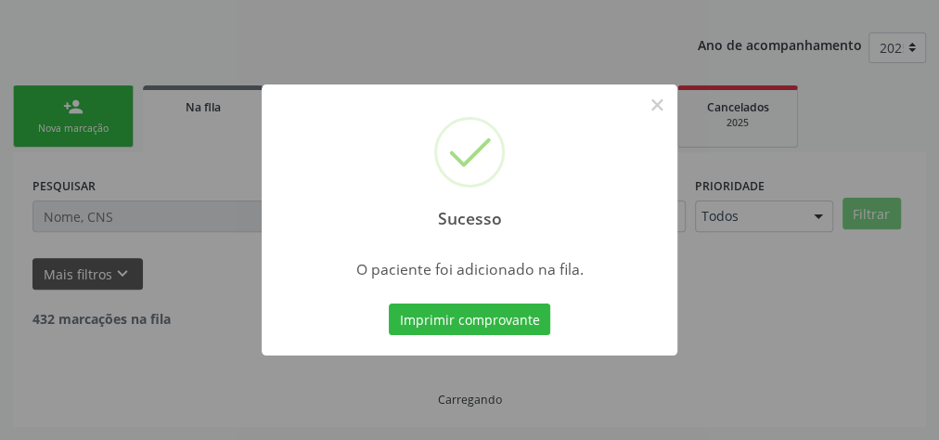
scroll to position [197, 0]
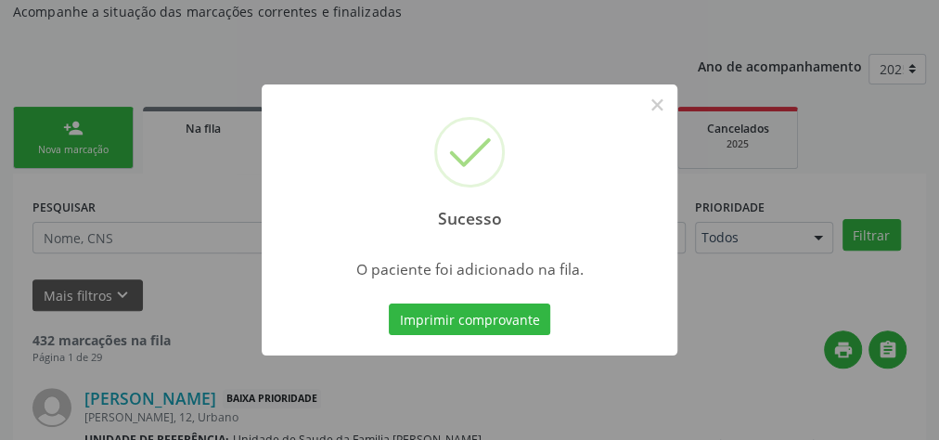
click at [575, 400] on div "Sucesso × O paciente foi adicionado na fila. Imprimir comprovante Cancel" at bounding box center [469, 220] width 939 height 440
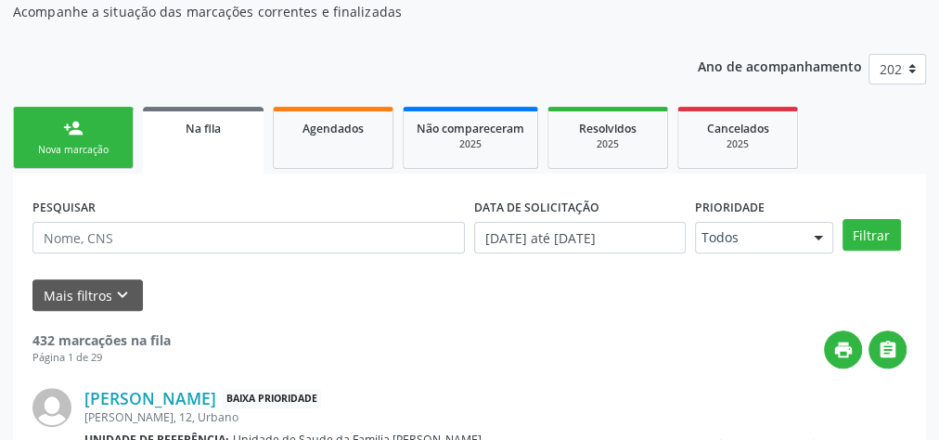
click at [71, 161] on link "person_add Nova marcação" at bounding box center [73, 138] width 121 height 62
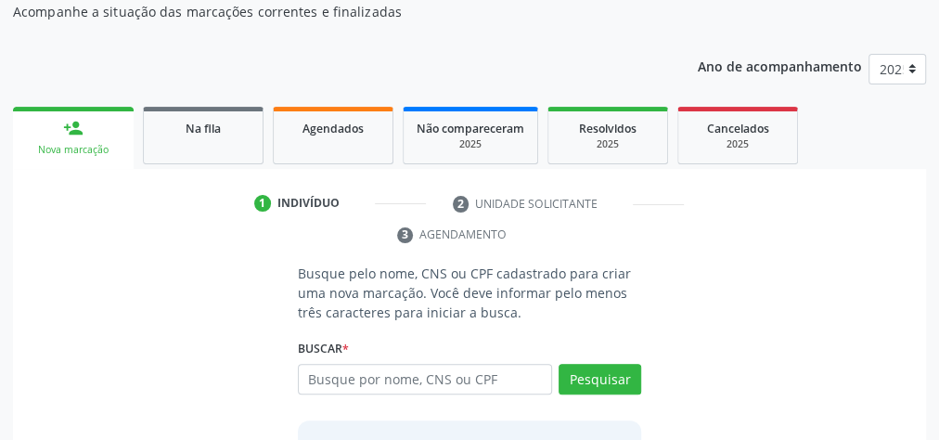
click at [15, 123] on link "person_add Nova marcação" at bounding box center [73, 138] width 121 height 62
